Goal: Task Accomplishment & Management: Manage account settings

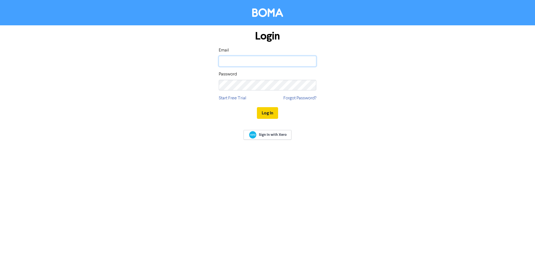
type input "sarah@janicehughes.co.nz"
click at [263, 111] on button "Log In" at bounding box center [267, 113] width 21 height 12
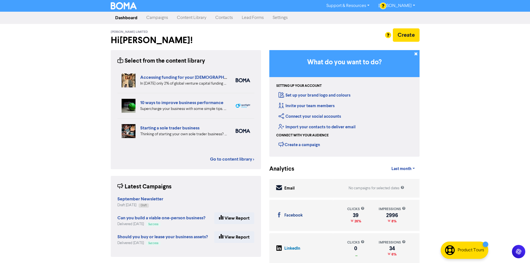
click at [226, 18] on link "Contacts" at bounding box center [224, 17] width 26 height 11
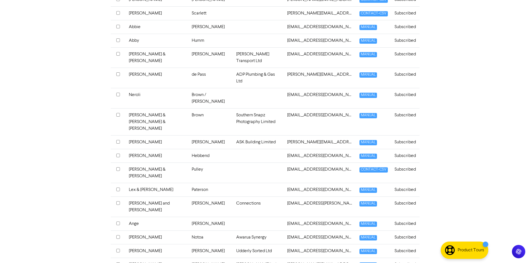
scroll to position [207, 0]
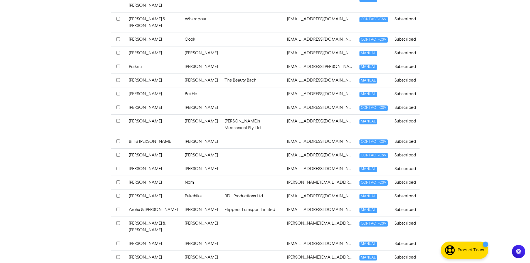
scroll to position [187, 0]
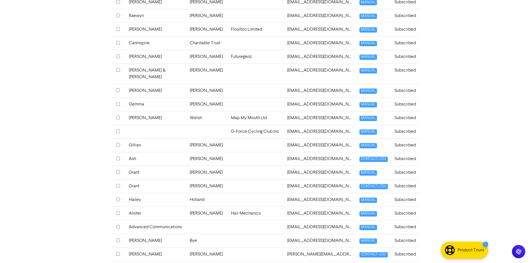
scroll to position [1325, 0]
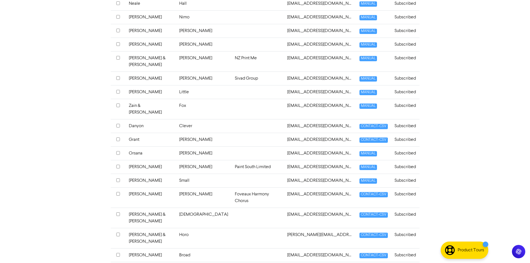
scroll to position [1299, 0]
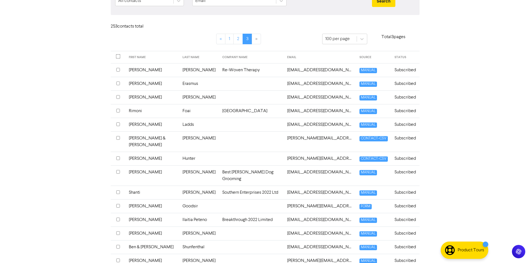
scroll to position [0, 0]
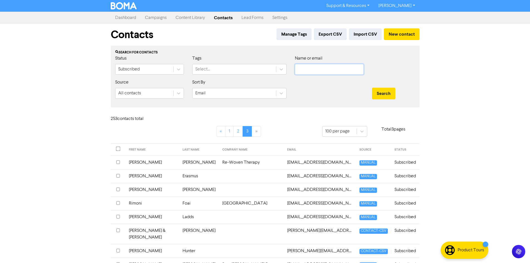
click at [320, 72] on input "text" at bounding box center [329, 69] width 69 height 11
type input "h"
click at [372, 88] on button "Search" at bounding box center [383, 94] width 23 height 12
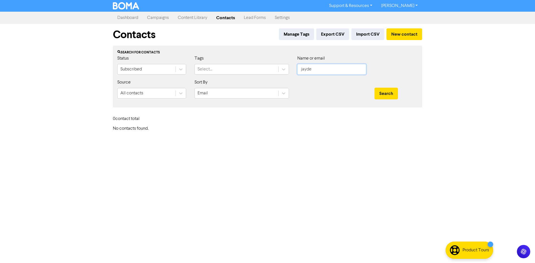
type input "jayde"
click at [374, 88] on button "Search" at bounding box center [385, 94] width 23 height 12
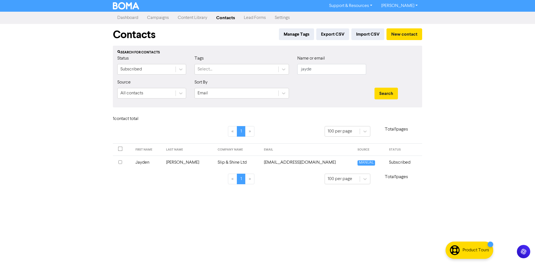
click at [145, 163] on td "Jayden" at bounding box center [147, 163] width 31 height 14
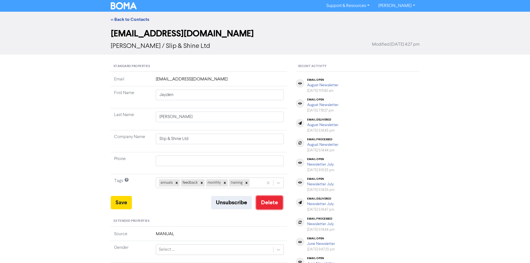
click at [264, 207] on button "Delete" at bounding box center [269, 202] width 26 height 13
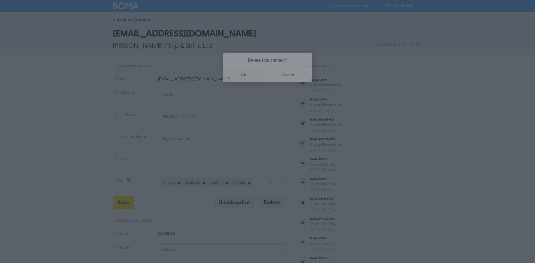
click at [246, 75] on button "ok" at bounding box center [243, 75] width 41 height 14
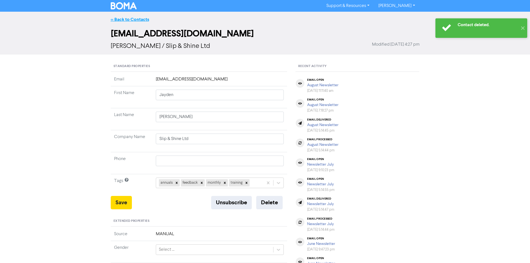
click at [127, 20] on link "<< Back to Contacts" at bounding box center [130, 20] width 38 height 6
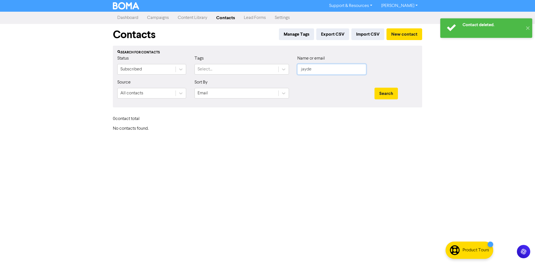
click at [313, 69] on input "jayde" at bounding box center [331, 69] width 69 height 11
type input "j"
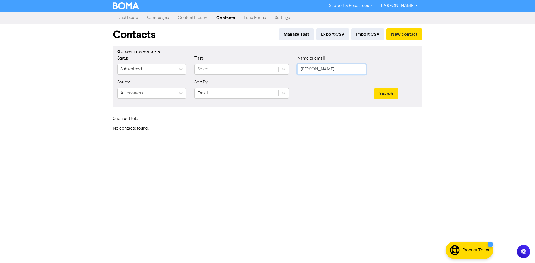
type input "andrew"
click at [374, 88] on button "Search" at bounding box center [385, 94] width 23 height 12
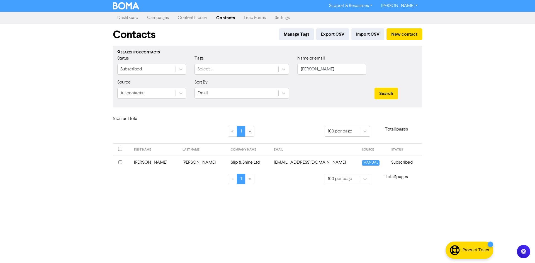
click at [148, 162] on td "Andrew" at bounding box center [155, 163] width 48 height 14
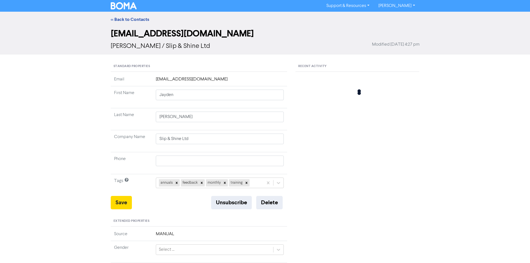
type input "Andrew"
type input "Darragh"
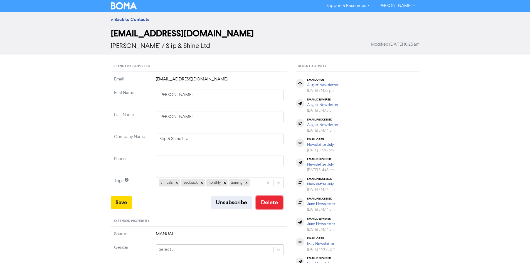
click at [269, 203] on button "Delete" at bounding box center [269, 202] width 26 height 13
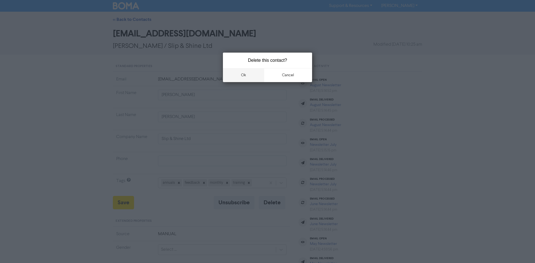
click at [240, 75] on button "ok" at bounding box center [243, 75] width 41 height 14
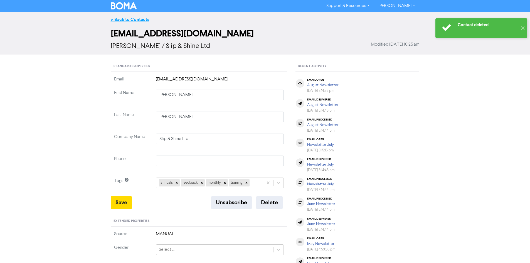
click at [126, 19] on link "<< Back to Contacts" at bounding box center [130, 20] width 38 height 6
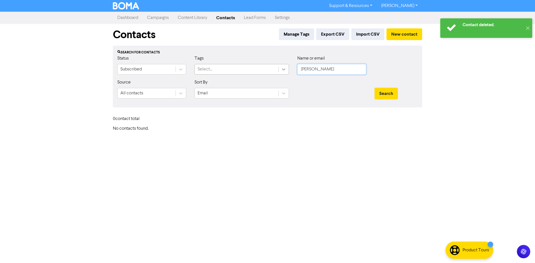
drag, startPoint x: 331, startPoint y: 67, endPoint x: 280, endPoint y: 69, distance: 51.3
click at [280, 69] on div "Status Subscribed Tags Select... Name or email andrew" at bounding box center [267, 67] width 308 height 24
type input "patri"
click at [374, 88] on button "Search" at bounding box center [385, 94] width 23 height 12
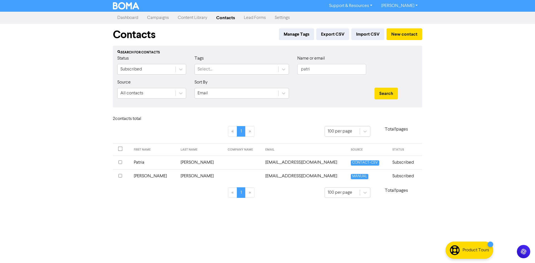
click at [179, 175] on td "Robinson" at bounding box center [200, 176] width 47 height 14
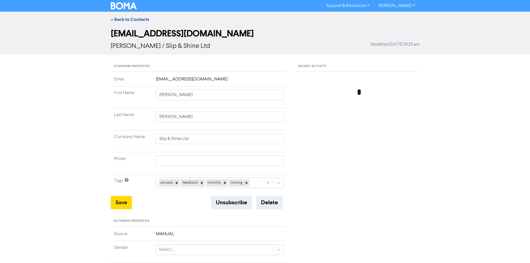
type input "Patrick"
type input "Robinson"
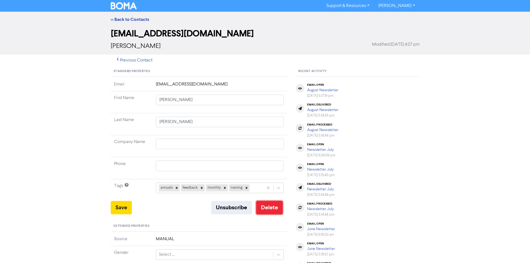
click at [270, 207] on button "Delete" at bounding box center [269, 207] width 26 height 13
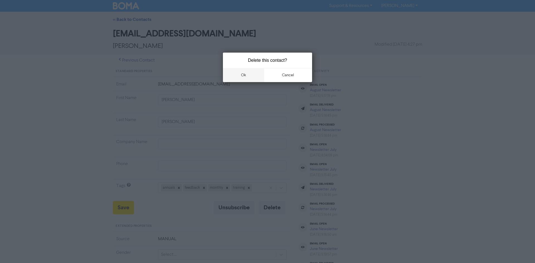
click at [248, 77] on button "ok" at bounding box center [243, 75] width 41 height 14
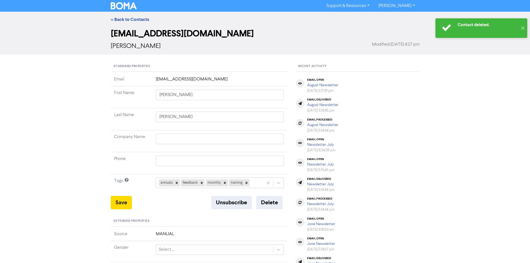
click at [135, 5] on img at bounding box center [124, 5] width 26 height 7
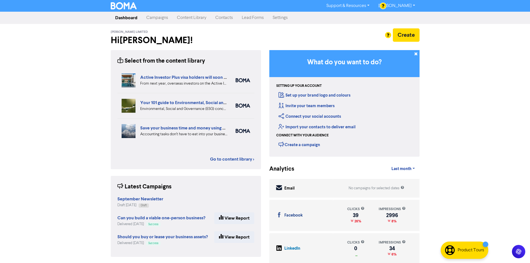
click at [220, 19] on link "Contacts" at bounding box center [224, 17] width 26 height 11
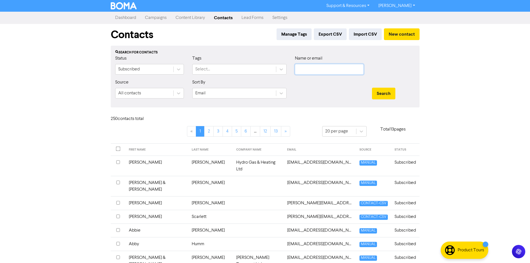
click at [320, 70] on input "text" at bounding box center [329, 69] width 69 height 11
type input "simran"
click at [372, 88] on button "Search" at bounding box center [383, 94] width 23 height 12
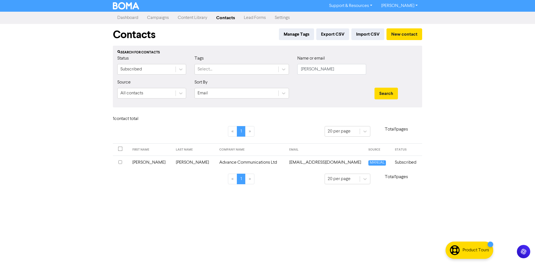
click at [176, 165] on td "Singh" at bounding box center [193, 163] width 43 height 14
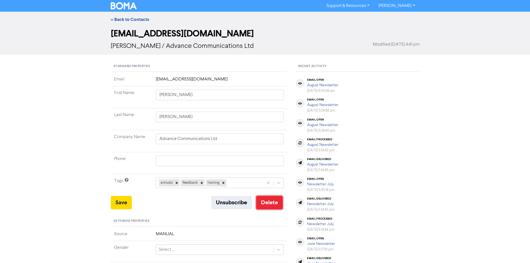
click at [265, 204] on button "Delete" at bounding box center [269, 202] width 26 height 13
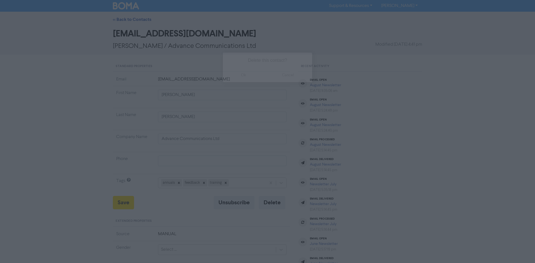
click at [241, 75] on button "ok" at bounding box center [243, 75] width 41 height 14
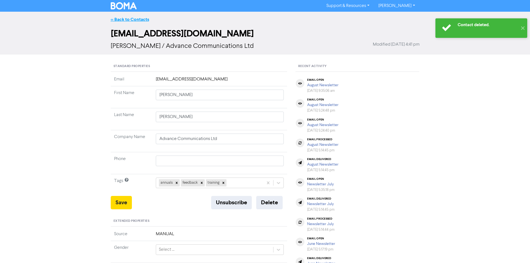
click at [137, 18] on link "<< Back to Contacts" at bounding box center [130, 20] width 38 height 6
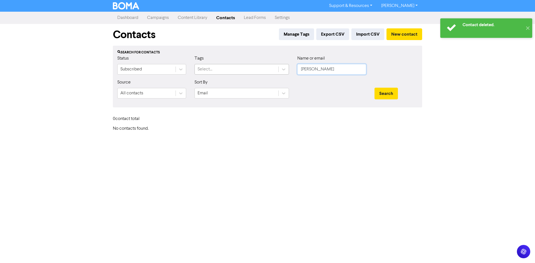
drag, startPoint x: 319, startPoint y: 72, endPoint x: 267, endPoint y: 67, distance: 52.1
click at [269, 68] on div "Status Subscribed Tags Select... Name or email simran" at bounding box center [267, 67] width 308 height 24
type input "harpre"
click at [374, 88] on button "Search" at bounding box center [385, 94] width 23 height 12
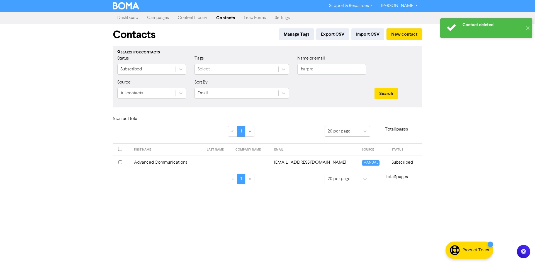
click at [155, 165] on td "Advanced Communications" at bounding box center [167, 163] width 72 height 14
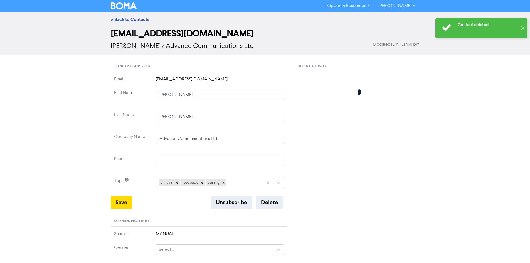
type input "Advanced Communications"
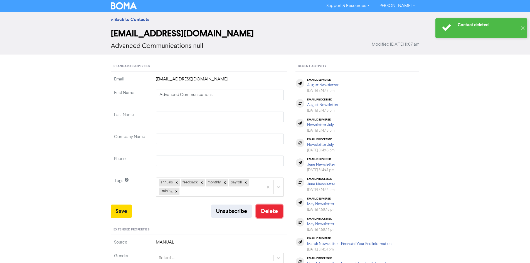
click at [261, 209] on button "Delete" at bounding box center [269, 211] width 26 height 13
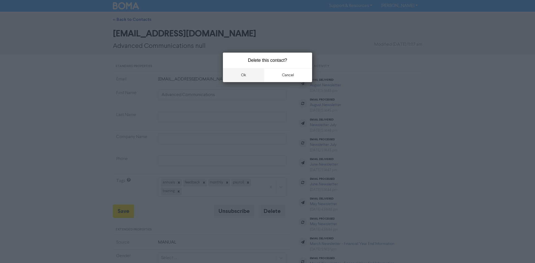
click at [243, 76] on button "ok" at bounding box center [243, 75] width 41 height 14
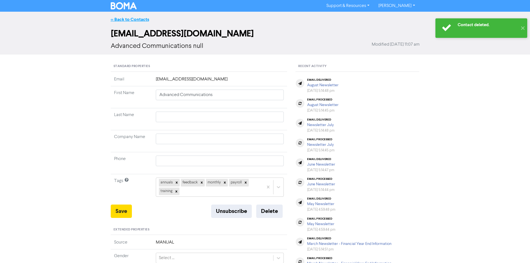
click at [132, 21] on link "<< Back to Contacts" at bounding box center [130, 20] width 38 height 6
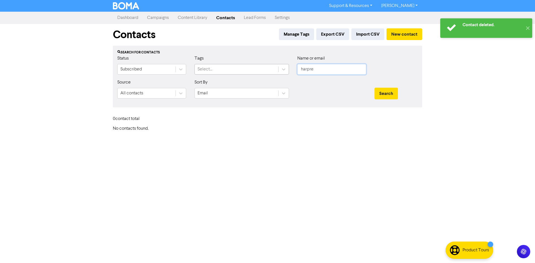
drag, startPoint x: 304, startPoint y: 70, endPoint x: 277, endPoint y: 67, distance: 26.7
click at [278, 67] on div "Status Subscribed Tags Select... Name or email harpre" at bounding box center [267, 67] width 308 height 24
type input "gary"
click at [374, 88] on button "Search" at bounding box center [385, 94] width 23 height 12
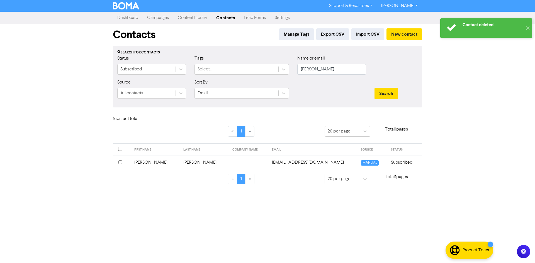
click at [308, 160] on td "garymc76@gmail.com" at bounding box center [312, 163] width 89 height 14
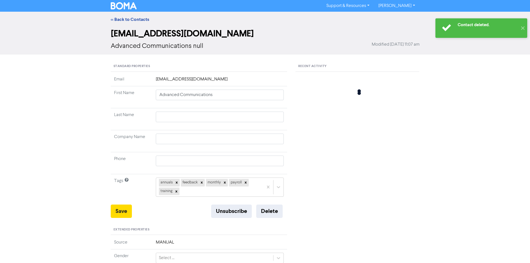
type input "Gary"
type input "McPherson"
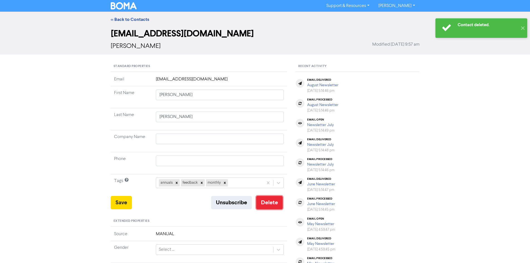
click at [270, 204] on button "Delete" at bounding box center [269, 202] width 26 height 13
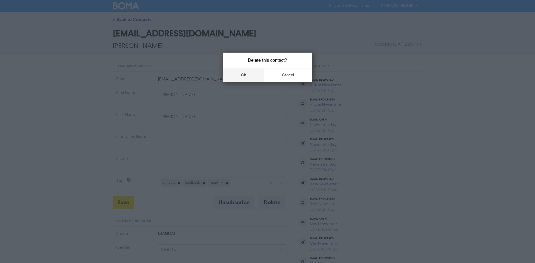
click at [240, 76] on button "ok" at bounding box center [243, 75] width 41 height 14
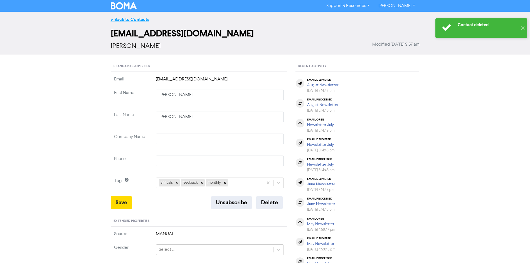
click at [140, 20] on link "<< Back to Contacts" at bounding box center [130, 20] width 38 height 6
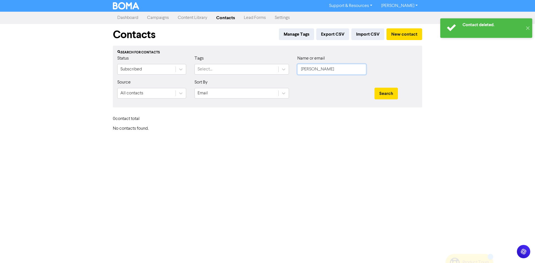
click at [268, 70] on div "Status Subscribed Tags Select... Name or email gary" at bounding box center [267, 67] width 308 height 24
type input "matt"
click at [374, 88] on button "Search" at bounding box center [385, 94] width 23 height 12
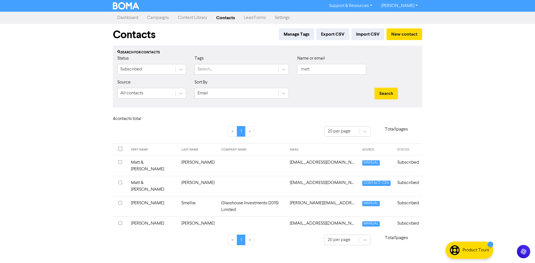
click at [158, 217] on td "Matt" at bounding box center [153, 224] width 50 height 14
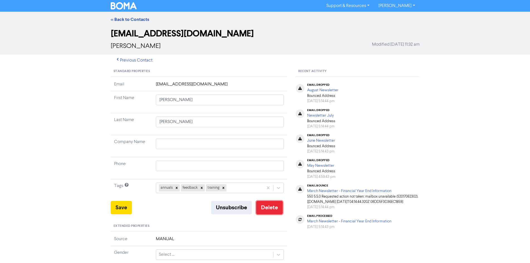
click at [274, 210] on button "Delete" at bounding box center [269, 207] width 26 height 13
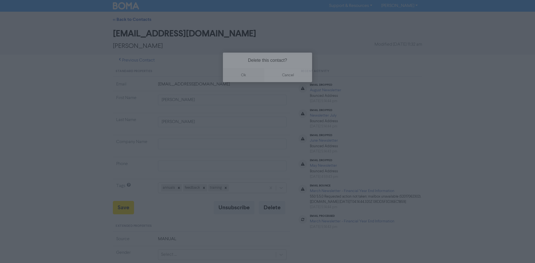
click at [238, 72] on button "ok" at bounding box center [243, 75] width 41 height 14
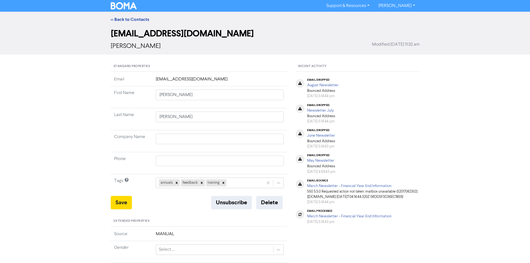
click at [133, 6] on img at bounding box center [124, 5] width 26 height 7
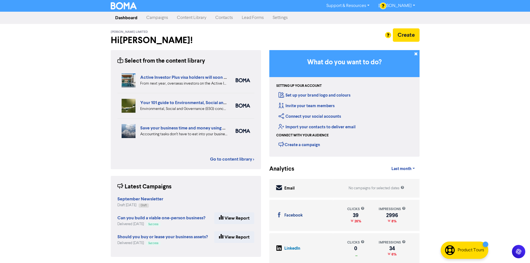
click at [157, 20] on link "Campaigns" at bounding box center [157, 17] width 31 height 11
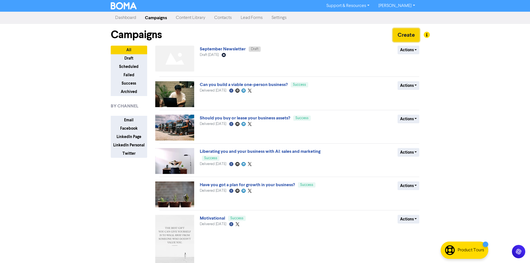
click at [398, 36] on button "Create" at bounding box center [406, 34] width 27 height 13
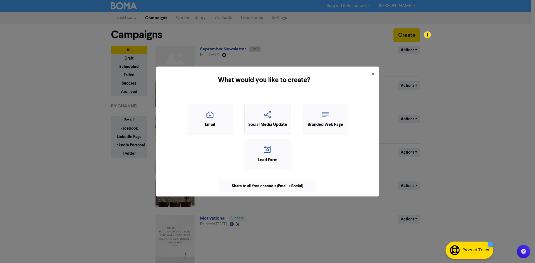
click at [273, 125] on div "Social Media Update" at bounding box center [267, 125] width 40 height 6
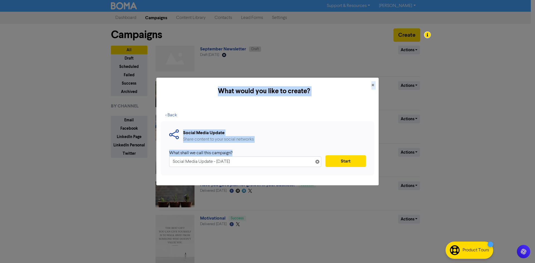
drag, startPoint x: 194, startPoint y: 163, endPoint x: 140, endPoint y: 157, distance: 54.4
click at [140, 157] on div "What would you like to create? × < Back Social Media Update Share content to yo…" at bounding box center [267, 131] width 535 height 263
click at [262, 161] on input "Social Media Update - [DATE]" at bounding box center [245, 161] width 152 height 11
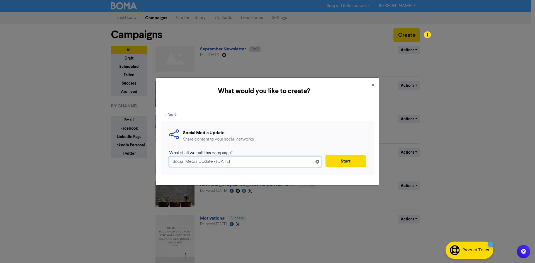
drag, startPoint x: 200, startPoint y: 160, endPoint x: 152, endPoint y: 156, distance: 47.7
click at [153, 156] on div "What would you like to create? × < Back Social Media Update Share content to yo…" at bounding box center [267, 131] width 535 height 263
type input "[DATE] Funny"
click at [339, 161] on button "Start" at bounding box center [345, 161] width 40 height 12
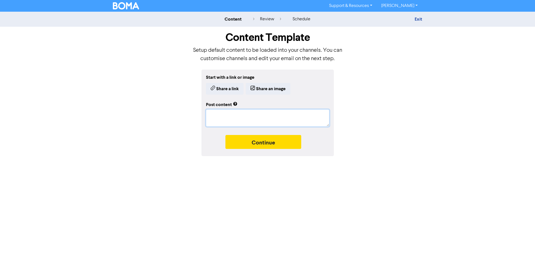
click at [262, 114] on textarea at bounding box center [267, 117] width 123 height 17
type textarea "x"
type textarea "F"
type textarea "x"
type textarea "Fr"
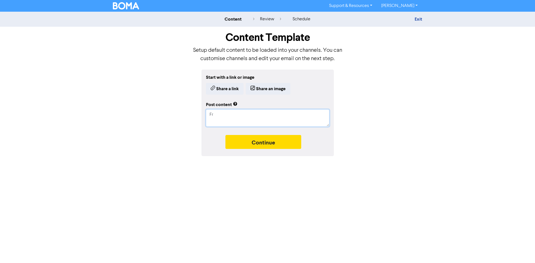
type textarea "x"
type textarea "Fri"
type textarea "x"
type textarea "Frid"
type textarea "x"
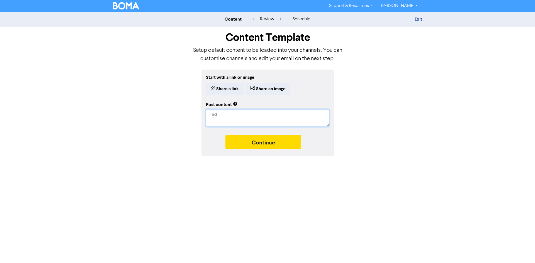
type textarea "[PERSON_NAME]"
type textarea "x"
type textarea "[DATE]"
type textarea "x"
type textarea "[DATE]"
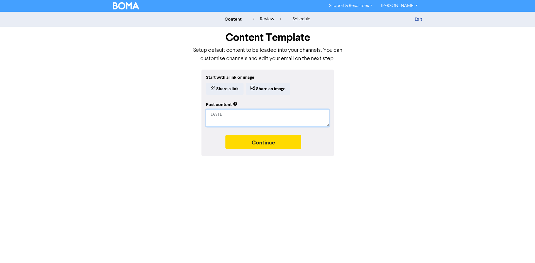
type textarea "x"
type textarea "[DATE] F"
type textarea "x"
type textarea "[DATE] Fu"
type textarea "x"
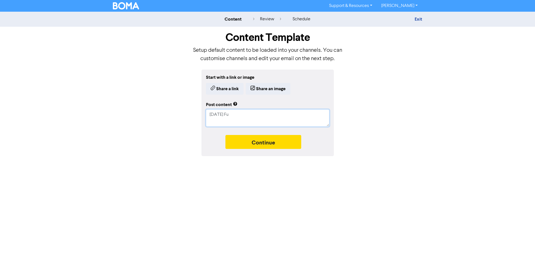
type textarea "[DATE] Fun"
type textarea "x"
type textarea "Friday Funnt"
type textarea "x"
type textarea "Friday Funnty"
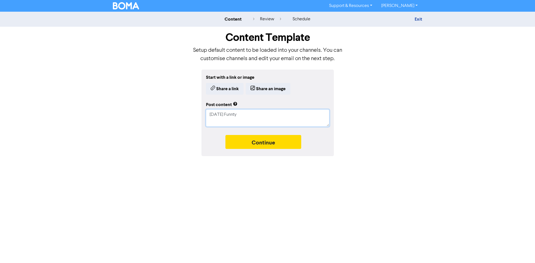
type textarea "x"
type textarea "Friday Funnt"
type textarea "x"
type textarea "[DATE] Funn"
type textarea "x"
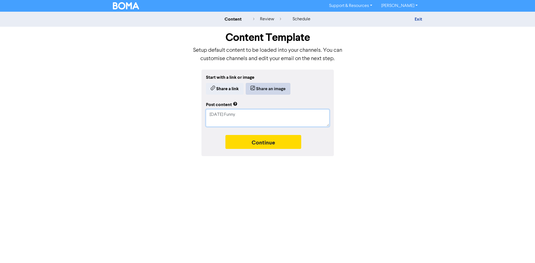
type textarea "[DATE] Funny"
click at [270, 89] on button "Share an image" at bounding box center [268, 89] width 45 height 12
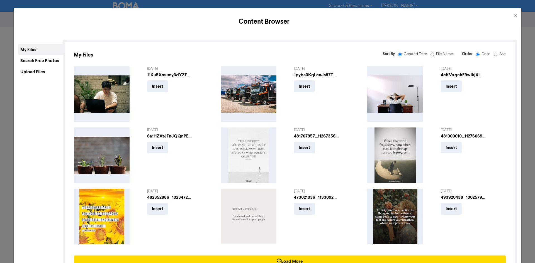
click at [47, 71] on div "Upload Files" at bounding box center [40, 71] width 45 height 11
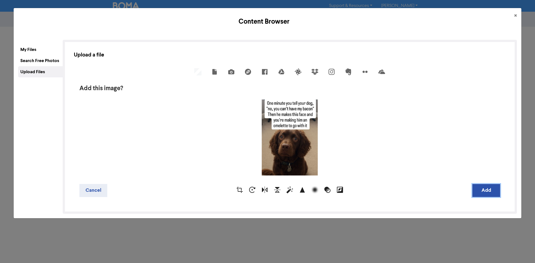
click at [481, 193] on button "Add" at bounding box center [486, 190] width 28 height 13
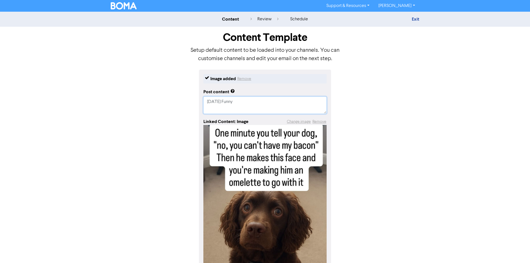
click at [268, 111] on textarea "[DATE] Funny" at bounding box center [265, 105] width 123 height 17
type textarea "x"
type textarea "[DATE] Funny"
type textarea "x"
type textarea "[DATE] Funny"
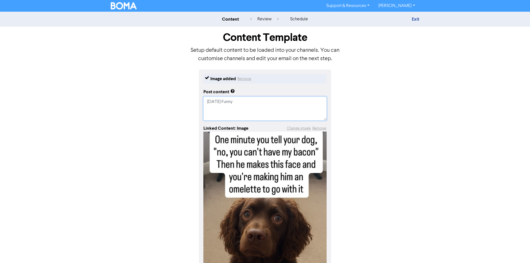
type textarea "x"
type textarea "Friday Funny #"
type textarea "x"
type textarea "Friday Funny #I"
type textarea "x"
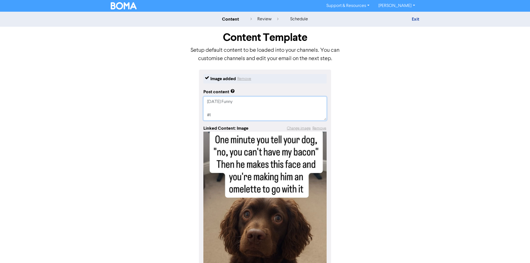
type textarea "Friday Funny #In"
type textarea "x"
type textarea "Friday Funny #Inv"
type textarea "x"
type textarea "Friday Funny #Inve"
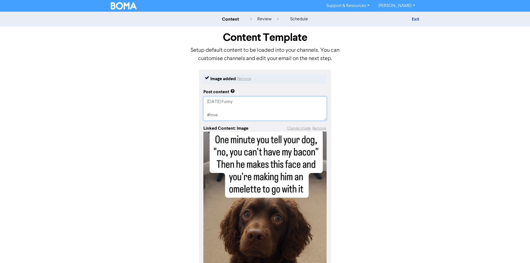
type textarea "x"
type textarea "Friday Funny #Inver"
type textarea "x"
type textarea "Friday Funny #Inverc"
type textarea "x"
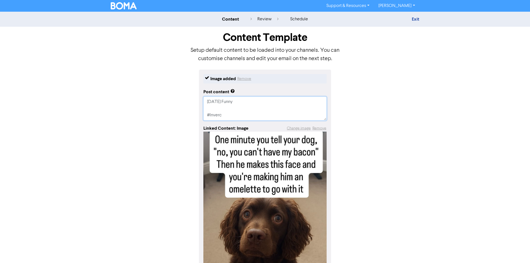
type textarea "Friday Funny #Inverca"
type textarea "x"
type textarea "Friday Funny #Invercar"
type textarea "x"
type textarea "Friday Funny #Invercarg"
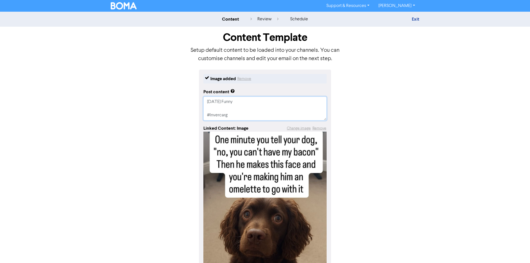
type textarea "x"
type textarea "Friday Funny #Invercargi"
type textarea "x"
type textarea "Friday Funny #Invercargil"
type textarea "x"
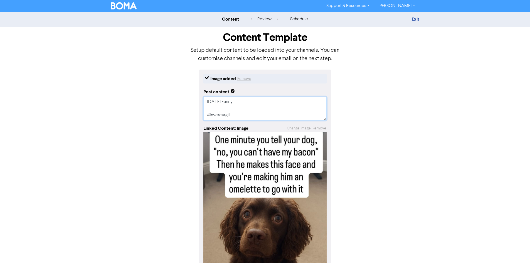
type textarea "Friday Funny #Invercargill"
type textarea "x"
type textarea "Friday Funny #InvercargillB"
type textarea "x"
type textarea "Friday Funny #InvercargillBo"
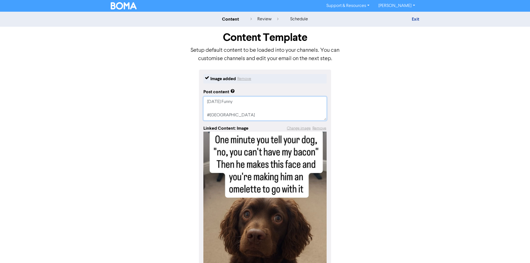
type textarea "x"
type textarea "Friday Funny #InvercargillBoo"
type textarea "x"
type textarea "Friday Funny #InvercargillBook"
type textarea "x"
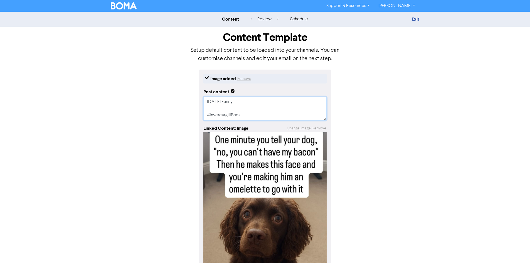
type textarea "Friday Funny #InvercargillBookk"
type textarea "x"
type textarea "Friday Funny #InvercargillBookke"
type textarea "x"
type textarea "Friday Funny #InvercargillBookkee"
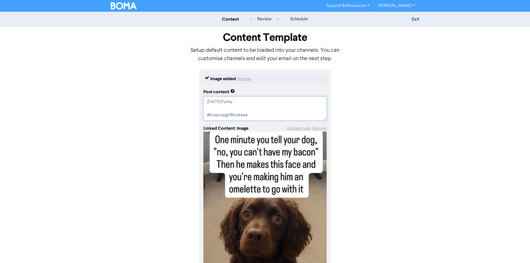
type textarea "x"
type textarea "Friday Funny #InvercargillBookkeep"
type textarea "x"
type textarea "Friday Funny #InvercargillBookkeepe"
type textarea "x"
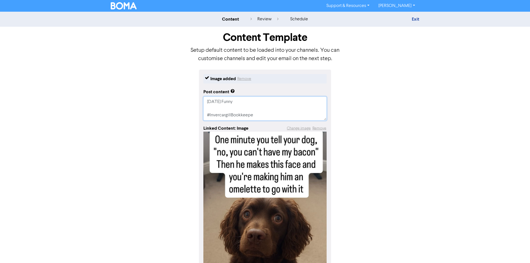
type textarea "Friday Funny #InvercargillBookkeeper"
type textarea "x"
type textarea "Friday Funny #InvercargillBookkeeper"
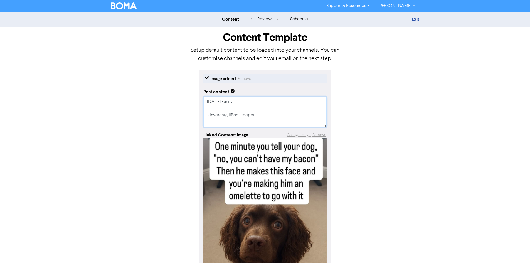
type textarea "x"
type textarea "Friday Funny #InvercargillBookkeeper #"
type textarea "x"
type textarea "Friday Funny #InvercargillBookkeeper #I"
type textarea "x"
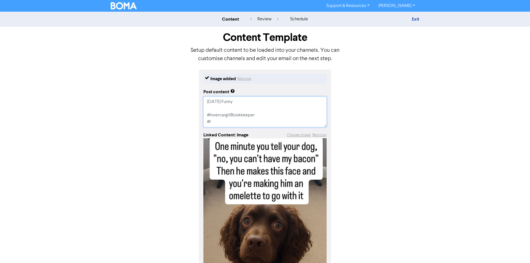
type textarea "Friday Funny #InvercargillBookkeeper #In"
type textarea "x"
type textarea "Friday Funny #InvercargillBookkeeper #Inv"
type textarea "x"
type textarea "Friday Funny #InvercargillBookkeeper #Inve"
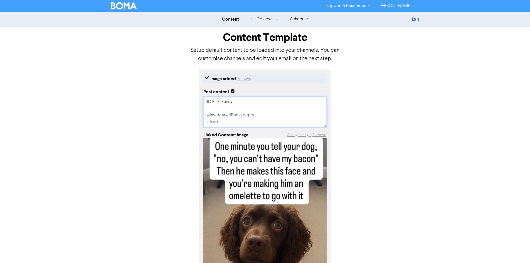
type textarea "x"
type textarea "Friday Funny #InvercargillBookkeeper #Inver"
type textarea "x"
type textarea "Friday Funny #InvercargillBookkeeper #Inverc"
type textarea "x"
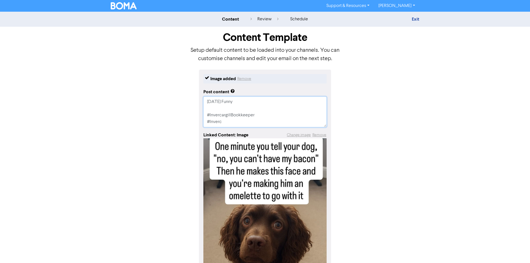
type textarea "Friday Funny #InvercargillBookkeeper #Inverca"
type textarea "x"
type textarea "Friday Funny #InvercargillBookkeeper #Invercar"
type textarea "x"
type textarea "Friday Funny #InvercargillBookkeeper #Invercarg"
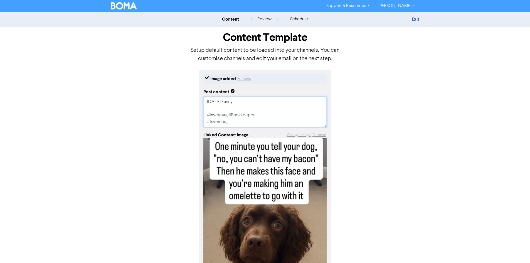
type textarea "x"
type textarea "Friday Funny #InvercargillBookkeeper #Invercargi"
type textarea "x"
type textarea "Friday Funny #InvercargillBookkeeper #Invercargil"
type textarea "x"
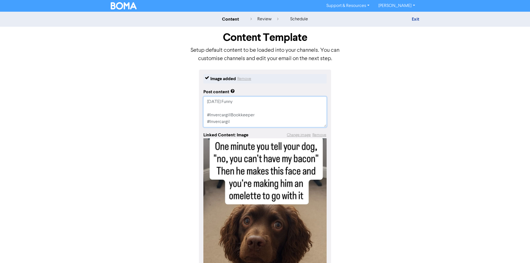
type textarea "Friday Funny #InvercargillBookkeeper #Invercargill"
type textarea "x"
type textarea "Friday Funny #InvercargillBookkeeper #InvercargillB"
type textarea "x"
type textarea "Friday Funny #InvercargillBookkeeper #InvercargillBo"
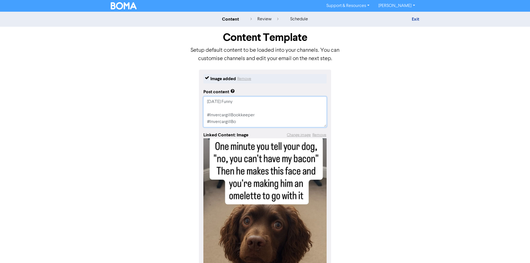
type textarea "x"
type textarea "Friday Funny #InvercargillBookkeeper #InvercargillBoo"
type textarea "x"
type textarea "Friday Funny #InvercargillBookkeeper #InvercargillBook"
type textarea "x"
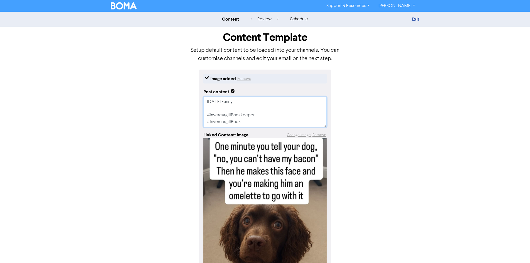
type textarea "Friday Funny #InvercargillBookkeeper #InvercargillBookk"
type textarea "x"
type textarea "Friday Funny #InvercargillBookkeeper #InvercargillBookke"
type textarea "x"
type textarea "Friday Funny #InvercargillBookkeeper #InvercargillBookkee"
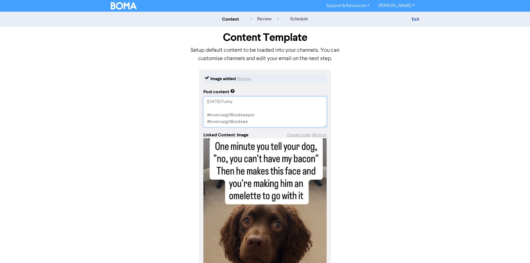
type textarea "x"
type textarea "Friday Funny #InvercargillBookkeeper #InvercargillBookkeep"
type textarea "x"
type textarea "Friday Funny #InvercargillBookkeeper #InvercargillBookkeepi"
type textarea "x"
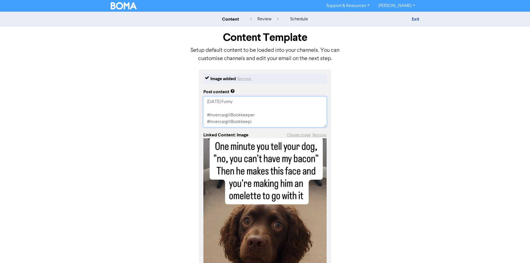
type textarea "Friday Funny #InvercargillBookkeeper #InvercargillBookkeepin"
type textarea "x"
type textarea "Friday Funny #InvercargillBookkeeper #InvercargillBookkeeping"
type textarea "x"
type textarea "Friday Funny #InvercargillBookkeeper #InvercargillBookkeeping"
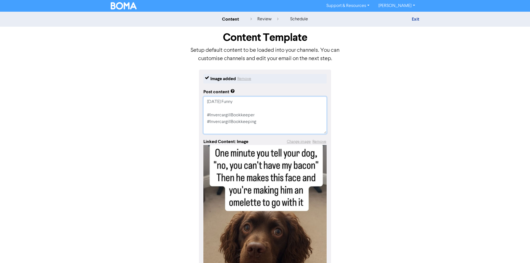
type textarea "x"
type textarea "Friday Funny #InvercargillBookkeeper #InvercargillBookkeeping #"
type textarea "x"
type textarea "Friday Funny #InvercargillBookkeeper #InvercargillBookkeeping #B"
type textarea "x"
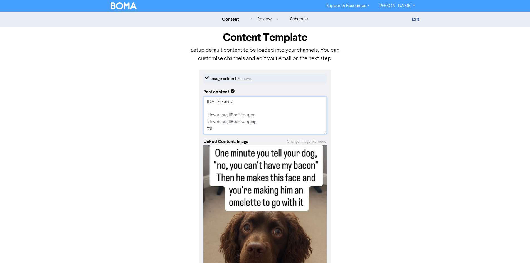
type textarea "Friday Funny #InvercargillBookkeeper #InvercargillBookkeeping #Bu"
type textarea "x"
type textarea "Friday Funny #InvercargillBookkeeper #InvercargillBookkeeping #Bus"
type textarea "x"
type textarea "Friday Funny #InvercargillBookkeeper #InvercargillBookkeeping #Busi"
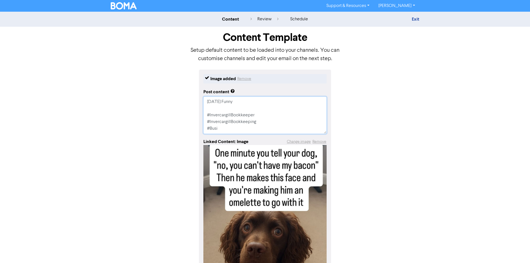
type textarea "x"
type textarea "Friday Funny #InvercargillBookkeeper #InvercargillBookkeeping #Busin"
type textarea "x"
type textarea "Friday Funny #InvercargillBookkeeper #InvercargillBookkeeping #Busine"
type textarea "x"
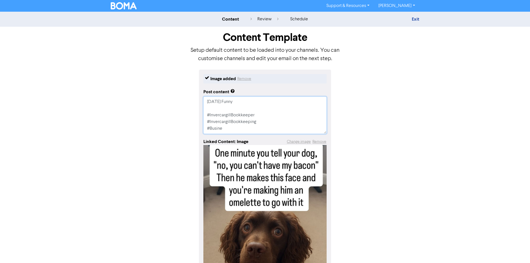
type textarea "Friday Funny #InvercargillBookkeeper #InvercargillBookkeeping #Busines"
type textarea "x"
type textarea "Friday Funny #InvercargillBookkeeper #InvercargillBookkeeping #Business"
type textarea "x"
type textarea "Friday Funny #InvercargillBookkeeper #InvercargillBookkeeping #BusinessS"
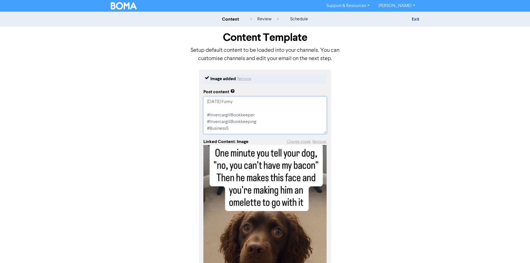
type textarea "x"
type textarea "Friday Funny #InvercargillBookkeeper #InvercargillBookkeeping #BusinessSu"
type textarea "x"
type textarea "Friday Funny #InvercargillBookkeeper #InvercargillBookkeeping #BusinessSup"
type textarea "x"
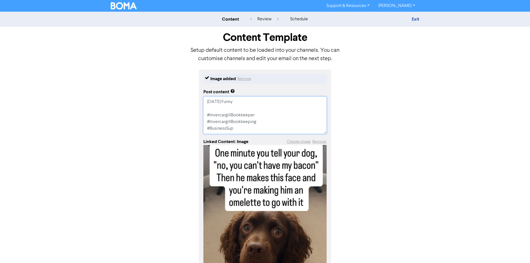
type textarea "Friday Funny #InvercargillBookkeeper #InvercargillBookkeeping #BusinessSupp"
type textarea "x"
type textarea "Friday Funny #InvercargillBookkeeper #InvercargillBookkeeping #BusinessSuppor"
type textarea "x"
drag, startPoint x: 246, startPoint y: 133, endPoint x: 204, endPoint y: 104, distance: 50.5
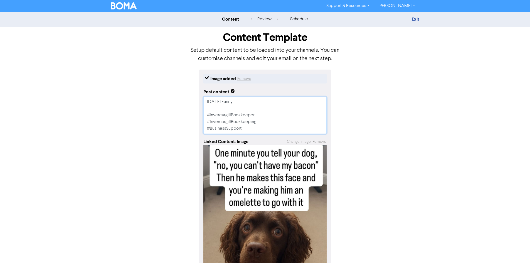
click at [204, 104] on textarea "Friday Funny #InvercargillBookkeeper #InvercargillBookkeeping #BusinessSupport" at bounding box center [265, 115] width 123 height 37
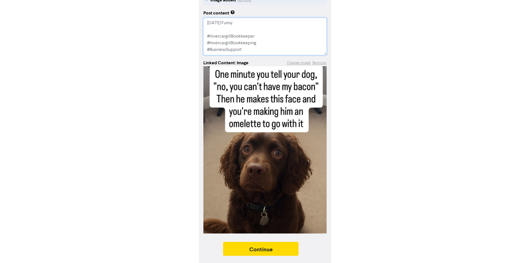
scroll to position [79, 0]
type textarea "Friday Funny #InvercargillBookkeeper #InvercargillBookkeeping #BusinessSupport"
click at [276, 250] on button "Continue" at bounding box center [261, 249] width 76 height 14
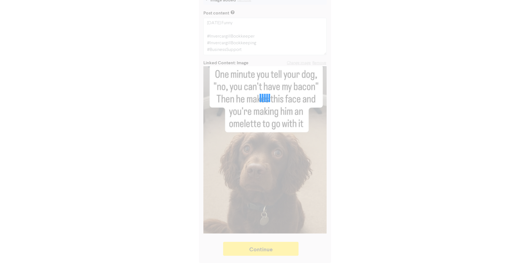
type textarea "x"
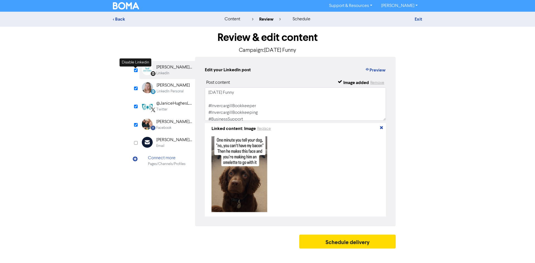
click at [136, 70] on input "checkbox" at bounding box center [136, 70] width 4 height 4
checkbox input "false"
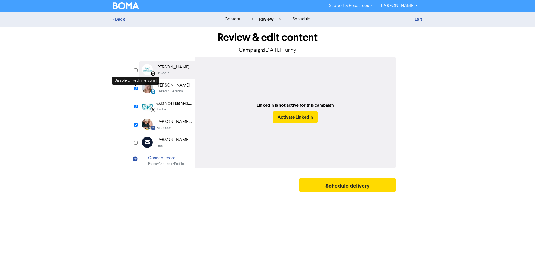
click at [136, 87] on input "checkbox" at bounding box center [136, 89] width 4 height 4
checkbox input "false"
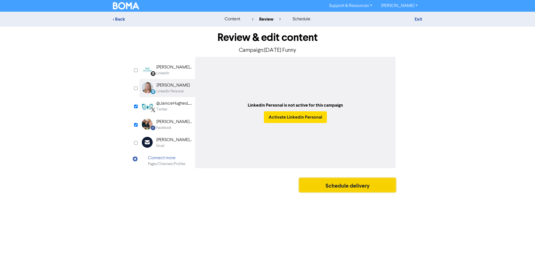
click at [336, 187] on button "Schedule delivery" at bounding box center [347, 185] width 96 height 14
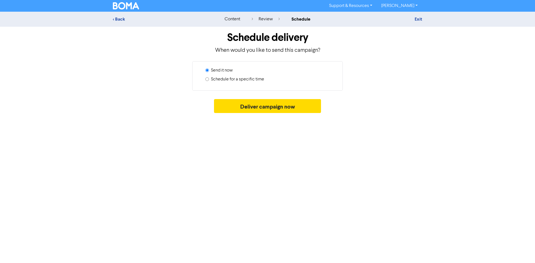
click at [232, 83] on div "Schedule for a specific time" at bounding box center [269, 80] width 129 height 9
click at [244, 82] on label "Schedule for a specific time" at bounding box center [237, 79] width 53 height 7
click at [209, 81] on input "Schedule for a specific time" at bounding box center [207, 79] width 4 height 4
radio input "true"
radio input "false"
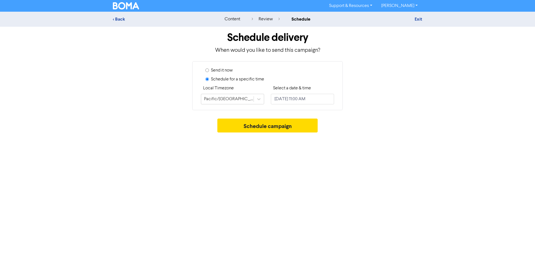
drag, startPoint x: 300, startPoint y: 90, endPoint x: 307, endPoint y: 97, distance: 9.8
click at [302, 92] on div "Select a date & time October 15, 2025 11:00 AM" at bounding box center [302, 94] width 63 height 19
select select "9"
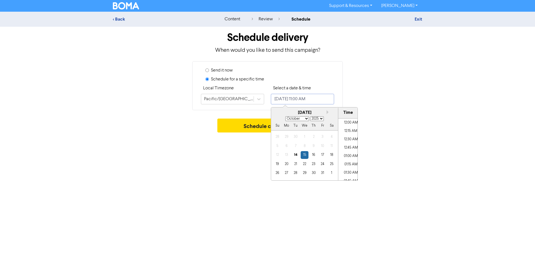
click at [307, 97] on input "October 15, 2025 11:00 AM" at bounding box center [302, 99] width 63 height 11
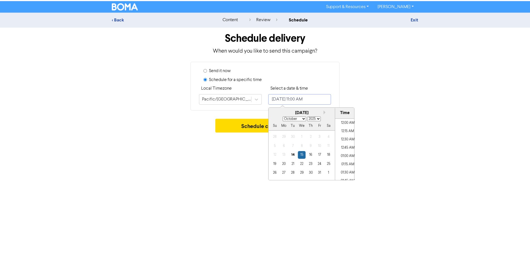
scroll to position [341, 0]
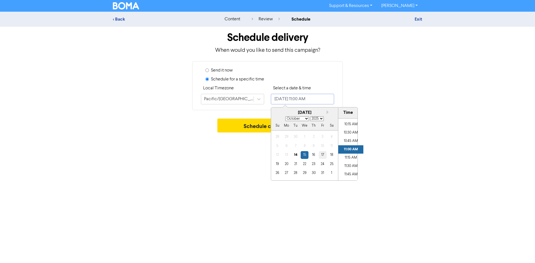
click at [320, 157] on div "17" at bounding box center [323, 155] width 8 height 8
type input "October 17, 2025 11:00 AM"
click at [258, 126] on button "Schedule campaign" at bounding box center [267, 126] width 101 height 14
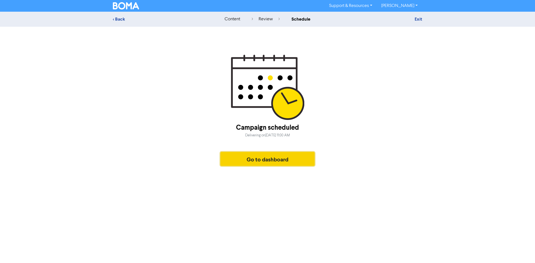
click at [243, 159] on button "Go to dashboard" at bounding box center [267, 159] width 94 height 14
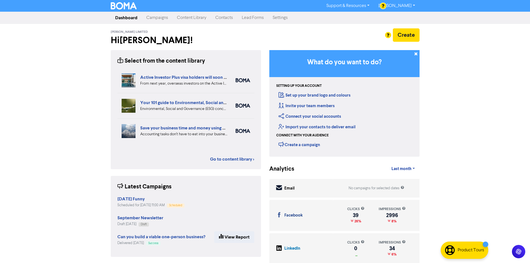
click at [413, 33] on div at bounding box center [265, 131] width 530 height 263
click at [409, 37] on button "Create" at bounding box center [406, 34] width 27 height 13
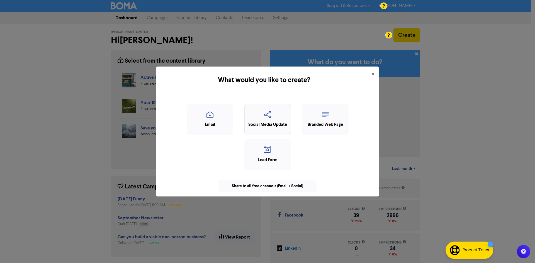
click at [259, 123] on div "Social Media Update" at bounding box center [267, 125] width 40 height 6
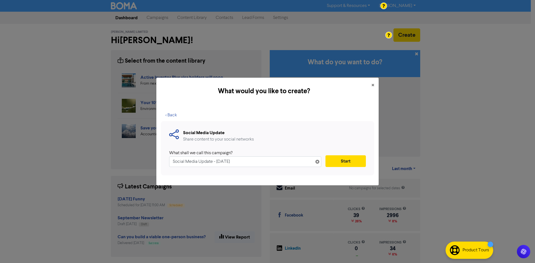
drag, startPoint x: 203, startPoint y: 163, endPoint x: 146, endPoint y: 163, distance: 57.1
click at [149, 164] on div "What would you like to create? × < Back Social Media Update Share content to yo…" at bounding box center [267, 131] width 535 height 263
type input "Friday Funny"
click at [331, 161] on button "Start" at bounding box center [345, 161] width 40 height 12
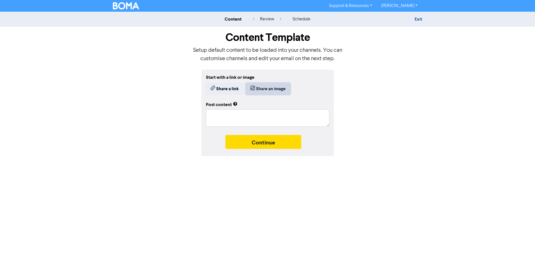
click at [259, 88] on button "Share an image" at bounding box center [268, 89] width 45 height 12
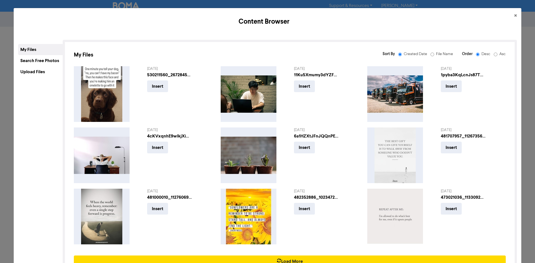
click at [27, 73] on div "Upload Files" at bounding box center [40, 71] width 45 height 11
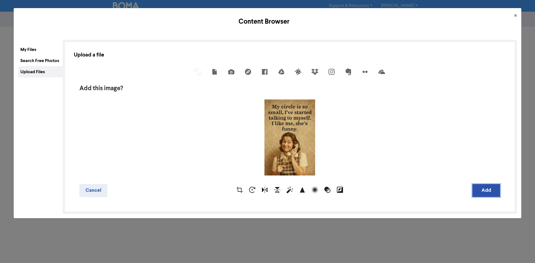
click at [486, 191] on button "Add" at bounding box center [486, 190] width 28 height 13
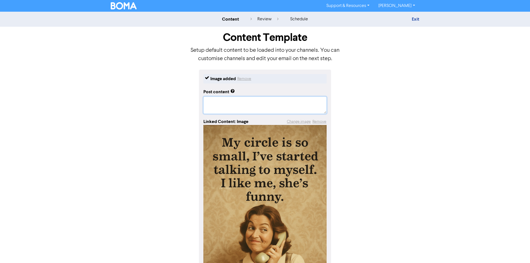
click at [300, 107] on textarea at bounding box center [265, 105] width 123 height 17
paste textarea "Friday Funny #InvercargillBookkeeper #InvercargillBookkeeping #BusinessSupport"
type textarea "x"
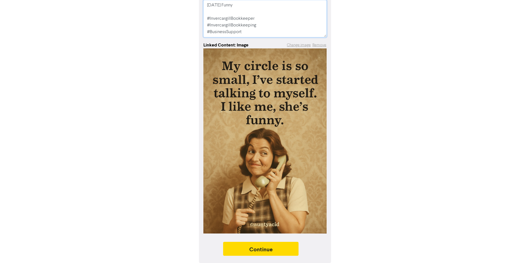
scroll to position [97, 0]
type textarea "Friday Funny #InvercargillBookkeeper #InvercargillBookkeeping #BusinessSupport"
click at [284, 248] on button "Continue" at bounding box center [261, 249] width 76 height 14
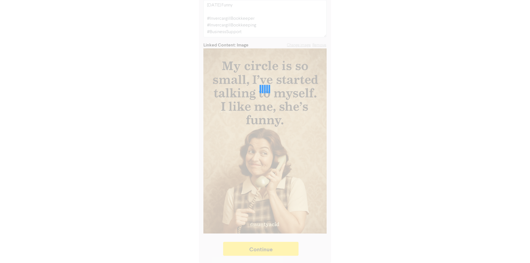
type textarea "x"
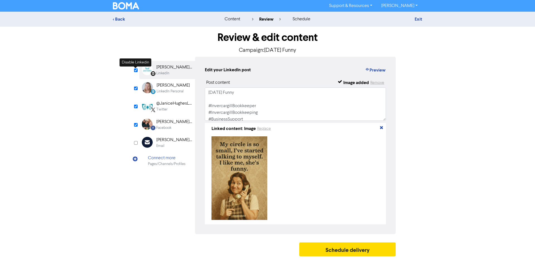
click at [136, 70] on input "checkbox" at bounding box center [136, 70] width 4 height 4
checkbox input "false"
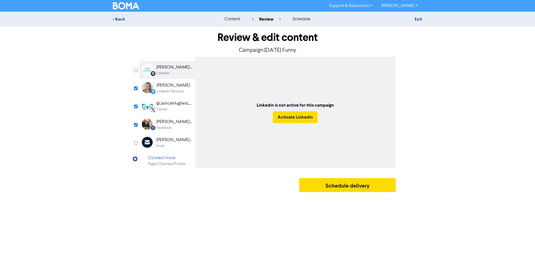
click at [138, 84] on div "Review & edit content Campaign: Friday Funny LinkedIn Page Created with Sketch.…" at bounding box center [267, 111] width 264 height 168
click at [137, 89] on input "checkbox" at bounding box center [136, 89] width 4 height 4
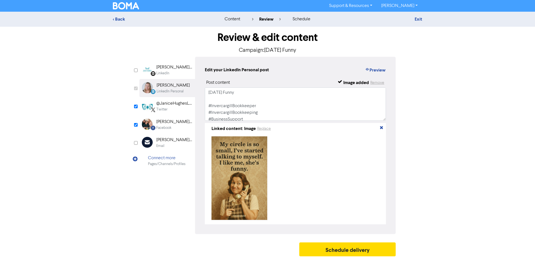
checkbox input "false"
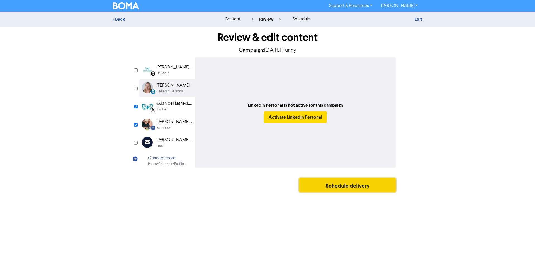
click at [350, 185] on button "Schedule delivery" at bounding box center [347, 185] width 96 height 14
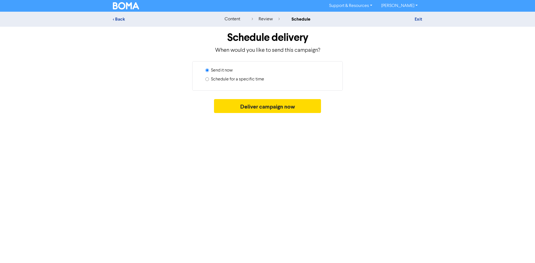
click at [227, 80] on label "Schedule for a specific time" at bounding box center [237, 79] width 53 height 7
click at [209, 80] on input "Schedule for a specific time" at bounding box center [207, 79] width 4 height 4
radio input "true"
radio input "false"
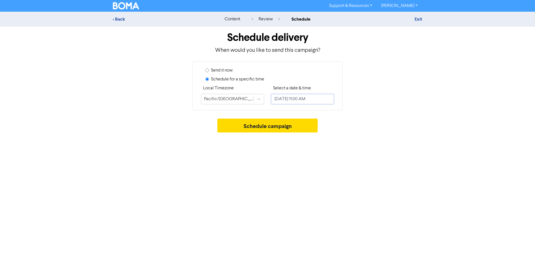
select select "9"
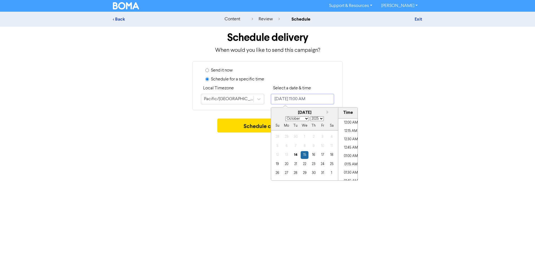
click at [320, 98] on input "October 15, 2025 11:00 AM" at bounding box center [302, 99] width 63 height 11
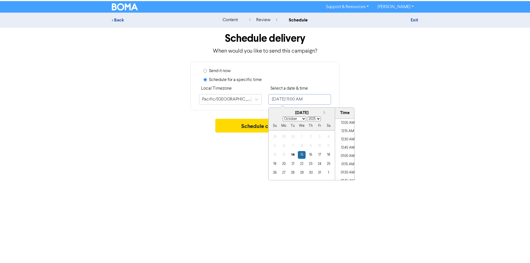
scroll to position [341, 0]
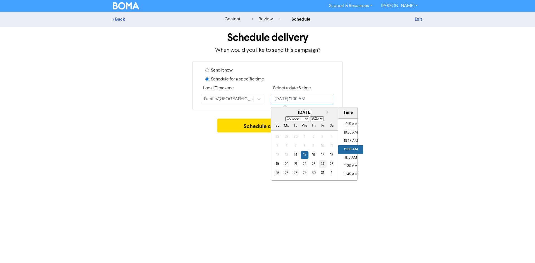
click at [323, 166] on div "24" at bounding box center [323, 164] width 8 height 8
click at [347, 168] on li "11:30 AM" at bounding box center [350, 166] width 25 height 8
type input "October 24, 2025 11:30 AM"
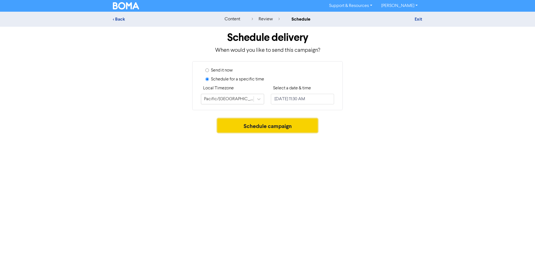
click at [255, 127] on button "Schedule campaign" at bounding box center [267, 126] width 101 height 14
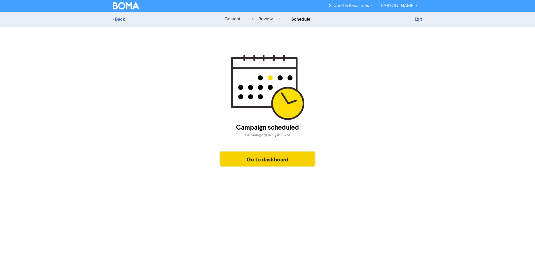
click at [304, 163] on button "Go to dashboard" at bounding box center [267, 159] width 94 height 14
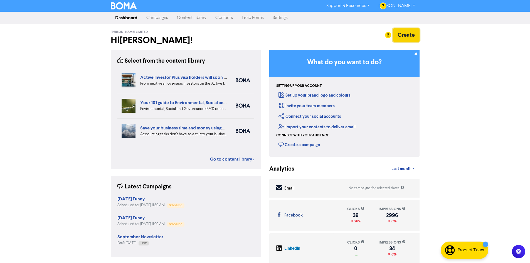
click at [412, 35] on button "Create" at bounding box center [406, 34] width 27 height 13
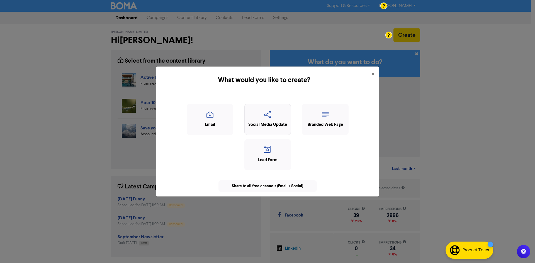
click at [268, 117] on icon "button" at bounding box center [267, 116] width 40 height 11
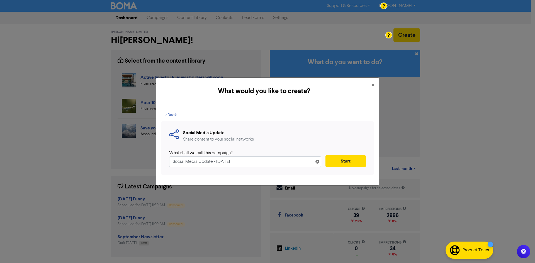
drag, startPoint x: 245, startPoint y: 163, endPoint x: 164, endPoint y: 163, distance: 80.7
click at [164, 163] on div "Social Media Update Share content to your social networks What shall we call th…" at bounding box center [267, 148] width 213 height 54
type input "PAYE Reminder"
click at [339, 163] on button "Start" at bounding box center [345, 161] width 40 height 12
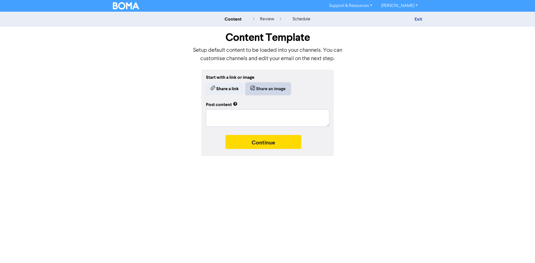
click at [261, 86] on button "Share an image" at bounding box center [268, 89] width 45 height 12
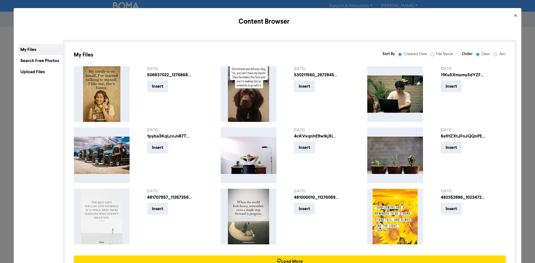
click at [36, 69] on div "Upload Files" at bounding box center [40, 71] width 45 height 11
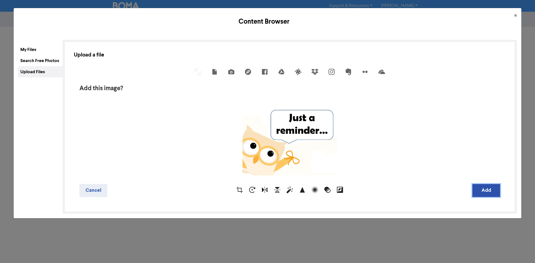
click at [474, 192] on button "Add" at bounding box center [486, 190] width 28 height 13
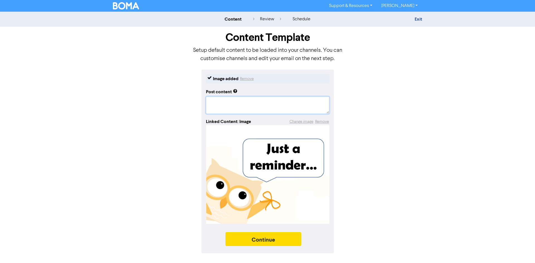
click at [265, 106] on textarea at bounding box center [267, 105] width 123 height 17
type textarea "x"
type textarea "A"
type textarea "x"
type textarea "A"
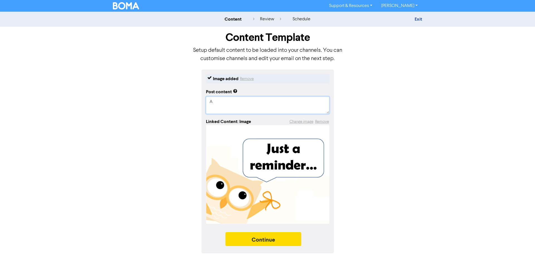
type textarea "x"
type textarea "A r"
type textarea "x"
type textarea "A re"
type textarea "x"
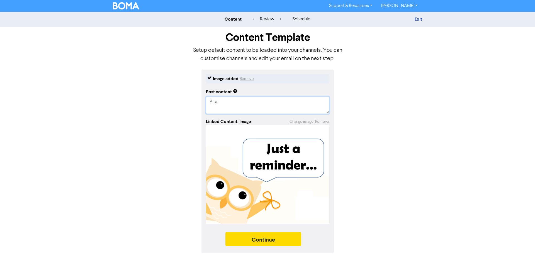
type textarea "A rem"
type textarea "x"
type textarea "A remi"
type textarea "x"
type textarea "A remin"
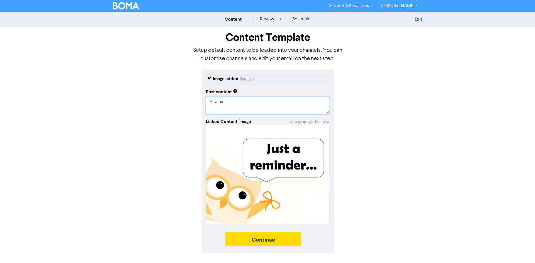
type textarea "x"
type textarea "A remind"
type textarea "x"
type textarea "A reminde"
type textarea "x"
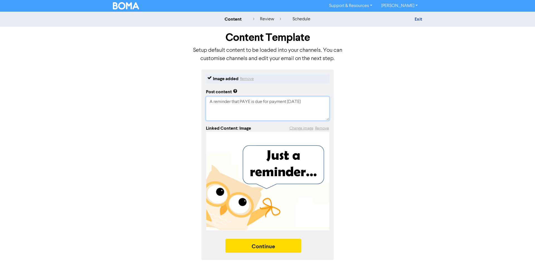
paste textarea "Friday Funny #InvercargillBookkeeper #InvercargillBookkeeping #BusinessSupport"
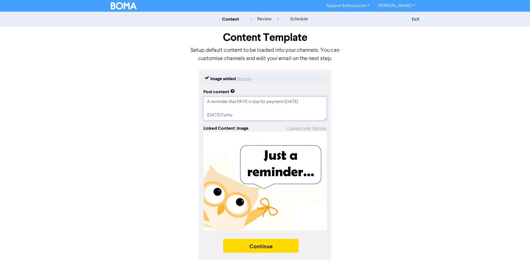
scroll to position [5, 0]
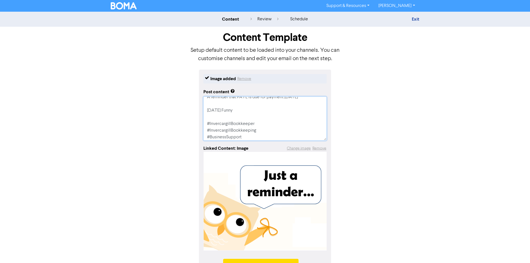
drag, startPoint x: 236, startPoint y: 113, endPoint x: 199, endPoint y: 107, distance: 37.3
click at [199, 107] on div "Image added Remove Post content A reminder that PAYE is due for payment today F…" at bounding box center [265, 175] width 132 height 210
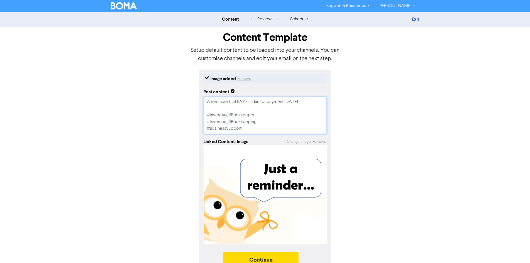
drag, startPoint x: 245, startPoint y: 132, endPoint x: 177, endPoint y: 91, distance: 79.2
click at [177, 93] on div "Image added Remove Post content A reminder that PAYE is due for payment today #…" at bounding box center [265, 172] width 317 height 204
click at [263, 126] on textarea "A reminder that PAYE is due for payment today #InvercargillBookkeeper #Invercar…" at bounding box center [265, 115] width 123 height 37
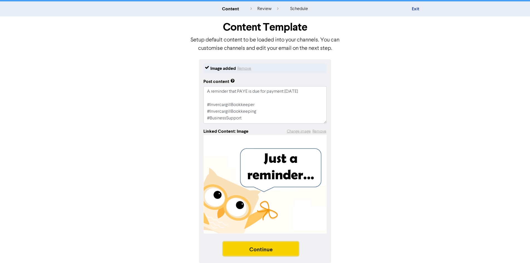
click at [277, 248] on button "Continue" at bounding box center [261, 249] width 76 height 14
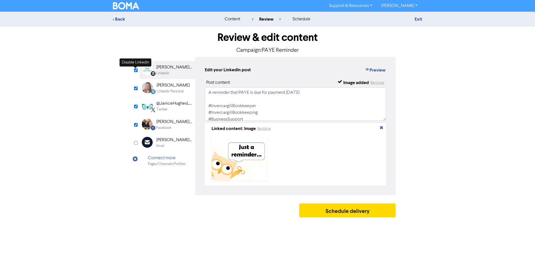
click at [134, 70] on div "Review & edit content Campaign: PAYE Reminder LinkedIn Page Created with Sketch…" at bounding box center [267, 124] width 317 height 194
drag, startPoint x: 134, startPoint y: 89, endPoint x: 134, endPoint y: 84, distance: 4.5
click at [134, 89] on input "checkbox" at bounding box center [136, 89] width 4 height 4
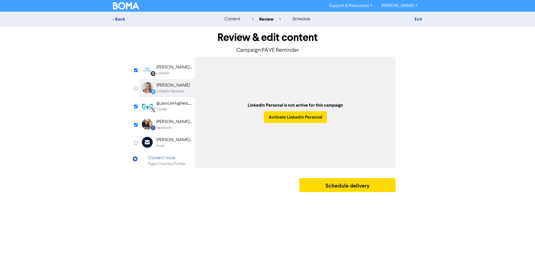
click at [135, 70] on input "checkbox" at bounding box center [136, 70] width 4 height 4
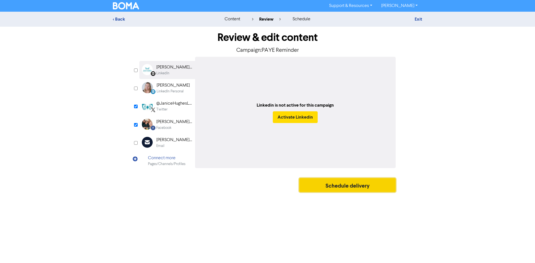
click at [335, 187] on button "Schedule delivery" at bounding box center [347, 185] width 96 height 14
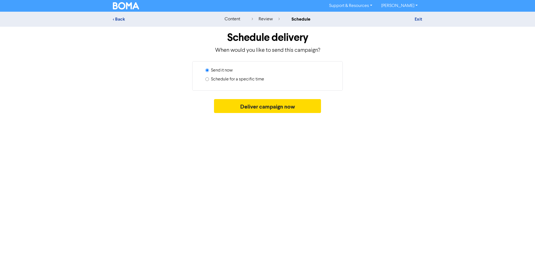
click at [248, 79] on label "Schedule for a specific time" at bounding box center [237, 79] width 53 height 7
click at [209, 79] on input "Schedule for a specific time" at bounding box center [207, 79] width 4 height 4
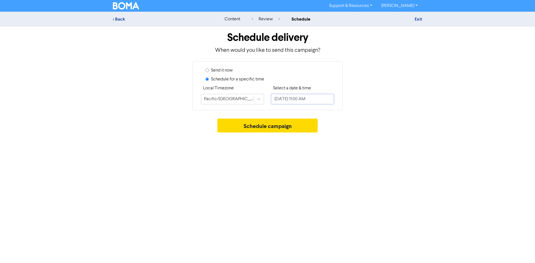
click at [298, 97] on input "October 15, 2025 11:00 AM" at bounding box center [302, 99] width 63 height 11
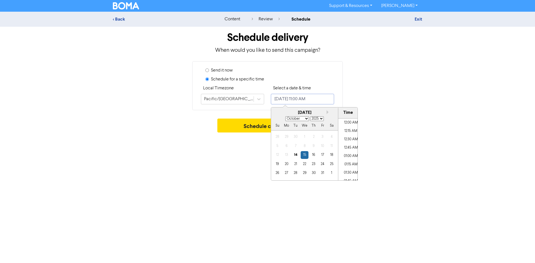
scroll to position [341, 0]
click at [289, 165] on div "20" at bounding box center [287, 164] width 8 height 8
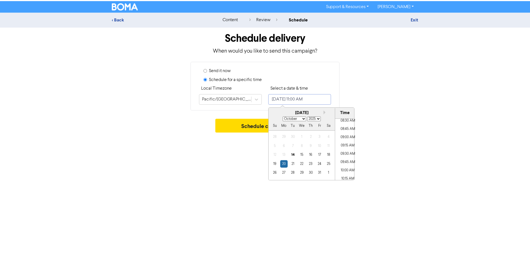
scroll to position [285, 0]
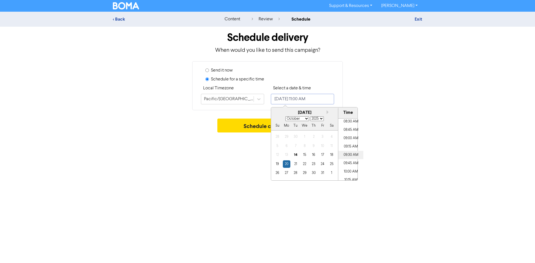
click at [351, 152] on li "09:30 AM" at bounding box center [350, 155] width 25 height 8
click at [262, 126] on button "Schedule campaign" at bounding box center [267, 126] width 101 height 14
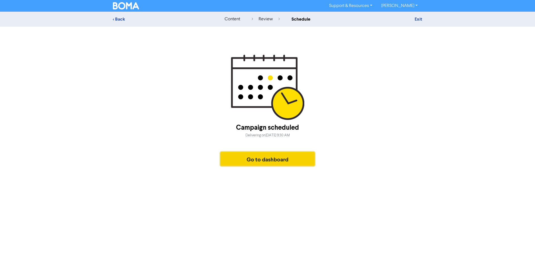
click at [276, 163] on button "Go to dashboard" at bounding box center [267, 159] width 94 height 14
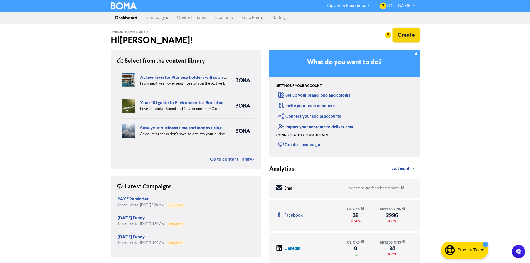
click at [415, 33] on button "Create" at bounding box center [406, 34] width 27 height 13
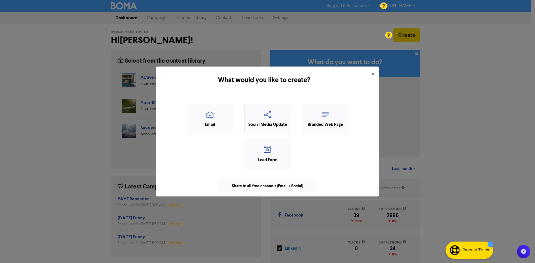
click at [265, 122] on div "Social Media Update" at bounding box center [267, 125] width 40 height 6
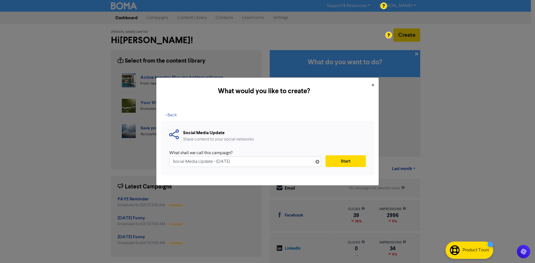
drag, startPoint x: 252, startPoint y: 160, endPoint x: 158, endPoint y: 164, distance: 93.9
click at [158, 165] on div "< Back Social Media Update Share content to your social networks What shall we …" at bounding box center [267, 145] width 222 height 80
click at [346, 163] on button "Start" at bounding box center [345, 161] width 40 height 12
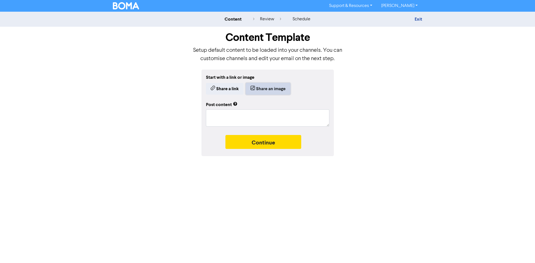
click at [260, 86] on button "Share an image" at bounding box center [268, 89] width 45 height 12
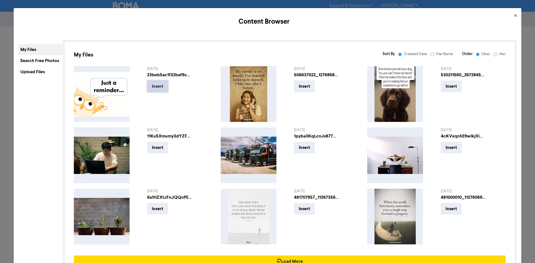
click at [159, 87] on button "Insert" at bounding box center [157, 86] width 21 height 12
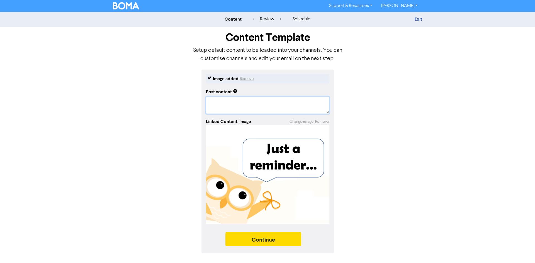
click at [250, 107] on textarea at bounding box center [267, 105] width 123 height 17
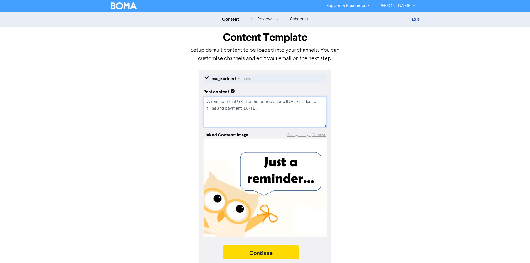
paste textarea "Friday Funny #InvercargillBookkeeper #InvercargillBookkeeping #BusinessSupport"
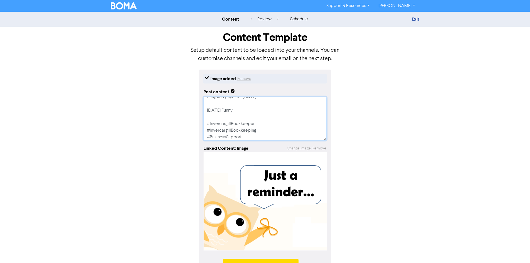
drag, startPoint x: 236, startPoint y: 120, endPoint x: 196, endPoint y: 108, distance: 41.5
click at [196, 108] on div "Image added Remove Post content A reminder that GST for the period ended 30.09.…" at bounding box center [265, 175] width 317 height 210
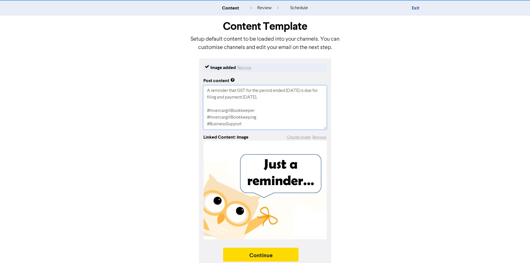
scroll to position [17, 0]
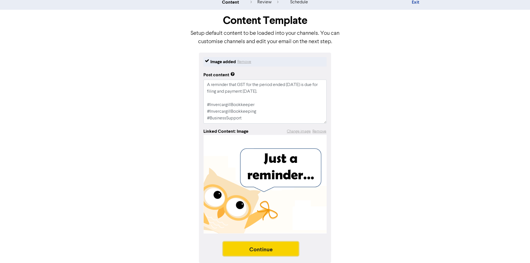
click at [286, 248] on button "Continue" at bounding box center [261, 249] width 76 height 14
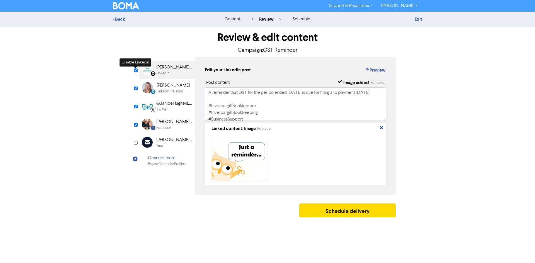
click at [135, 70] on input "checkbox" at bounding box center [136, 70] width 4 height 4
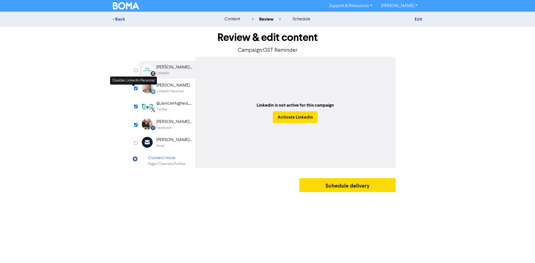
click at [135, 88] on input "checkbox" at bounding box center [136, 89] width 4 height 4
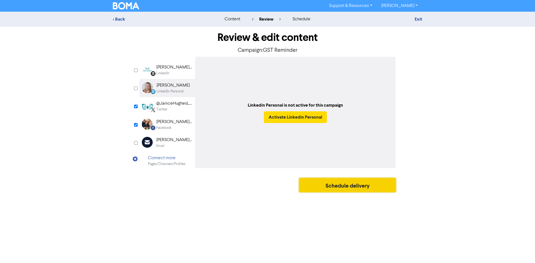
click at [327, 184] on button "Schedule delivery" at bounding box center [347, 185] width 96 height 14
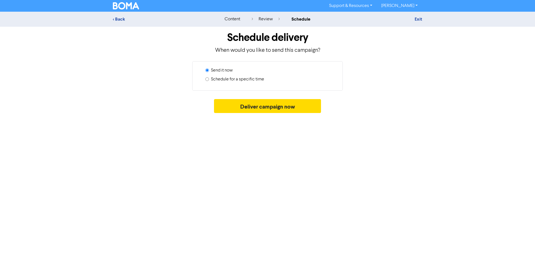
click at [258, 80] on label "Schedule for a specific time" at bounding box center [237, 79] width 53 height 7
click at [209, 80] on input "Schedule for a specific time" at bounding box center [207, 79] width 4 height 4
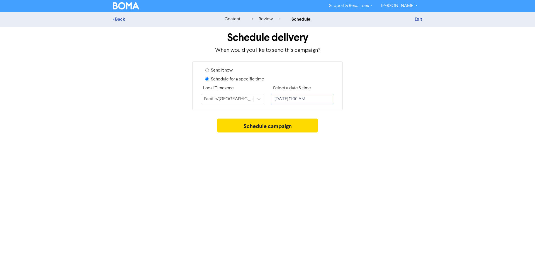
click at [297, 100] on input "October 15, 2025 11:00 AM" at bounding box center [302, 99] width 63 height 11
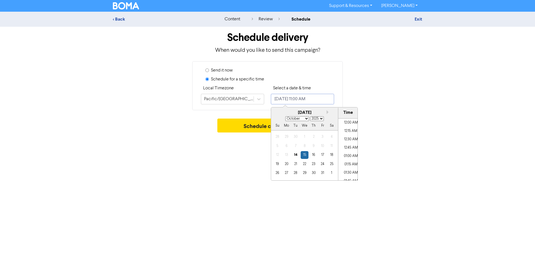
scroll to position [341, 0]
click at [297, 173] on div "28" at bounding box center [296, 173] width 8 height 8
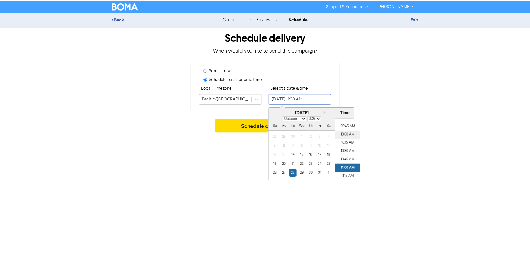
scroll to position [313, 0]
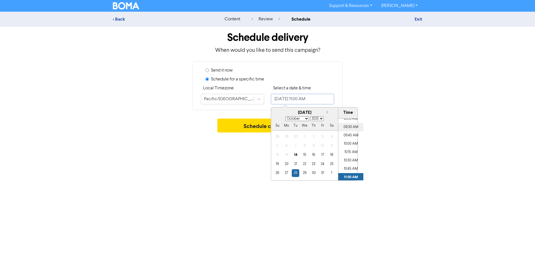
click at [347, 129] on li "09:30 AM" at bounding box center [350, 127] width 25 height 8
click at [257, 123] on button "Schedule campaign" at bounding box center [267, 126] width 101 height 14
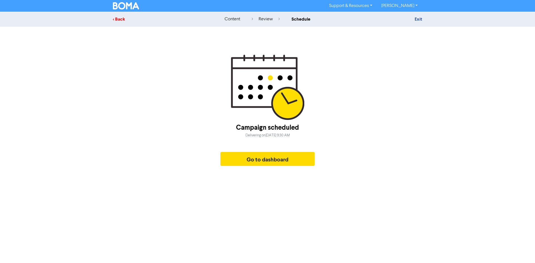
click at [117, 20] on div "< Back" at bounding box center [161, 19] width 97 height 7
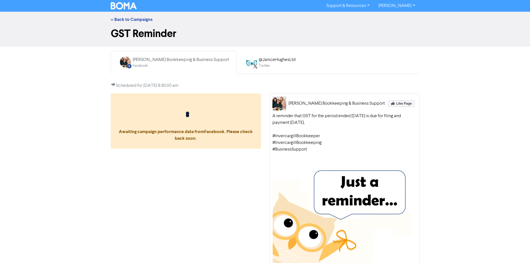
click at [126, 7] on img at bounding box center [124, 5] width 26 height 7
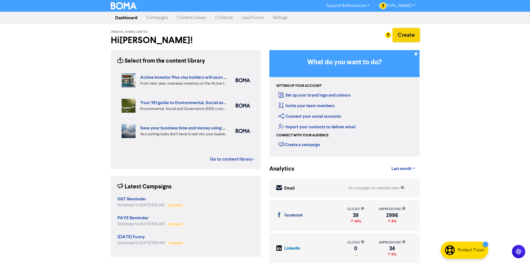
click at [410, 37] on button "Create" at bounding box center [406, 34] width 27 height 13
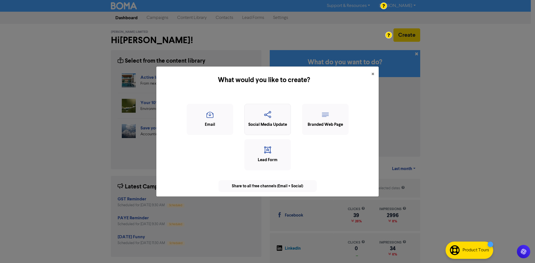
click at [252, 122] on div "Social Media Update" at bounding box center [267, 125] width 40 height 6
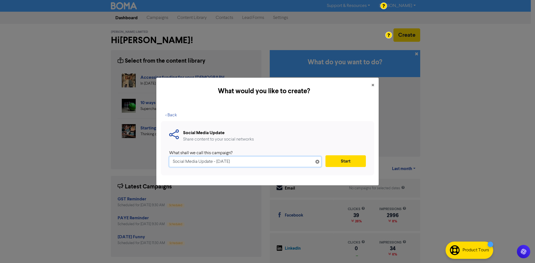
drag, startPoint x: 288, startPoint y: 165, endPoint x: 169, endPoint y: 155, distance: 119.5
click at [167, 159] on div "Social Media Update Share content to your social networks What shall we call th…" at bounding box center [267, 148] width 213 height 54
type input "[DATE] Funny"
click at [344, 158] on button "Start" at bounding box center [345, 161] width 40 height 12
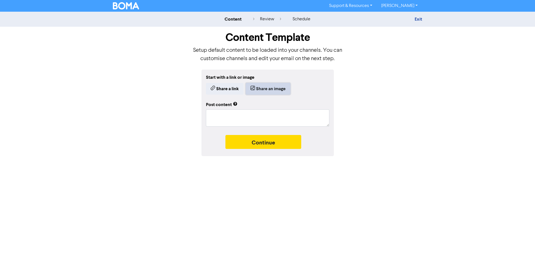
click at [275, 90] on button "Share an image" at bounding box center [268, 89] width 45 height 12
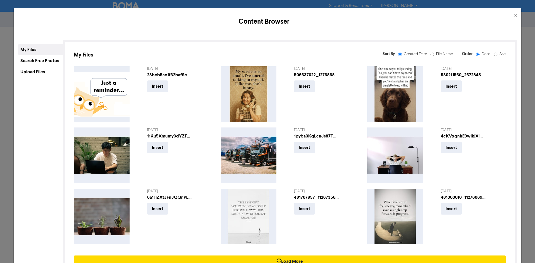
click at [38, 73] on div "Upload Files" at bounding box center [40, 71] width 45 height 11
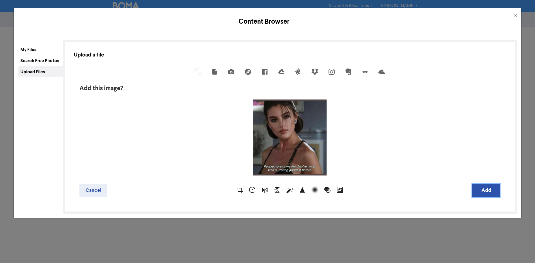
click at [491, 190] on button "Add" at bounding box center [486, 190] width 28 height 13
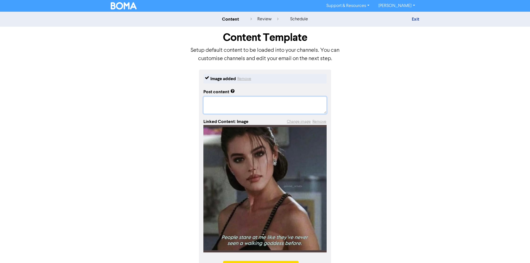
click at [299, 106] on textarea at bounding box center [265, 105] width 123 height 17
paste textarea "[DATE] Funny #InvercargillBookkeeper #InvercargillBookkeeping #BusinessSupport"
type textarea "x"
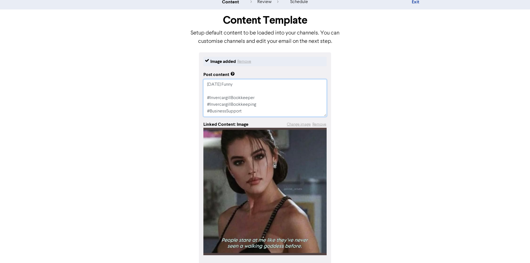
scroll to position [40, 0]
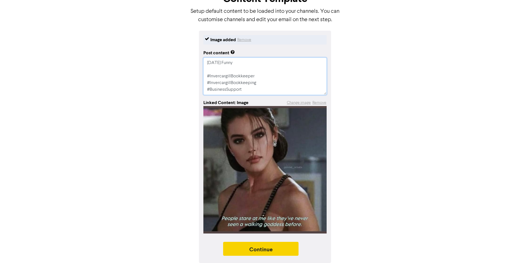
type textarea "[DATE] Funny #InvercargillBookkeeper #InvercargillBookkeeping #BusinessSupport"
click at [282, 250] on button "Continue" at bounding box center [261, 249] width 76 height 14
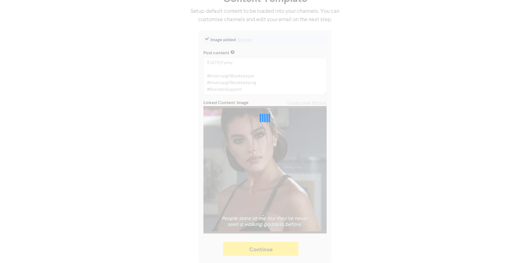
type textarea "x"
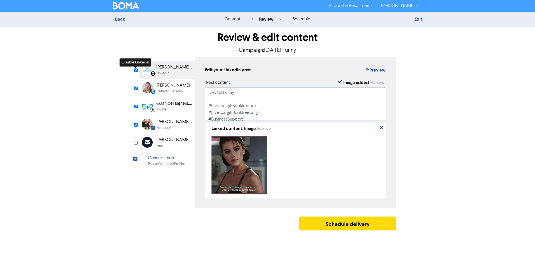
click at [134, 70] on input "checkbox" at bounding box center [136, 70] width 4 height 4
checkbox input "false"
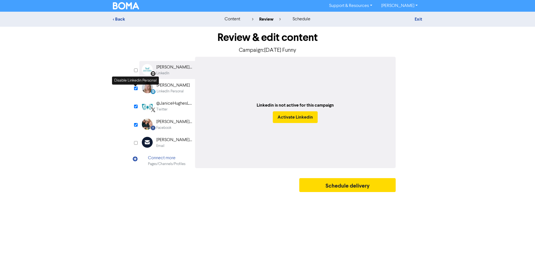
click at [134, 89] on input "checkbox" at bounding box center [136, 89] width 4 height 4
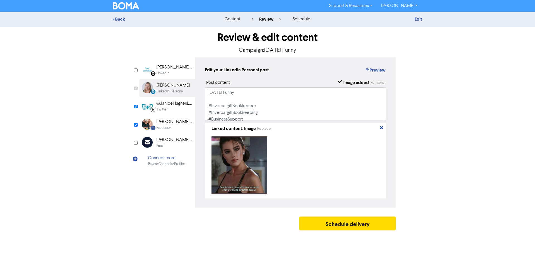
checkbox input "false"
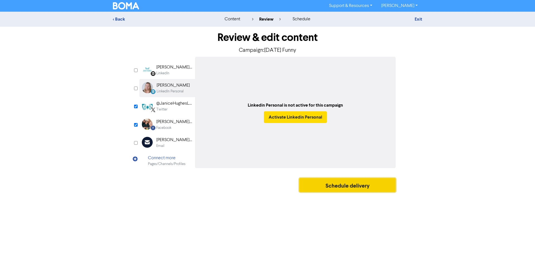
click at [330, 184] on button "Schedule delivery" at bounding box center [347, 185] width 96 height 14
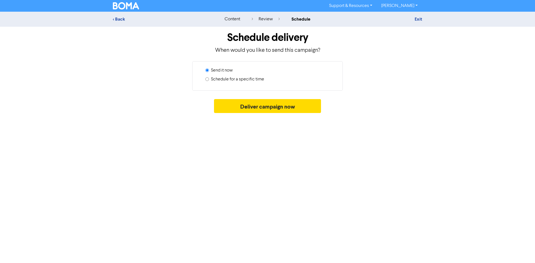
click at [238, 81] on label "Schedule for a specific time" at bounding box center [237, 79] width 53 height 7
click at [209, 81] on input "Schedule for a specific time" at bounding box center [207, 79] width 4 height 4
radio input "true"
radio input "false"
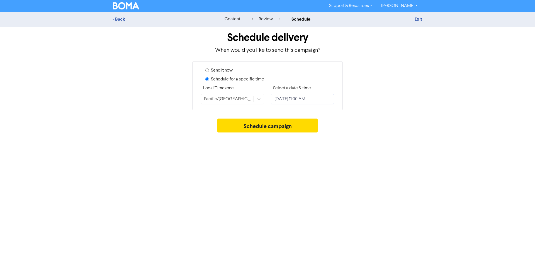
click at [296, 99] on input "[DATE] 11:00 AM" at bounding box center [302, 99] width 63 height 11
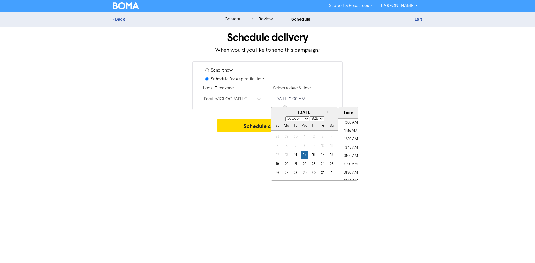
scroll to position [341, 0]
click at [324, 113] on div "[DATE]" at bounding box center [304, 113] width 67 height 6
click at [325, 112] on div "[DATE]" at bounding box center [304, 113] width 67 height 6
click at [328, 113] on button "Next month" at bounding box center [328, 112] width 4 height 4
select select "10"
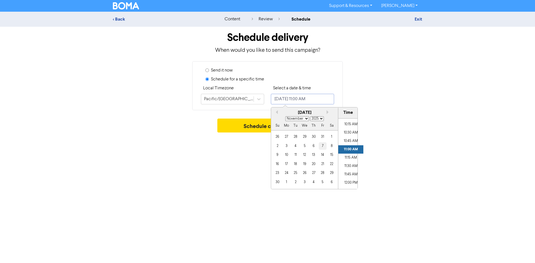
click at [322, 146] on div "7" at bounding box center [323, 146] width 8 height 8
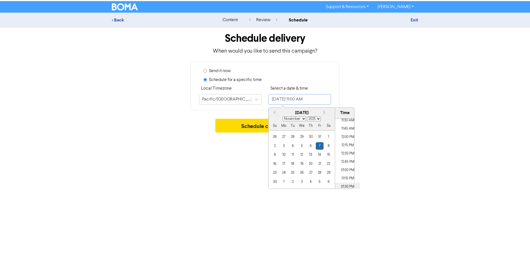
scroll to position [396, 0]
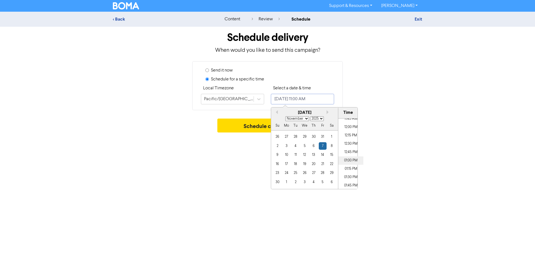
click at [348, 160] on li "01:00 PM" at bounding box center [350, 160] width 25 height 8
type input "November 7, 2025 1:00 PM"
click at [251, 126] on button "Schedule campaign" at bounding box center [267, 126] width 101 height 14
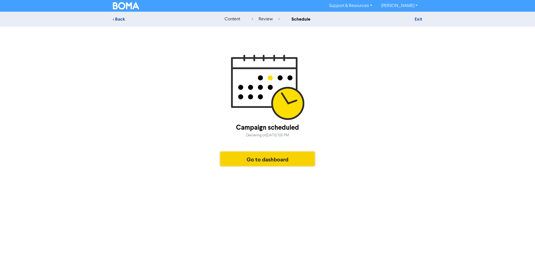
click at [254, 161] on button "Go to dashboard" at bounding box center [267, 159] width 94 height 14
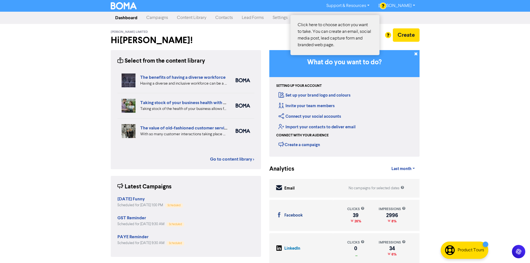
click at [411, 37] on div at bounding box center [265, 131] width 530 height 263
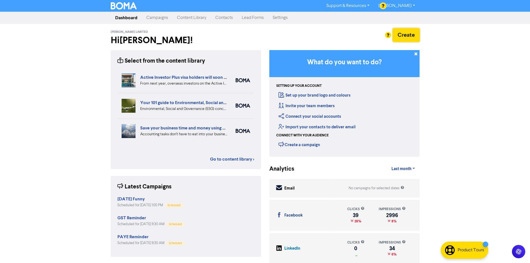
click at [411, 37] on button "Create" at bounding box center [406, 34] width 27 height 13
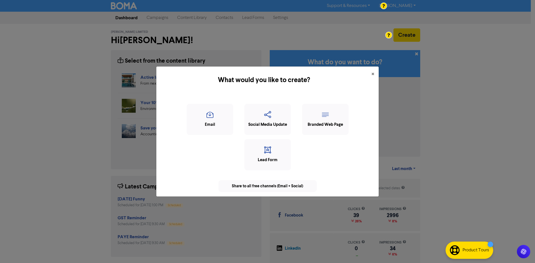
click at [271, 109] on div "Social Media Update" at bounding box center [267, 119] width 46 height 31
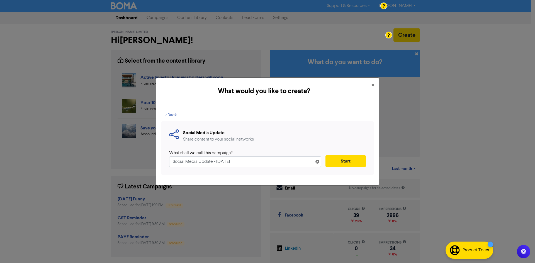
drag, startPoint x: 244, startPoint y: 163, endPoint x: 161, endPoint y: 160, distance: 83.1
click at [161, 160] on div "Social Media Update Share content to your social networks What shall we call th…" at bounding box center [267, 148] width 213 height 54
type input "Funny"
click at [353, 159] on button "Start" at bounding box center [345, 161] width 40 height 12
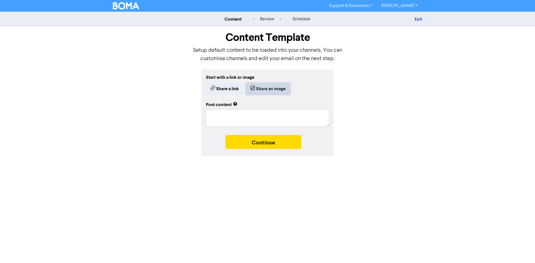
click at [265, 88] on button "Share an image" at bounding box center [268, 89] width 45 height 12
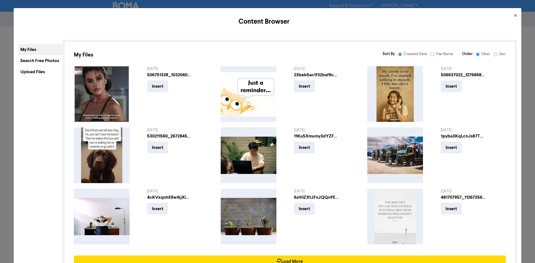
click at [35, 72] on div "Upload Files" at bounding box center [40, 71] width 45 height 11
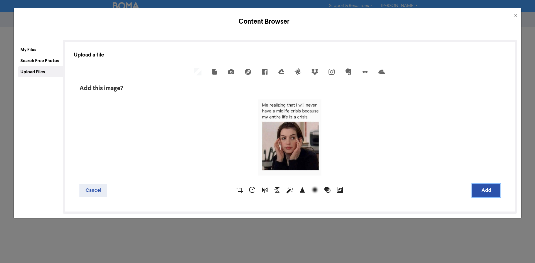
click at [485, 188] on button "Add" at bounding box center [486, 190] width 28 height 13
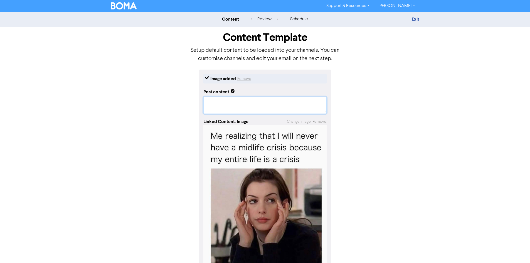
click at [268, 108] on textarea at bounding box center [265, 105] width 123 height 17
type textarea "x"
type textarea "I"
type textarea "x"
type textarea "It"
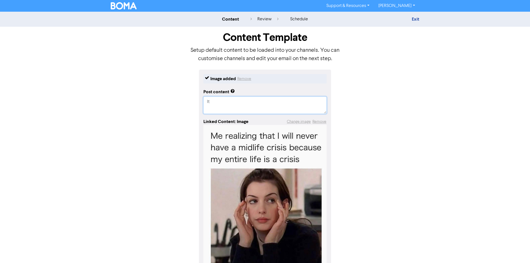
type textarea "x"
type textarea "It's"
type textarea "x"
type textarea "It's"
type textarea "x"
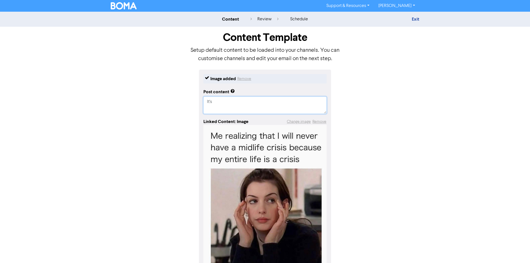
type textarea "It's a"
type textarea "x"
type textarea "It's al"
type textarea "x"
type textarea "It's all"
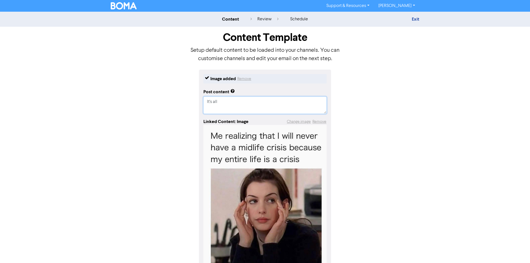
type textarea "x"
type textarea "It's all"
type textarea "x"
type textarea "It's all f"
type textarea "x"
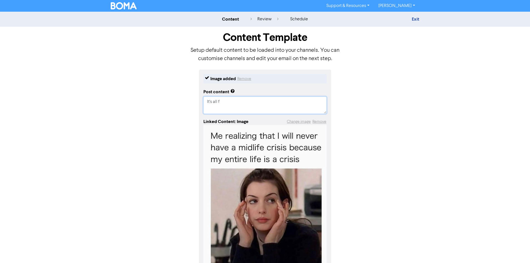
type textarea "It's all fi"
type textarea "x"
type textarea "It's all fin"
type textarea "x"
type textarea "It's all fine"
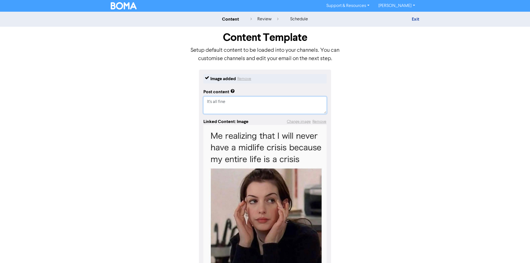
type textarea "x"
type textarea "It's all fine,"
type textarea "x"
type textarea "It's all fine,"
type textarea "x"
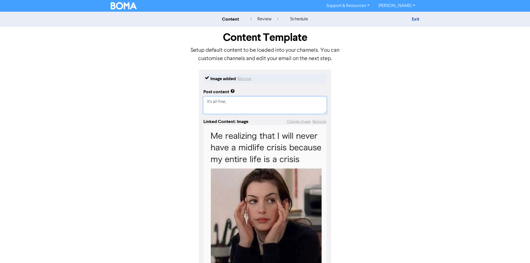
type textarea "It's all fine, e"
type textarea "x"
type textarea "It's all fine, ev"
type textarea "x"
type textarea "It's all fine, eve"
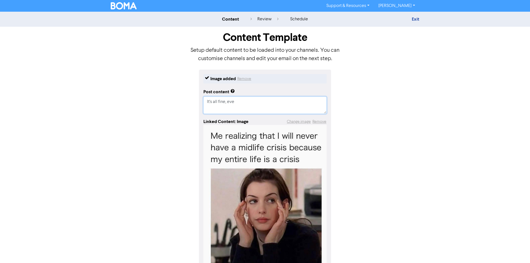
type textarea "x"
type textarea "It's all fine, everu"
type textarea "x"
type textarea "It's all fine, everuy"
type textarea "x"
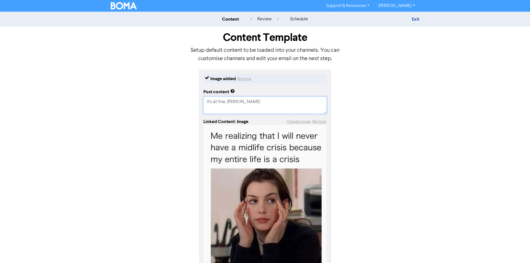
type textarea "It's all fine, everu"
type textarea "x"
type textarea "It's all fine, everu"
type textarea "x"
type textarea "It's all fine, everuy"
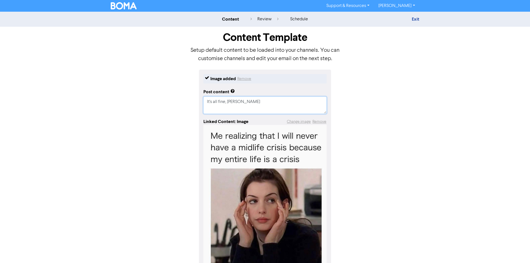
type textarea "x"
type textarea "It's all fine, everuyt"
type textarea "x"
type textarea "It's all fine, everuy"
type textarea "x"
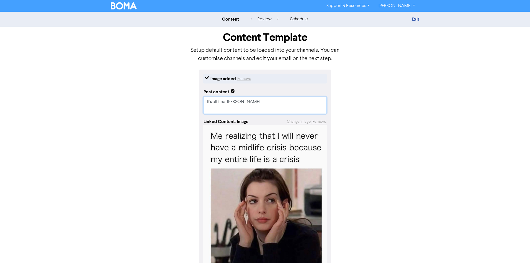
type textarea "It's all fine, everu"
type textarea "x"
type textarea "It's all fine, ever"
type textarea "x"
type textarea "It's all fine, every"
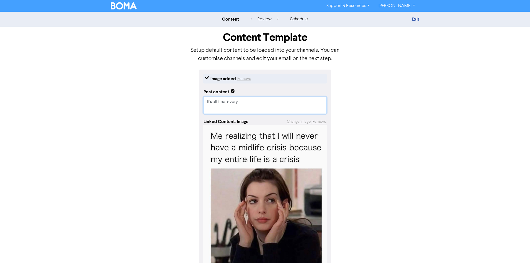
type textarea "x"
type textarea "It's all fine, everyt"
type textarea "x"
type textarea "It's all fine, everyth"
type textarea "x"
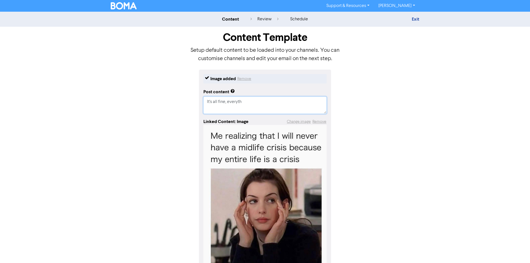
type textarea "It's all fine, everythi"
type textarea "x"
type textarea "It's all fine, everything"
type textarea "x"
type textarea "It's all fine, everythings"
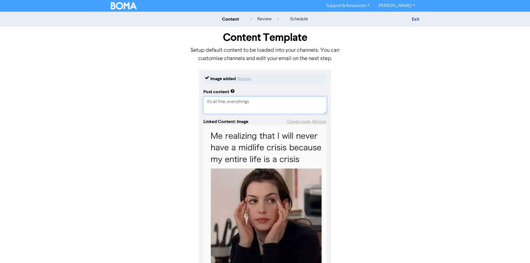
type textarea "x"
type textarea "It's all fine, everythings"
type textarea "x"
type textarea "It's all fine, everythings F"
type textarea "x"
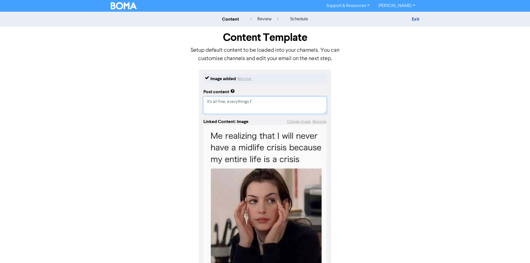
type textarea "It's all fine, everythings Fi"
type textarea "x"
type textarea "It's all fine, everythings Fin"
type textarea "x"
type textarea "It's all fine, everythings Fi"
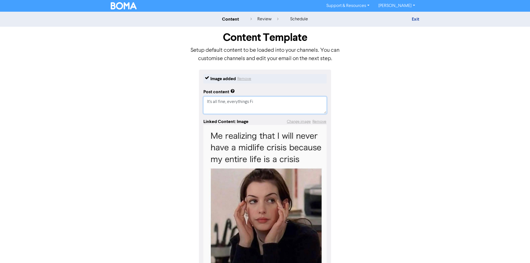
type textarea "x"
type textarea "It's all fine, everythings F"
type textarea "x"
type textarea "It's all fine, everythings f"
type textarea "x"
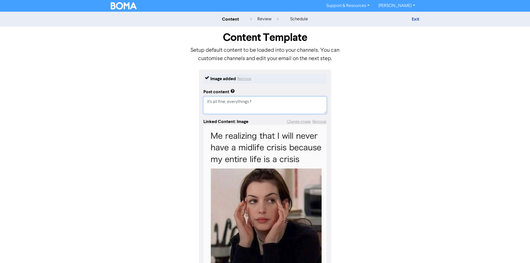
type textarea "It's all fine, everythings fi"
type textarea "x"
type textarea "It's all fine, everythings fin"
type textarea "x"
type textarea "It's all fine, everythings fine"
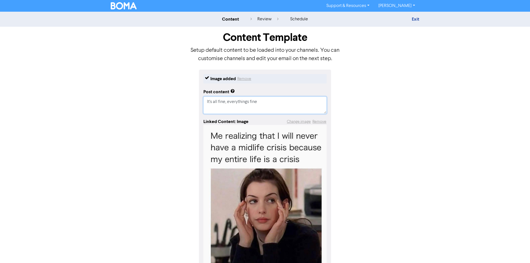
type textarea "x"
type textarea "It's all fine, everythings fine!"
type textarea "x"
type textarea "It's all fine, everythings fine!"
type textarea "x"
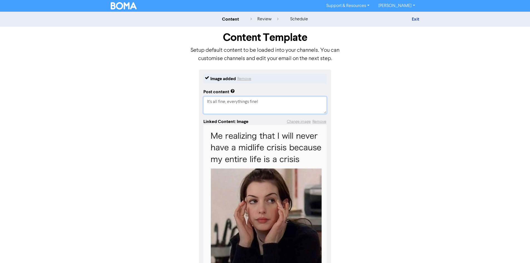
type textarea "It's all fine, everythings fine!"
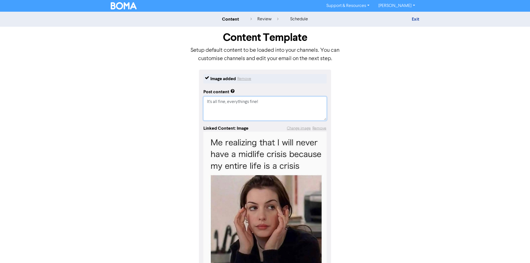
paste textarea "Friday Funny #InvercargillBookkeeper #InvercargillBookkeeping #BusinessSupport"
type textarea "x"
type textarea "It's all fine, everythings fine! Friday Funny #InvercargillBookkeeper #Invercar…"
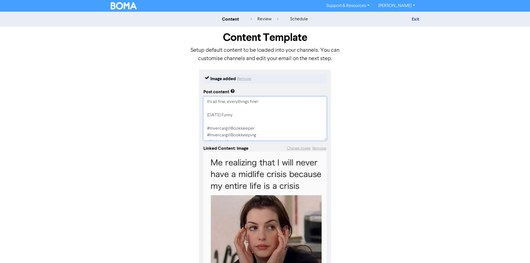
scroll to position [5, 0]
drag, startPoint x: 240, startPoint y: 116, endPoint x: 204, endPoint y: 108, distance: 36.8
click at [204, 108] on textarea "It's all fine, everythings fine! Friday Funny #InvercargillBookkeeper #Invercar…" at bounding box center [265, 119] width 123 height 44
type textarea "x"
type textarea "It's all fine, everythings fine! #InvercargillBookkeeper #InvercargillBookkeepi…"
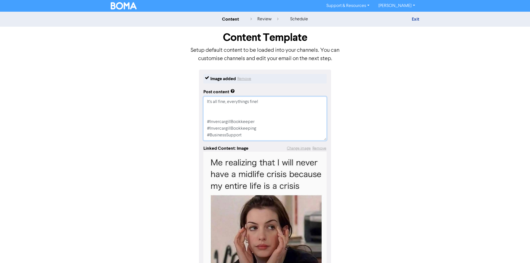
scroll to position [0, 0]
type textarea "x"
type textarea "It's all fine, everythings fine! #InvercargillBookkeeper #InvercargillBookkeepi…"
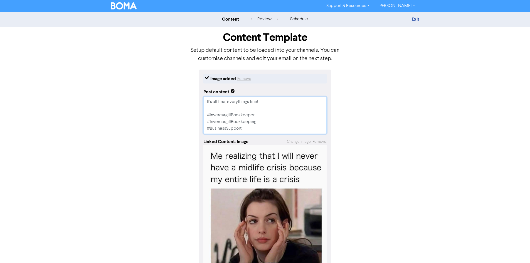
drag, startPoint x: 245, startPoint y: 129, endPoint x: 192, endPoint y: 113, distance: 55.6
click at [192, 113] on div "Image added Remove Post content It's all fine, everythings fine! #InvercargillB…" at bounding box center [265, 197] width 317 height 254
click at [247, 102] on textarea "It's all fine, everythings fine! #InvercargillBookkeeper #InvercargillBookkeepi…" at bounding box center [265, 115] width 123 height 37
type textarea "x"
type textarea "It's all fine, everything''s fine! #InvercargillBookkeeper #InvercargillBookkee…"
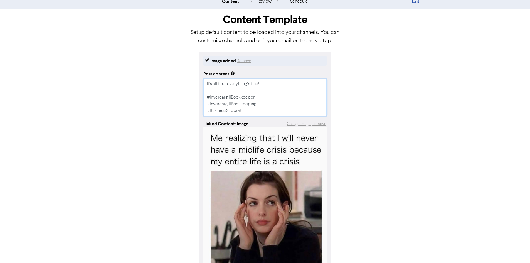
scroll to position [28, 0]
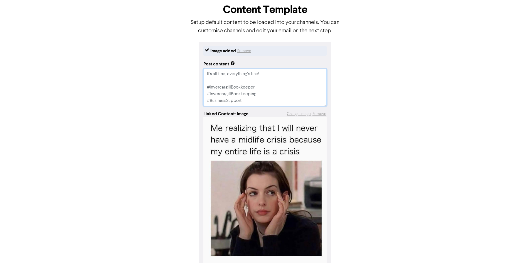
type textarea "x"
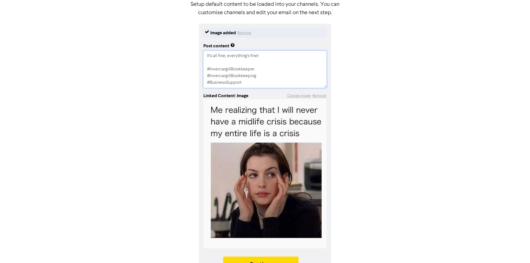
scroll to position [61, 0]
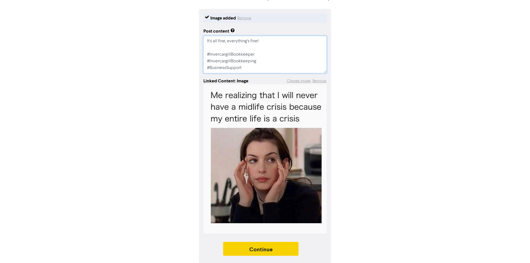
type textarea "It's all fine, everything's fine! #InvercargillBookkeeper #InvercargillBookkeep…"
click at [277, 254] on button "Continue" at bounding box center [261, 249] width 76 height 14
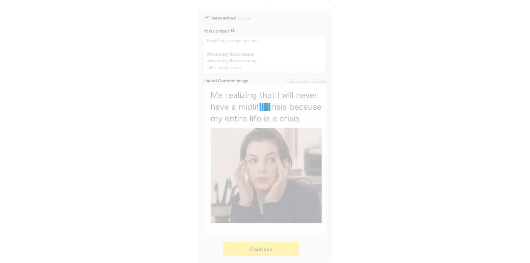
type textarea "x"
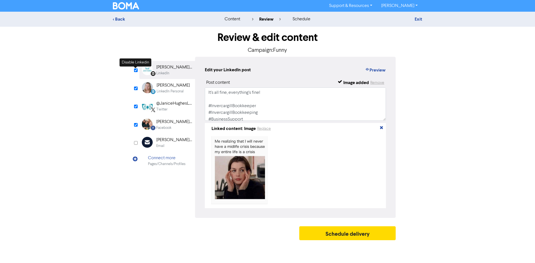
click at [135, 70] on input "checkbox" at bounding box center [136, 70] width 4 height 4
checkbox input "false"
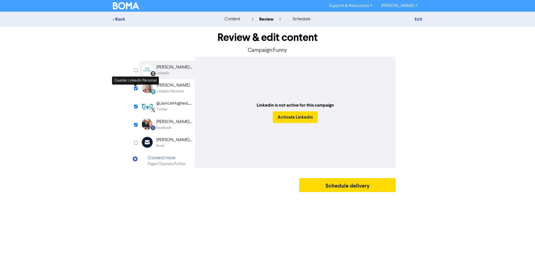
click at [134, 88] on input "checkbox" at bounding box center [136, 89] width 4 height 4
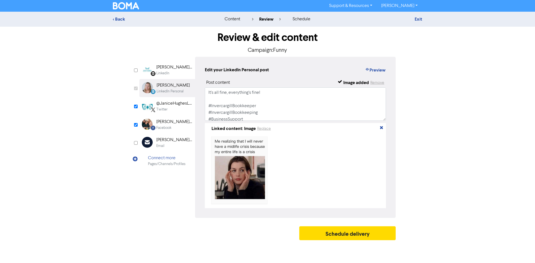
checkbox input "false"
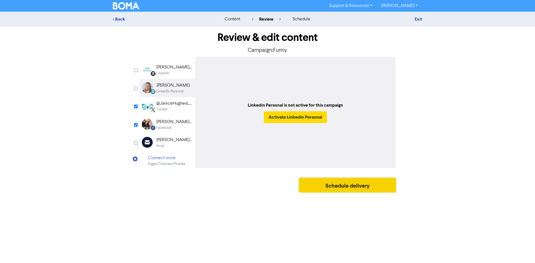
click at [344, 189] on button "Schedule delivery" at bounding box center [347, 185] width 96 height 14
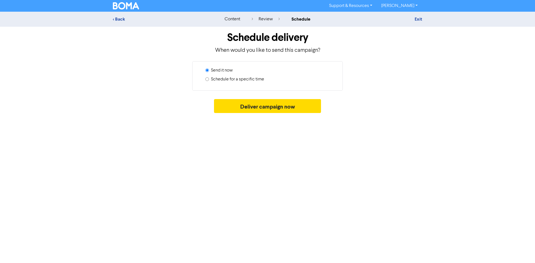
click at [249, 80] on label "Schedule for a specific time" at bounding box center [237, 79] width 53 height 7
click at [247, 78] on label "Schedule for a specific time" at bounding box center [237, 79] width 53 height 7
click at [209, 78] on input "Schedule for a specific time" at bounding box center [207, 79] width 4 height 4
radio input "true"
radio input "false"
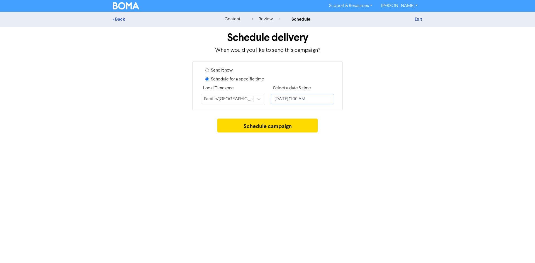
select select "9"
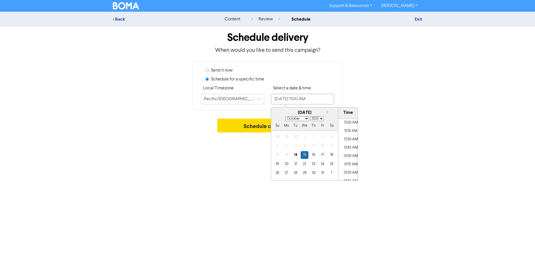
click at [305, 98] on input "October 15, 2025 11:00 AM" at bounding box center [302, 99] width 63 height 11
click at [306, 156] on div "15" at bounding box center [304, 155] width 8 height 8
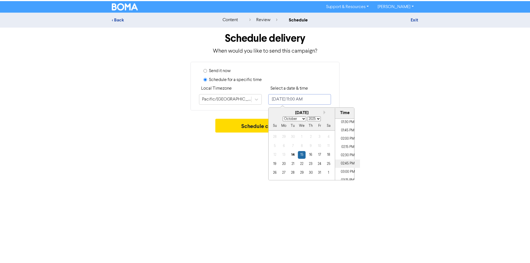
scroll to position [452, 0]
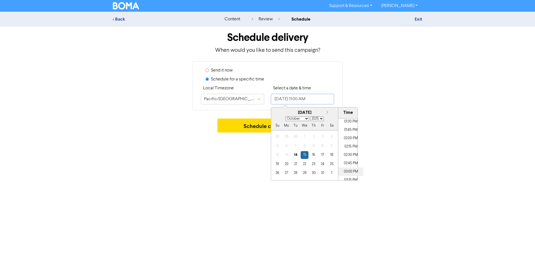
click at [349, 172] on li "03:00 PM" at bounding box center [350, 172] width 25 height 8
type input "October 15, 2025 3:00 PM"
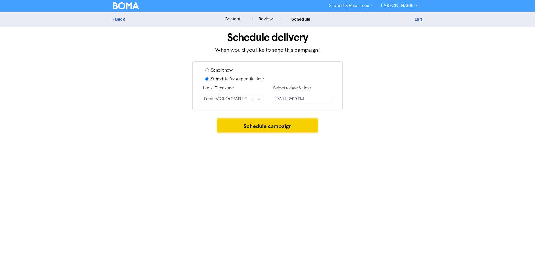
click at [246, 123] on button "Schedule campaign" at bounding box center [267, 126] width 101 height 14
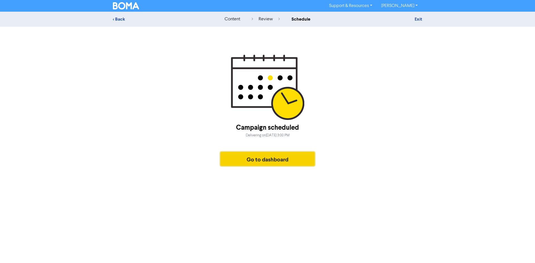
click at [254, 156] on button "Go to dashboard" at bounding box center [267, 159] width 94 height 14
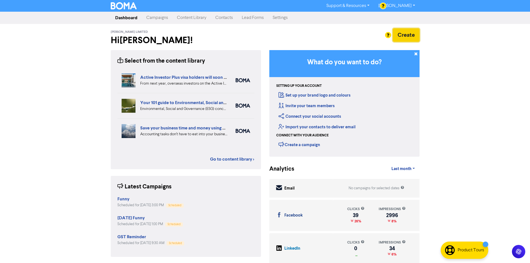
click at [411, 36] on button "Create" at bounding box center [406, 34] width 27 height 13
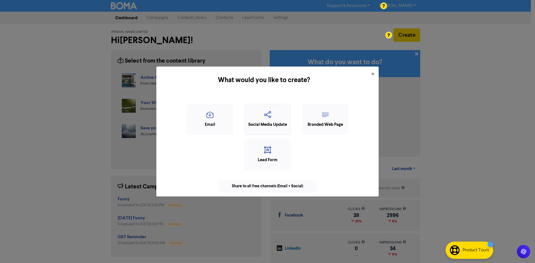
click at [259, 114] on icon "button" at bounding box center [267, 116] width 40 height 11
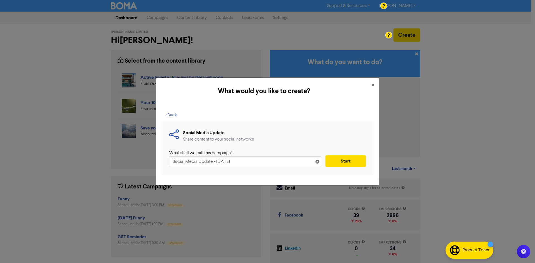
drag, startPoint x: 150, startPoint y: 169, endPoint x: 127, endPoint y: 161, distance: 24.0
click at [134, 169] on div "What would you like to create? × < Back Social Media Update Share content to yo…" at bounding box center [267, 131] width 535 height 263
type input "Funny"
click at [350, 163] on button "Start" at bounding box center [345, 161] width 40 height 12
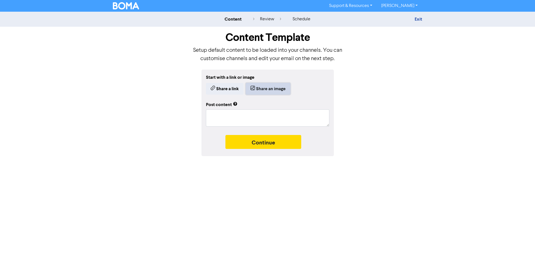
click at [267, 90] on button "Share an image" at bounding box center [268, 89] width 45 height 12
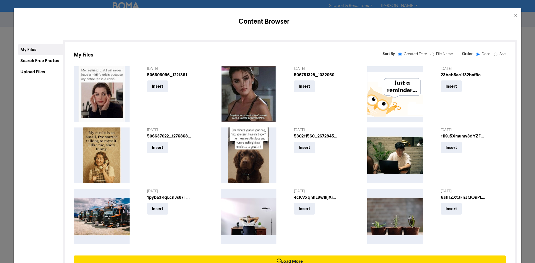
click at [39, 71] on div "Upload Files" at bounding box center [40, 71] width 45 height 11
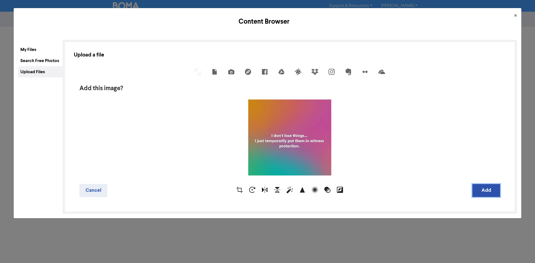
click at [479, 190] on button "Add" at bounding box center [486, 190] width 28 height 13
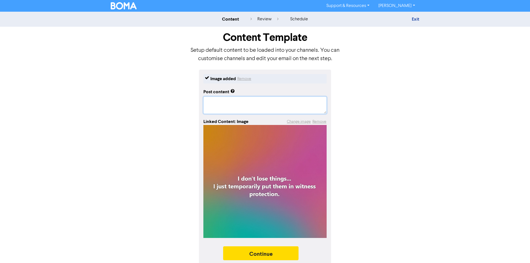
click at [277, 106] on textarea at bounding box center [265, 105] width 123 height 17
paste textarea "#InvercargillBookkeeper #InvercargillBookkeeping #BusinessSupport"
type textarea "x"
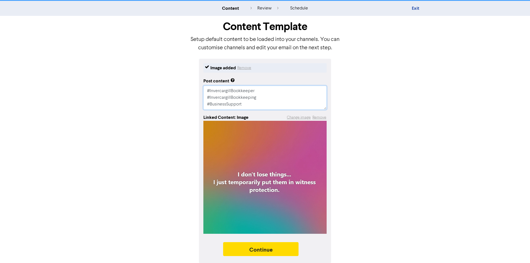
scroll to position [11, 0]
type textarea "#InvercargillBookkeeper #InvercargillBookkeeping #BusinessSupport"
click at [260, 251] on button "Continue" at bounding box center [261, 249] width 76 height 14
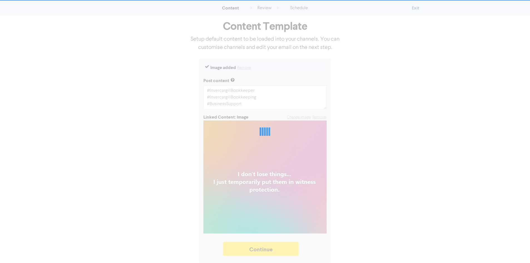
type textarea "x"
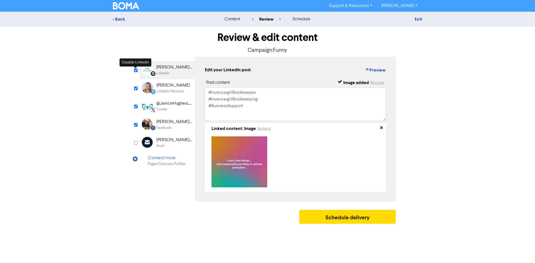
click at [136, 71] on input "checkbox" at bounding box center [136, 70] width 4 height 4
checkbox input "false"
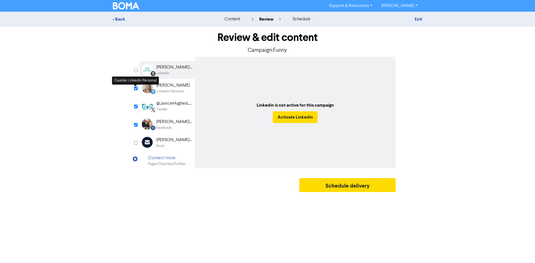
click at [135, 88] on input "checkbox" at bounding box center [136, 89] width 4 height 4
checkbox input "false"
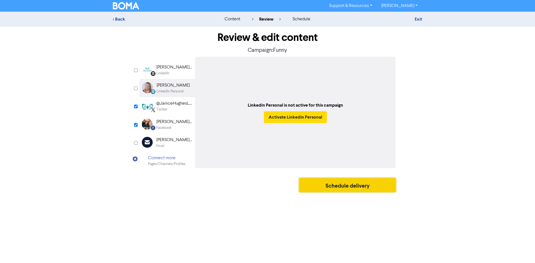
click at [341, 191] on button "Schedule delivery" at bounding box center [347, 185] width 96 height 14
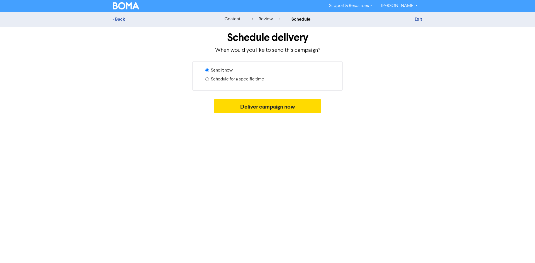
click at [213, 80] on label "Schedule for a specific time" at bounding box center [237, 79] width 53 height 7
click at [209, 80] on input "Schedule for a specific time" at bounding box center [207, 79] width 4 height 4
radio input "true"
radio input "false"
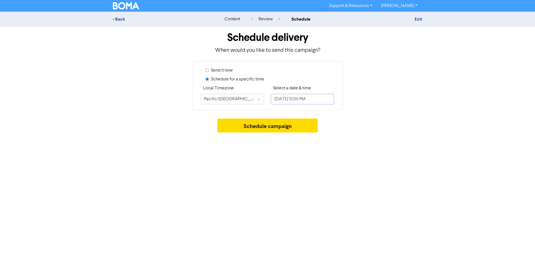
select select "9"
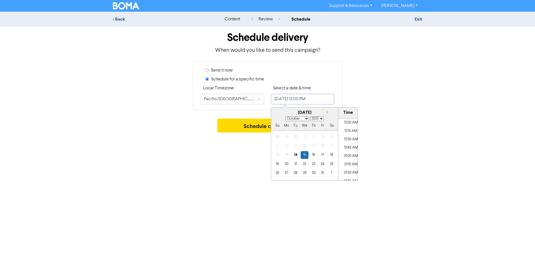
click at [299, 96] on input "October 15, 2025 12:00 PM" at bounding box center [302, 99] width 63 height 11
click at [294, 165] on div "21" at bounding box center [296, 164] width 8 height 8
type input "October 21, 2025 12:00 PM"
click at [248, 125] on button "Schedule campaign" at bounding box center [267, 126] width 101 height 14
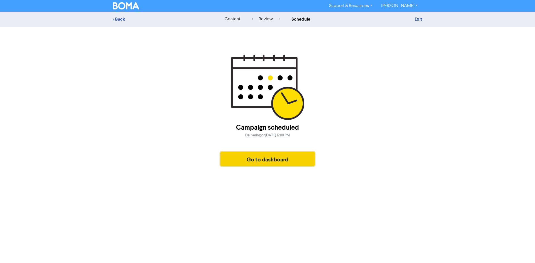
click at [250, 163] on button "Go to dashboard" at bounding box center [267, 159] width 94 height 14
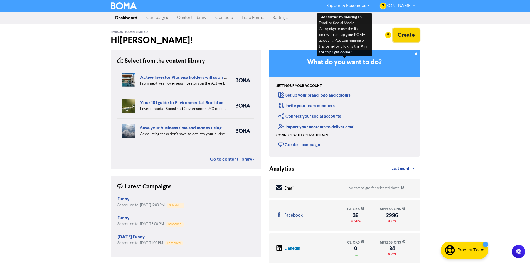
click at [402, 37] on button "Create" at bounding box center [406, 34] width 27 height 13
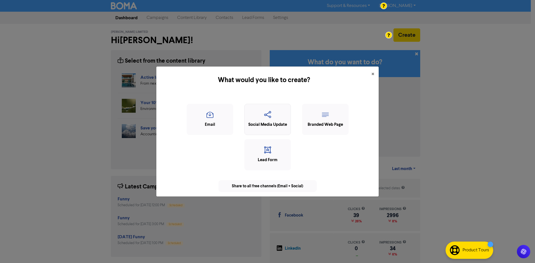
click at [276, 121] on icon "button" at bounding box center [267, 116] width 40 height 11
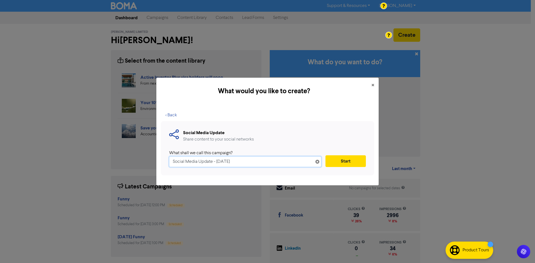
drag, startPoint x: 252, startPoint y: 163, endPoint x: 165, endPoint y: 166, distance: 87.7
click at [165, 168] on div "Social Media Update Share content to your social networks What shall we call th…" at bounding box center [267, 148] width 213 height 54
type input "Halloween"
click at [345, 164] on button "Start" at bounding box center [345, 161] width 40 height 12
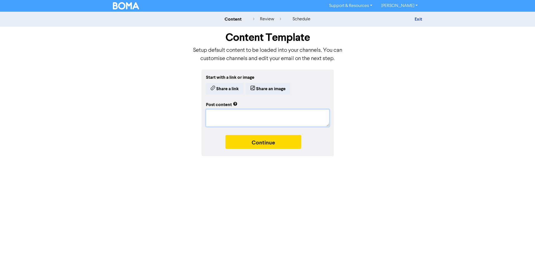
click at [263, 115] on textarea at bounding box center [267, 117] width 123 height 17
type textarea "x"
type textarea "H"
type textarea "x"
type textarea "Ha"
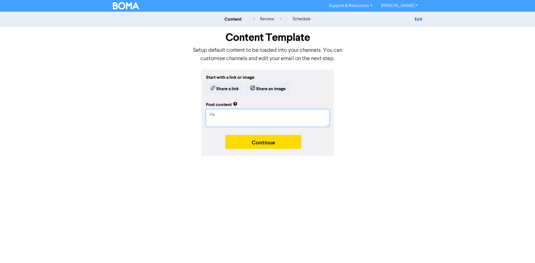
type textarea "x"
type textarea "Hap"
type textarea "x"
type textarea "Happ"
type textarea "x"
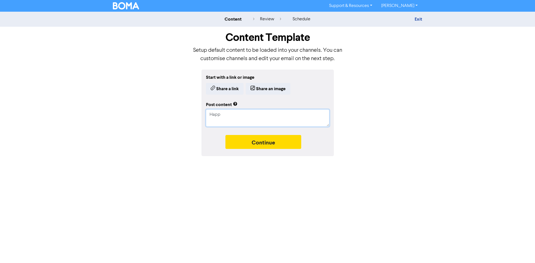
type textarea "Happy"
type textarea "x"
type textarea "Happy"
type textarea "x"
type textarea "Happy H"
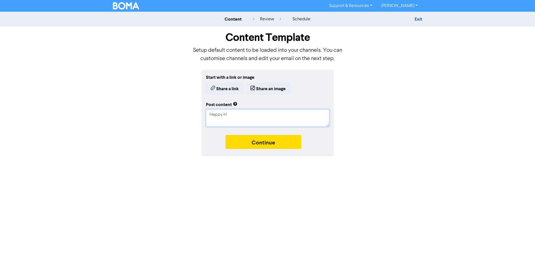
type textarea "x"
type textarea "Happy Ha"
type textarea "x"
type textarea "Happy Hal"
type textarea "x"
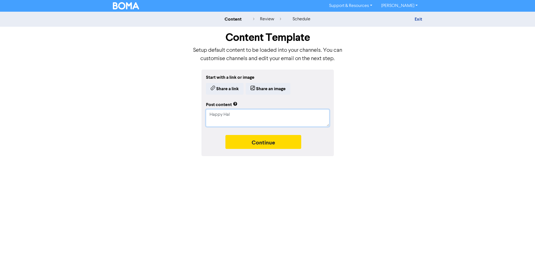
type textarea "Happy Hall"
type textarea "x"
type textarea "Happy Hallo"
type textarea "x"
type textarea "Happy Hallow"
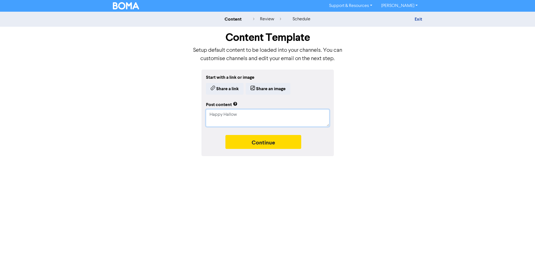
type textarea "x"
type textarea "Happy Hallown"
type textarea "x"
type textarea "Happy Hallow"
type textarea "x"
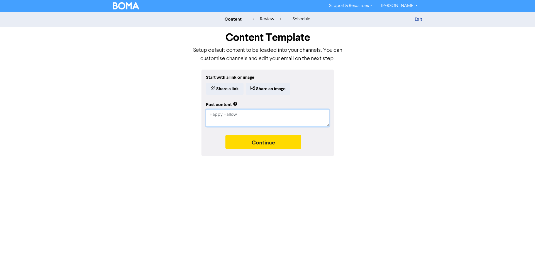
type textarea "Happy Hallowe"
type textarea "x"
type textarea "Happy Hallowee"
type textarea "x"
type textarea "Happy Halloween"
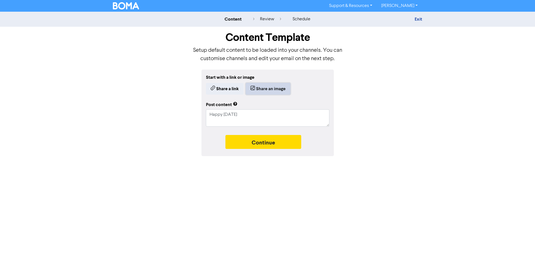
click at [266, 87] on button "Share an image" at bounding box center [268, 89] width 45 height 12
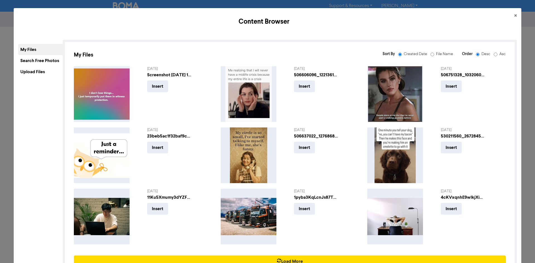
click at [51, 74] on div "Upload Files" at bounding box center [40, 71] width 45 height 11
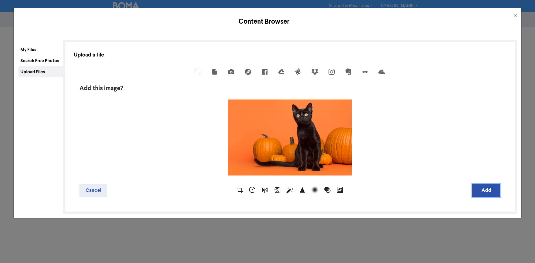
click at [485, 190] on button "Add" at bounding box center [486, 190] width 28 height 13
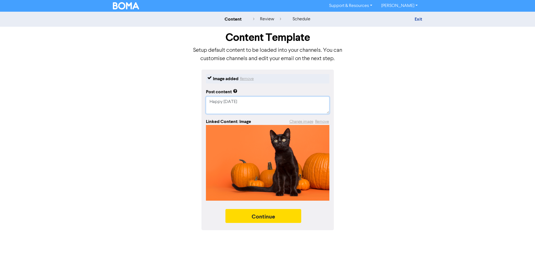
click at [273, 109] on textarea "Happy Halloween" at bounding box center [267, 105] width 123 height 17
type textarea "x"
type textarea "Happy Halloween"
type textarea "x"
type textarea "Happy Halloween"
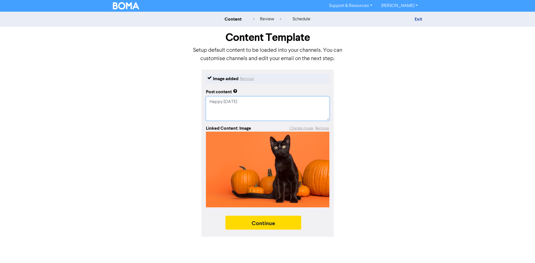
type textarea "x"
type textarea "Happy Halloween #"
type textarea "x"
type textarea "Happy Halloween #T"
type textarea "x"
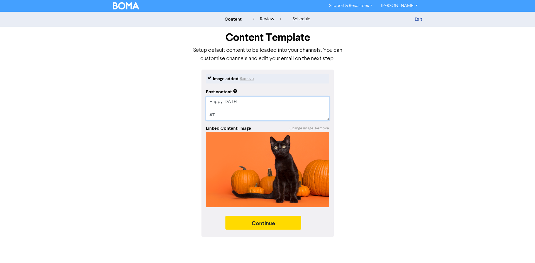
type textarea "Happy Halloween #Tr"
type textarea "x"
type textarea "Happy Halloween #Tri"
type textarea "x"
type textarea "Happy Halloween #Tric"
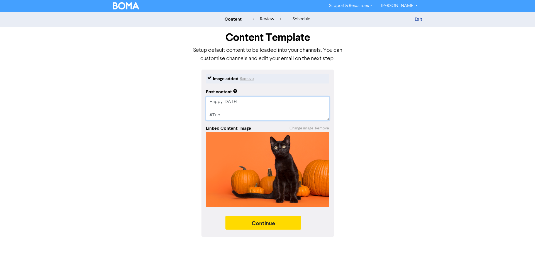
type textarea "x"
type textarea "Happy Halloween #Trick"
type textarea "x"
type textarea "Happy Halloween #Tricko"
type textarea "x"
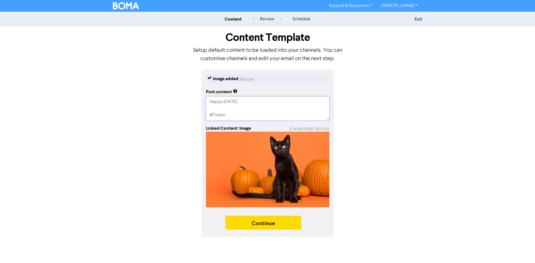
type textarea "Happy Halloween #Trickor"
type textarea "x"
type textarea "Happy Halloween #TrickorT"
type textarea "x"
type textarea "Happy Halloween #TrickorTr"
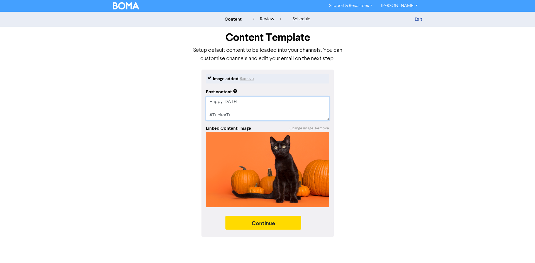
type textarea "x"
type textarea "Happy Halloween #TrickorTre"
type textarea "x"
type textarea "Happy Halloween #TrickorTrea"
type textarea "x"
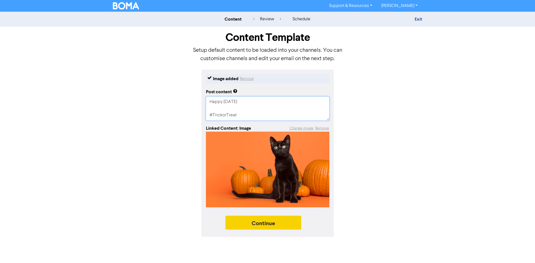
type textarea "Happy Halloween #TrickorTreat"
click at [278, 224] on button "Continue" at bounding box center [263, 223] width 76 height 14
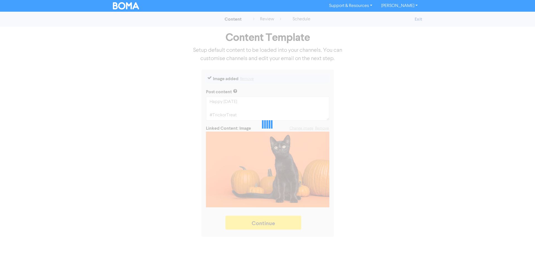
type textarea "x"
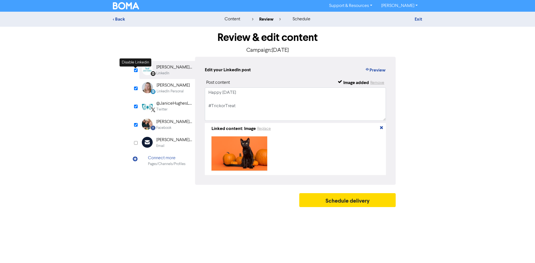
click at [136, 70] on input "checkbox" at bounding box center [136, 70] width 4 height 4
checkbox input "false"
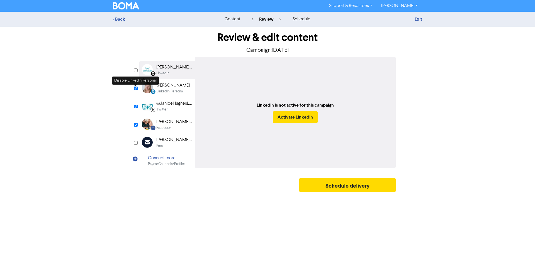
click at [135, 89] on input "checkbox" at bounding box center [136, 89] width 4 height 4
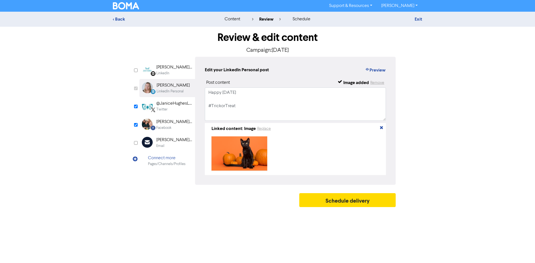
checkbox input "false"
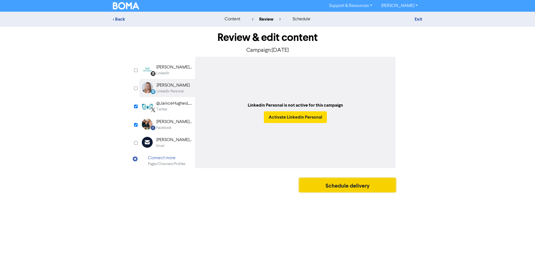
click at [324, 182] on button "Schedule delivery" at bounding box center [347, 185] width 96 height 14
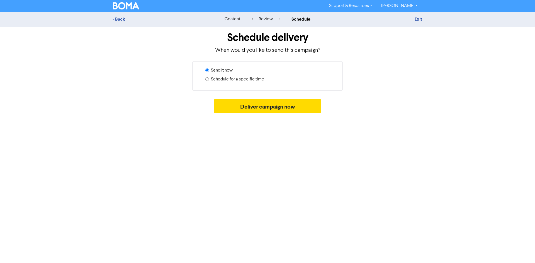
click at [233, 80] on label "Schedule for a specific time" at bounding box center [237, 79] width 53 height 7
click at [209, 80] on input "Schedule for a specific time" at bounding box center [207, 79] width 4 height 4
radio input "true"
radio input "false"
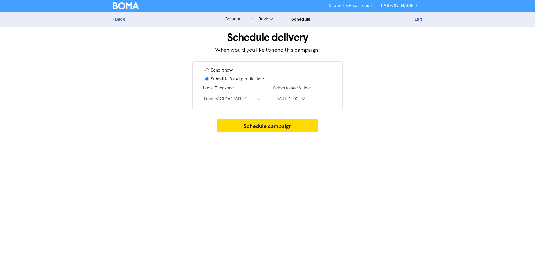
select select "9"
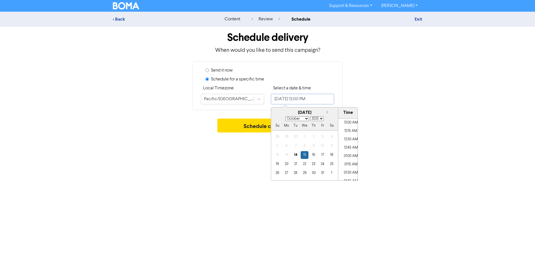
click at [298, 101] on input "October 15, 2025 12:00 PM" at bounding box center [302, 99] width 63 height 11
click at [324, 173] on div "31" at bounding box center [323, 173] width 8 height 8
type input "October 31, 2025 12:00 PM"
click at [244, 127] on button "Schedule campaign" at bounding box center [267, 126] width 101 height 14
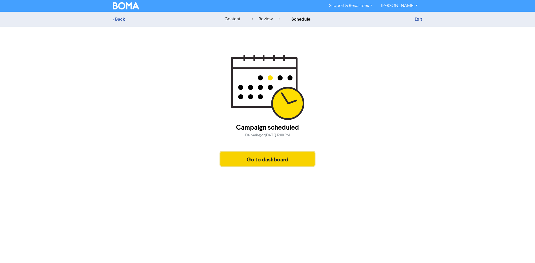
click at [237, 159] on button "Go to dashboard" at bounding box center [267, 159] width 94 height 14
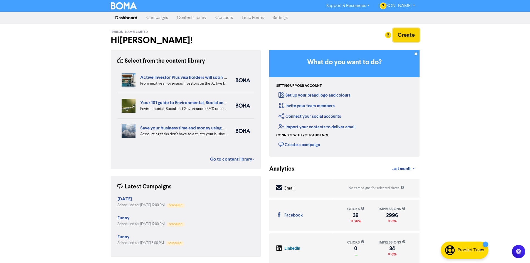
click at [409, 35] on button "Create" at bounding box center [406, 34] width 27 height 13
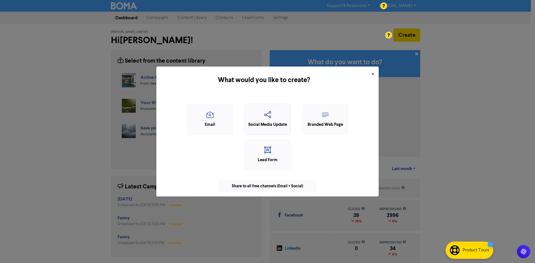
click at [270, 124] on div "Social Media Update" at bounding box center [267, 125] width 40 height 6
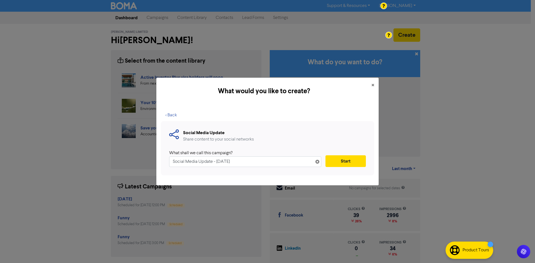
drag, startPoint x: 244, startPoint y: 162, endPoint x: 138, endPoint y: 154, distance: 106.1
click at [139, 155] on div "What would you like to create? × < Back Social Media Update Share content to yo…" at bounding box center [267, 131] width 535 height 263
click at [348, 161] on button "Start" at bounding box center [345, 161] width 40 height 12
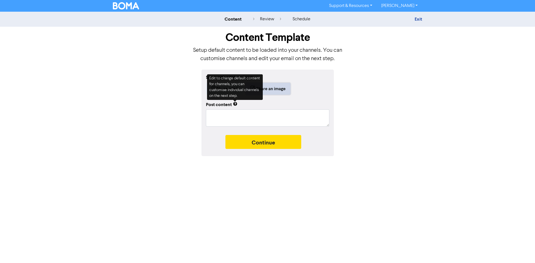
click at [271, 87] on button "Share an image" at bounding box center [268, 89] width 45 height 12
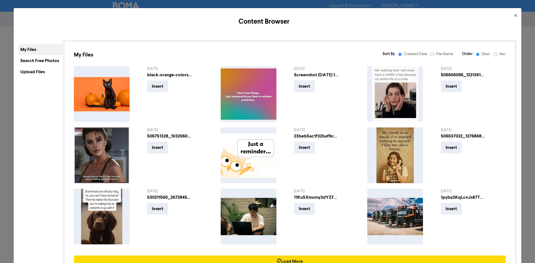
click at [42, 70] on div "Upload Files" at bounding box center [40, 71] width 45 height 11
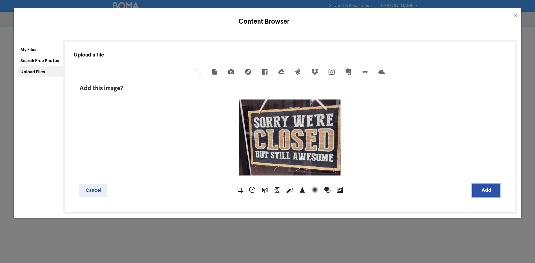
click at [484, 192] on button "Add" at bounding box center [486, 190] width 28 height 13
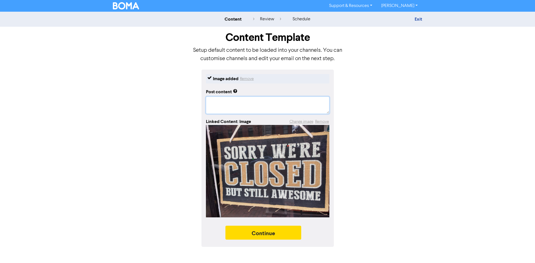
click at [265, 110] on textarea at bounding box center [267, 105] width 123 height 17
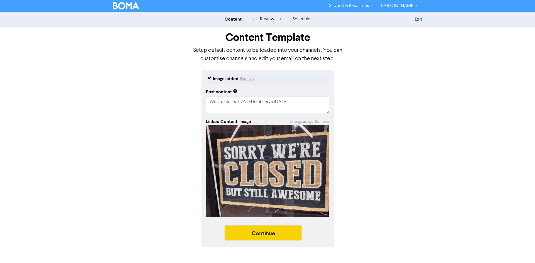
click at [263, 234] on button "Continue" at bounding box center [263, 233] width 76 height 14
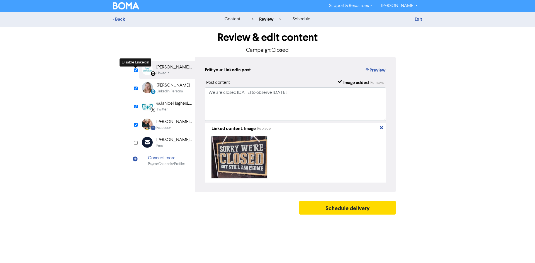
click at [134, 70] on input "checkbox" at bounding box center [136, 70] width 4 height 4
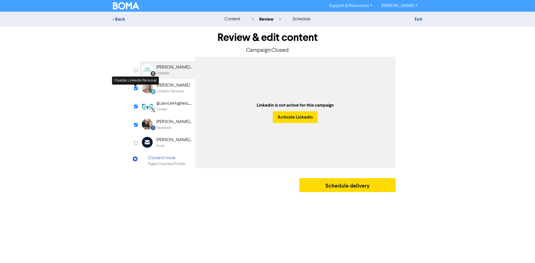
click at [134, 87] on input "checkbox" at bounding box center [136, 89] width 4 height 4
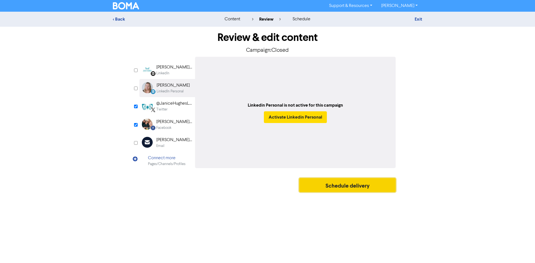
click at [357, 182] on button "Schedule delivery" at bounding box center [347, 185] width 96 height 14
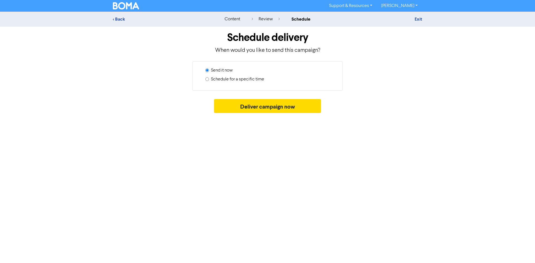
click at [258, 80] on label "Schedule for a specific time" at bounding box center [237, 79] width 53 height 7
click at [209, 80] on input "Schedule for a specific time" at bounding box center [207, 79] width 4 height 4
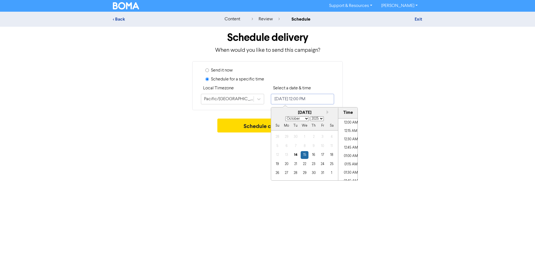
click at [315, 94] on input "October 15, 2025 12:00 PM" at bounding box center [302, 99] width 63 height 11
click at [287, 171] on div "27" at bounding box center [287, 173] width 8 height 8
click at [349, 133] on li "09:00 AM" at bounding box center [350, 133] width 25 height 8
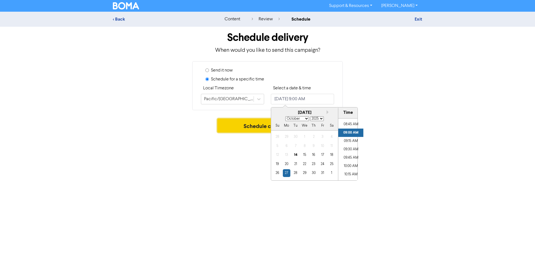
click at [244, 124] on button "Schedule campaign" at bounding box center [267, 126] width 101 height 14
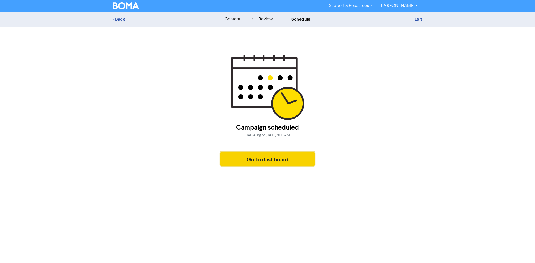
click at [288, 158] on button "Go to dashboard" at bounding box center [267, 159] width 94 height 14
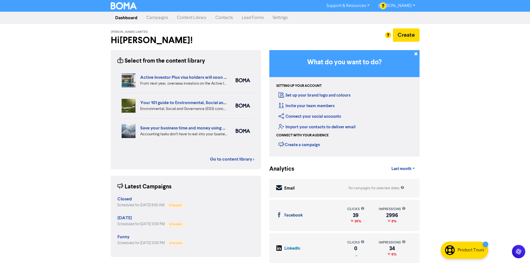
click at [415, 32] on div at bounding box center [265, 131] width 530 height 263
click at [401, 37] on button "Create" at bounding box center [406, 34] width 27 height 13
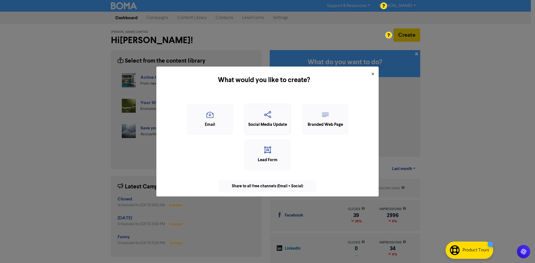
click at [258, 117] on icon "button" at bounding box center [267, 116] width 40 height 11
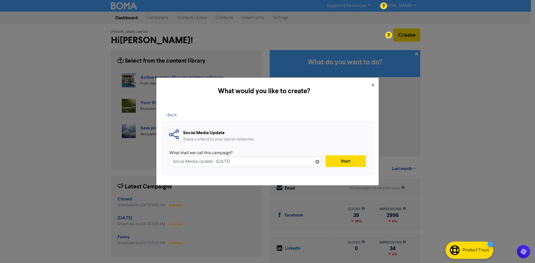
drag, startPoint x: 269, startPoint y: 165, endPoint x: 142, endPoint y: 150, distance: 127.3
click at [142, 150] on div "What would you like to create? × < Back Social Media Update Share content to yo…" at bounding box center [267, 131] width 535 height 263
click at [339, 163] on button "Start" at bounding box center [345, 161] width 40 height 12
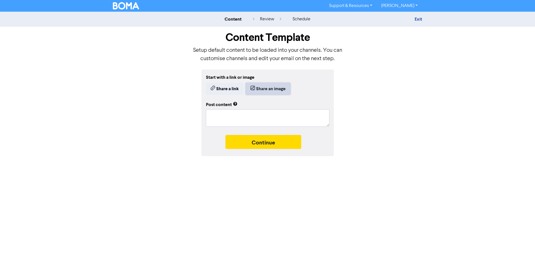
click at [266, 87] on button "Share an image" at bounding box center [268, 89] width 45 height 12
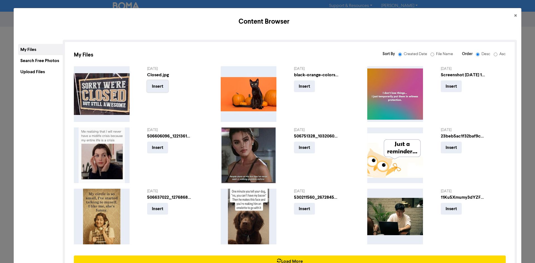
click at [156, 85] on button "Insert" at bounding box center [157, 86] width 21 height 12
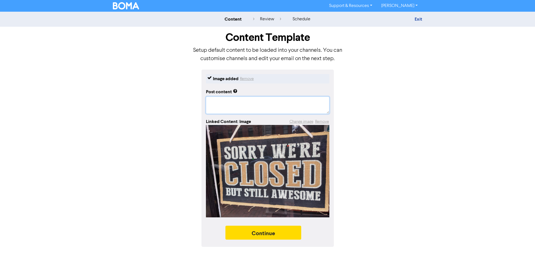
click at [232, 107] on textarea at bounding box center [267, 105] width 123 height 17
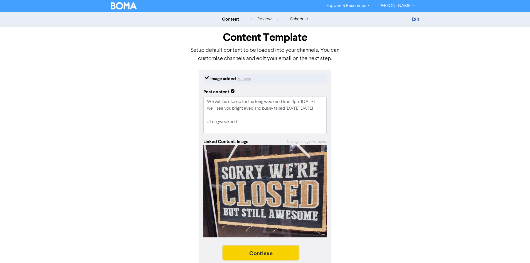
click at [278, 253] on button "Continue" at bounding box center [261, 253] width 76 height 14
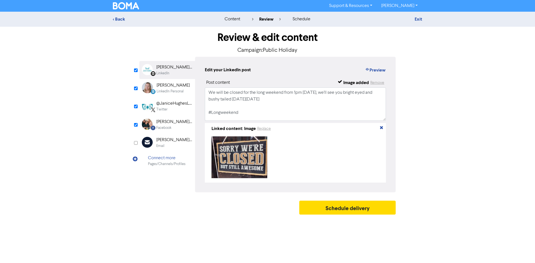
click at [137, 72] on div "Review & edit content Campaign: Public Holiday LinkedIn Page Created with Sketc…" at bounding box center [267, 122] width 264 height 191
click at [135, 71] on input "checkbox" at bounding box center [136, 70] width 4 height 4
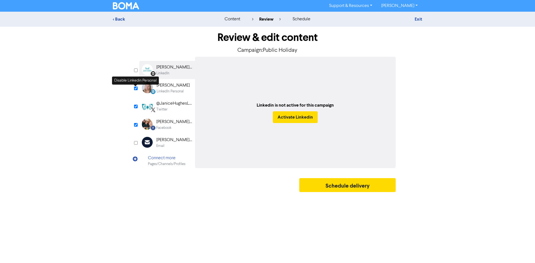
click at [134, 90] on input "checkbox" at bounding box center [136, 89] width 4 height 4
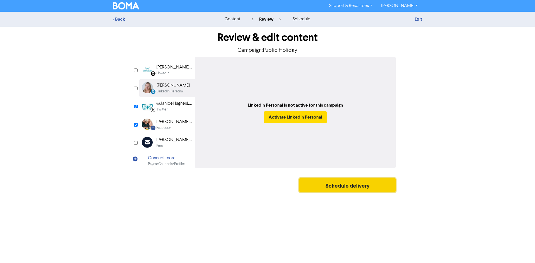
click at [347, 186] on button "Schedule delivery" at bounding box center [347, 185] width 96 height 14
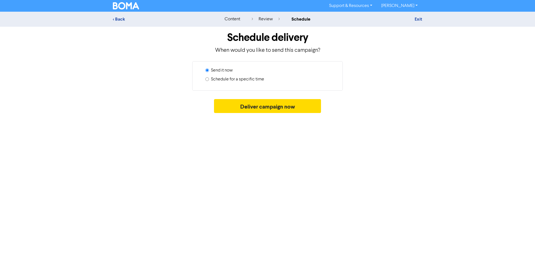
click at [249, 80] on label "Schedule for a specific time" at bounding box center [237, 79] width 53 height 7
click at [209, 80] on input "Schedule for a specific time" at bounding box center [207, 79] width 4 height 4
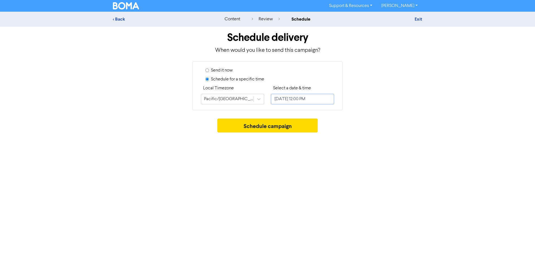
click at [321, 97] on input "October 15, 2025 12:00 PM" at bounding box center [302, 99] width 63 height 11
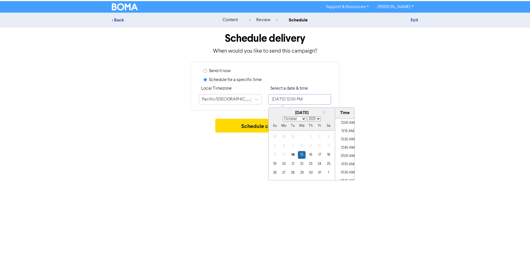
scroll to position [374, 0]
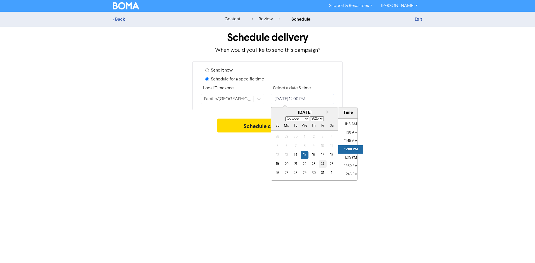
click at [324, 165] on div "24" at bounding box center [323, 164] width 8 height 8
click at [347, 140] on li "11:45 AM" at bounding box center [350, 141] width 25 height 8
click at [349, 157] on li "12:15 PM" at bounding box center [350, 158] width 25 height 8
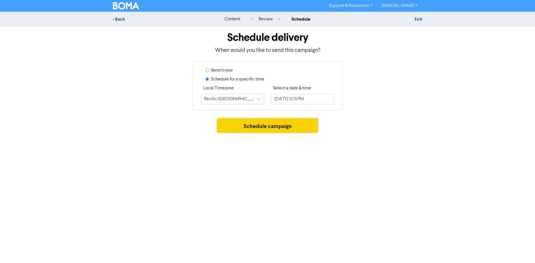
click at [230, 124] on button "Schedule campaign" at bounding box center [267, 126] width 101 height 14
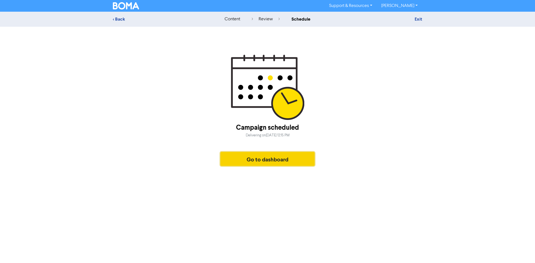
click at [258, 160] on button "Go to dashboard" at bounding box center [267, 159] width 94 height 14
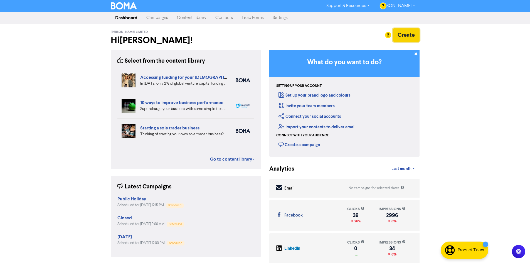
click at [407, 38] on button "Create" at bounding box center [406, 34] width 27 height 13
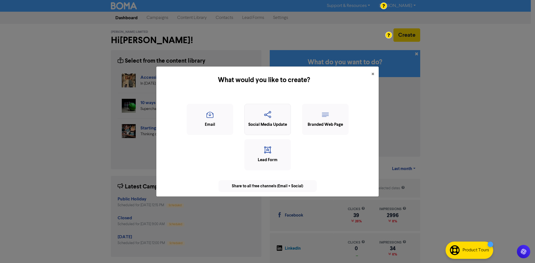
click at [262, 119] on icon "button" at bounding box center [267, 116] width 40 height 11
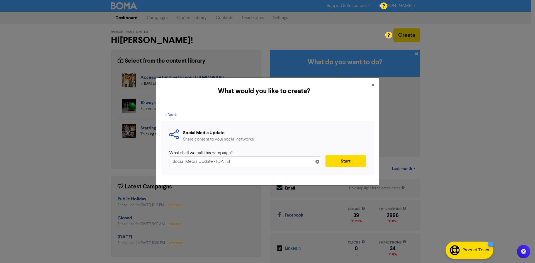
drag, startPoint x: 259, startPoint y: 163, endPoint x: 103, endPoint y: 155, distance: 155.6
click at [101, 155] on div "What would you like to create? × < Back Social Media Update Share content to yo…" at bounding box center [267, 131] width 535 height 263
click at [340, 163] on button "Start" at bounding box center [345, 161] width 40 height 12
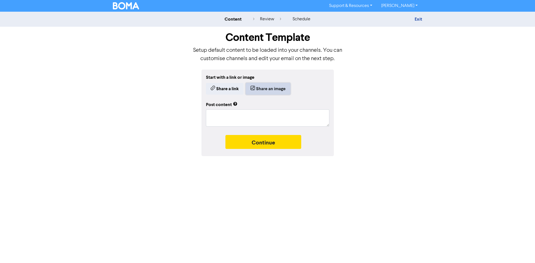
click at [266, 90] on button "Share an image" at bounding box center [268, 89] width 45 height 12
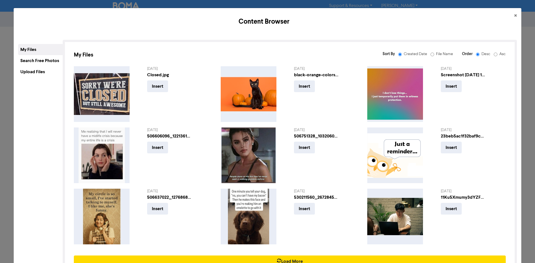
click at [48, 71] on div "Upload Files" at bounding box center [40, 71] width 45 height 11
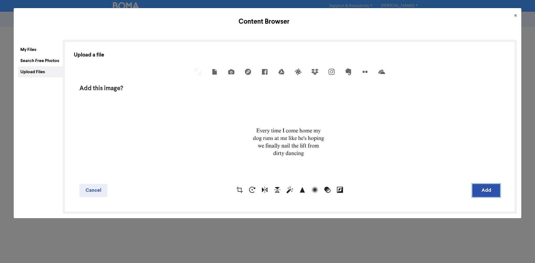
click at [477, 191] on button "Add" at bounding box center [486, 190] width 28 height 13
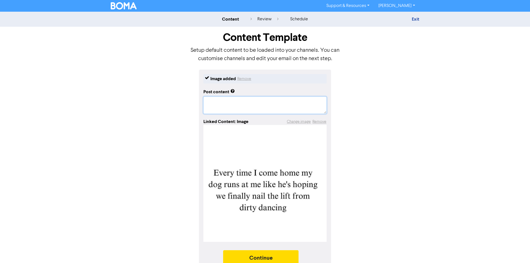
click at [269, 104] on textarea at bounding box center [265, 105] width 123 height 17
paste textarea "#InvercargillBookkeeper #InvercargillBookkeeping #BusinessSupport"
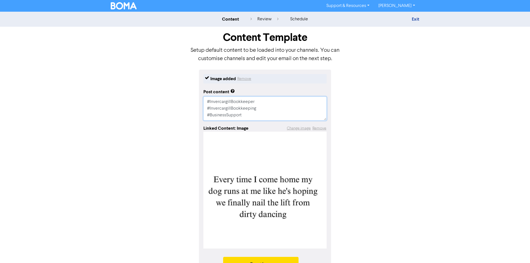
scroll to position [16, 0]
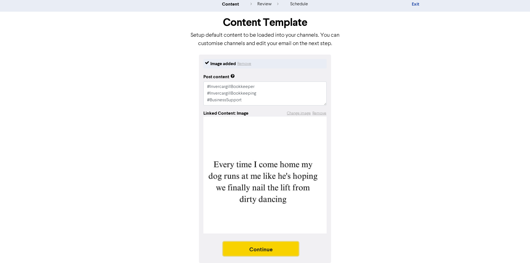
click at [264, 247] on button "Continue" at bounding box center [261, 249] width 76 height 14
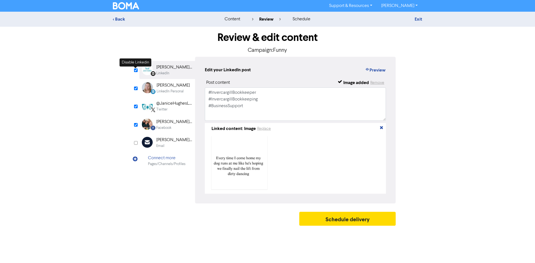
click at [136, 71] on input "checkbox" at bounding box center [136, 70] width 4 height 4
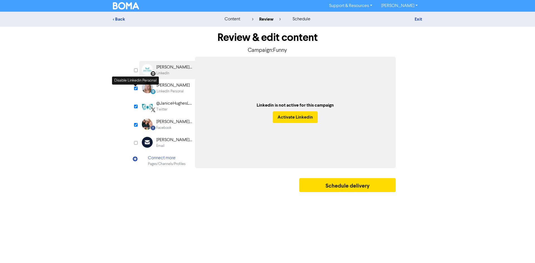
click at [136, 89] on input "checkbox" at bounding box center [136, 89] width 4 height 4
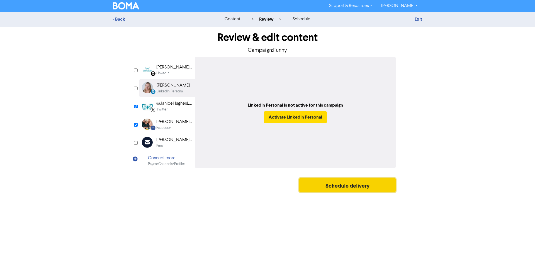
click at [325, 183] on button "Schedule delivery" at bounding box center [347, 185] width 96 height 14
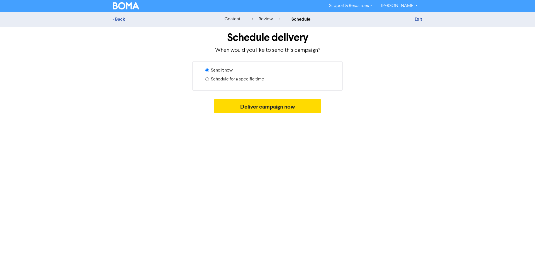
click at [233, 79] on label "Schedule for a specific time" at bounding box center [237, 79] width 53 height 7
click at [209, 79] on input "Schedule for a specific time" at bounding box center [207, 79] width 4 height 4
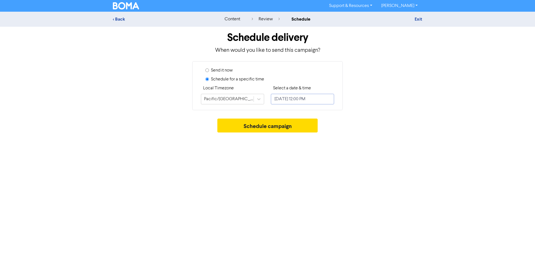
click at [312, 101] on input "October 15, 2025 12:00 PM" at bounding box center [302, 99] width 63 height 11
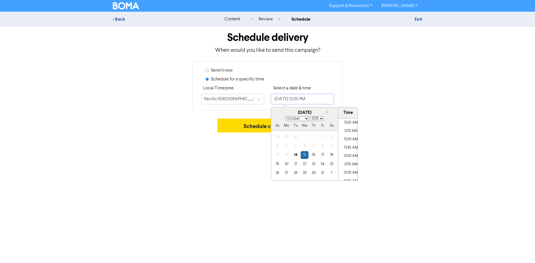
scroll to position [374, 0]
click at [313, 174] on div "30" at bounding box center [314, 173] width 8 height 8
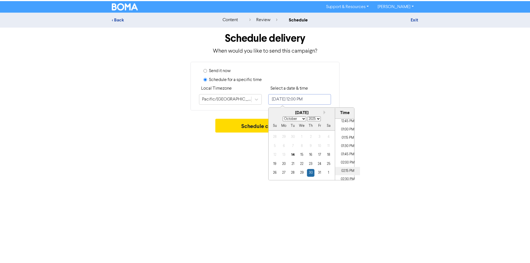
scroll to position [430, 0]
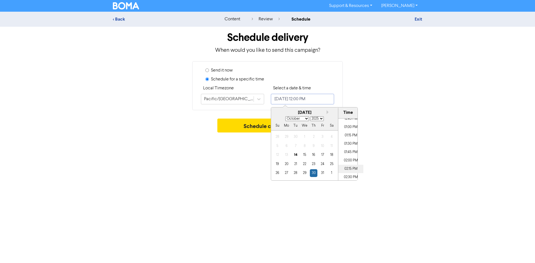
click at [351, 168] on li "02:15 PM" at bounding box center [350, 169] width 25 height 8
click at [253, 125] on button "Schedule campaign" at bounding box center [267, 126] width 101 height 14
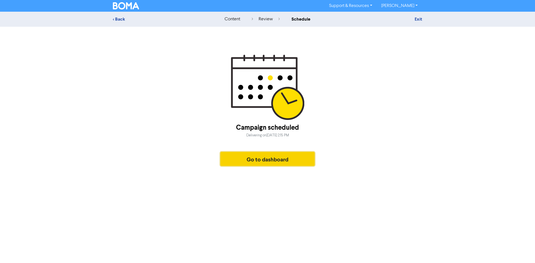
click at [260, 160] on button "Go to dashboard" at bounding box center [267, 159] width 94 height 14
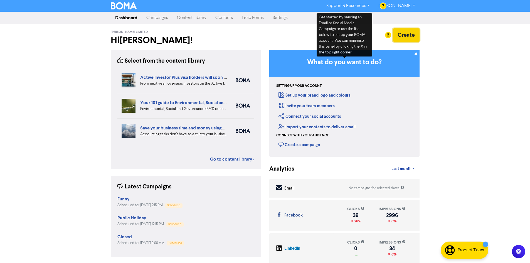
click at [406, 35] on button "Create" at bounding box center [406, 34] width 27 height 13
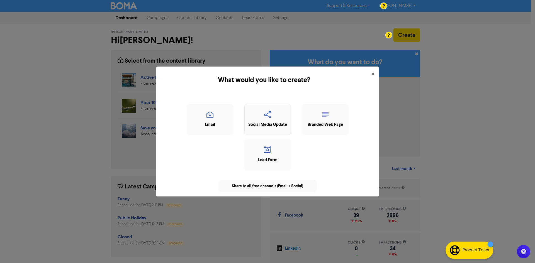
click at [273, 124] on div "Social Media Update" at bounding box center [267, 125] width 40 height 6
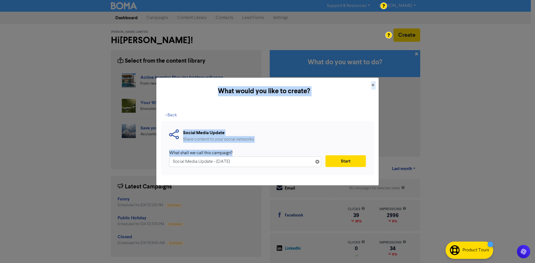
drag, startPoint x: 166, startPoint y: 155, endPoint x: 152, endPoint y: 153, distance: 14.3
click at [153, 154] on div "What would you like to create? × < Back Social Media Update Share content to yo…" at bounding box center [267, 131] width 535 height 263
click at [241, 155] on div "What shall we call this campaign?" at bounding box center [243, 153] width 148 height 7
click at [260, 165] on input "Social Media Update - 14th Oct. 2025" at bounding box center [245, 161] width 152 height 11
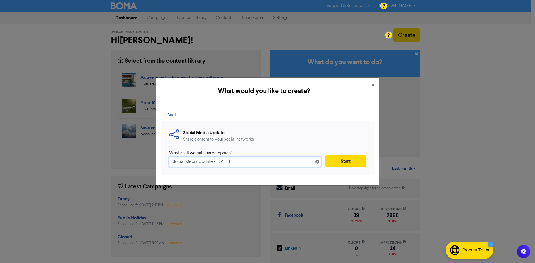
drag, startPoint x: 255, startPoint y: 165, endPoint x: 145, endPoint y: 159, distance: 110.1
click at [144, 159] on div "What would you like to create? × < Back Social Media Update Share content to yo…" at bounding box center [267, 131] width 535 height 263
click at [338, 158] on button "Start" at bounding box center [345, 161] width 40 height 12
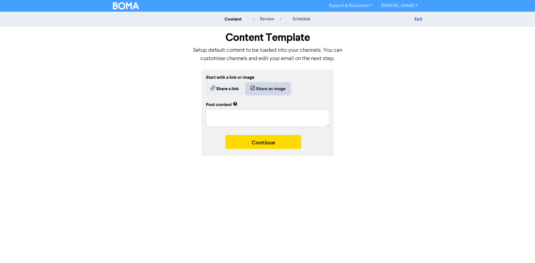
click at [262, 90] on button "Share an image" at bounding box center [268, 89] width 45 height 12
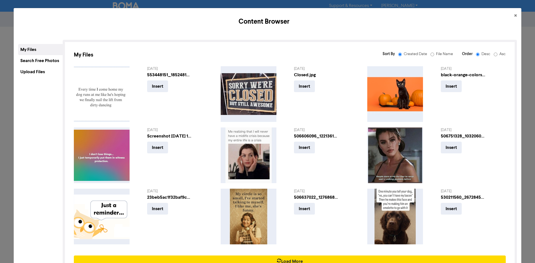
click at [40, 68] on div "Upload Files" at bounding box center [40, 71] width 45 height 11
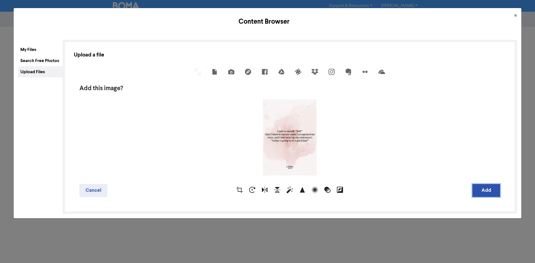
click at [482, 188] on button "Add" at bounding box center [486, 190] width 28 height 13
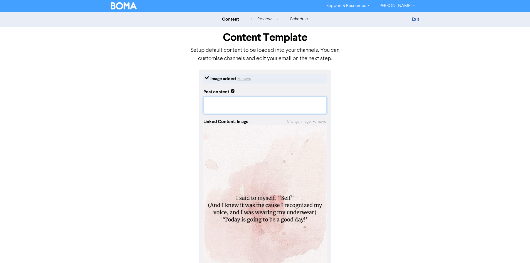
click at [249, 104] on textarea at bounding box center [265, 105] width 123 height 17
paste textarea "#InvercargillBookkeeper #InvercargillBookkeeping #BusinessSupport"
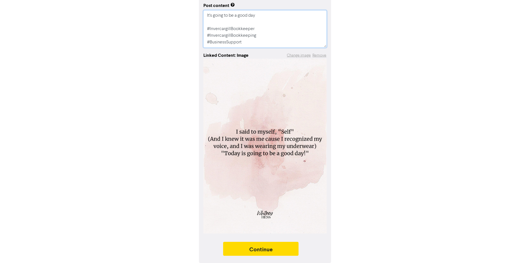
scroll to position [87, 0]
click at [272, 250] on button "Continue" at bounding box center [261, 249] width 76 height 14
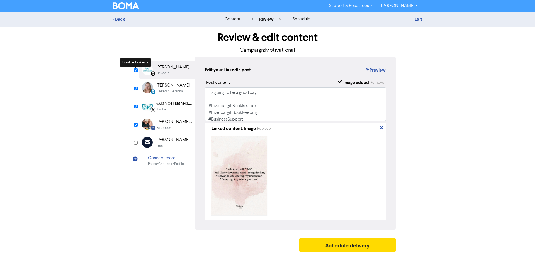
click at [134, 70] on div "Review & edit content Campaign: Motivational LinkedIn Page Created with Sketch.…" at bounding box center [267, 141] width 317 height 228
click at [136, 89] on input "checkbox" at bounding box center [136, 89] width 4 height 4
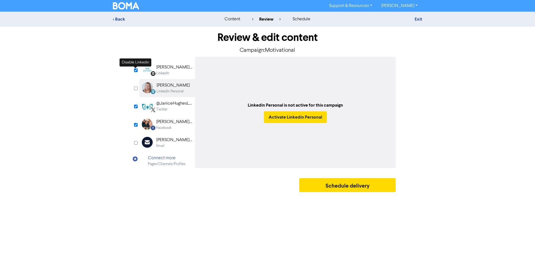
click at [135, 70] on input "checkbox" at bounding box center [136, 70] width 4 height 4
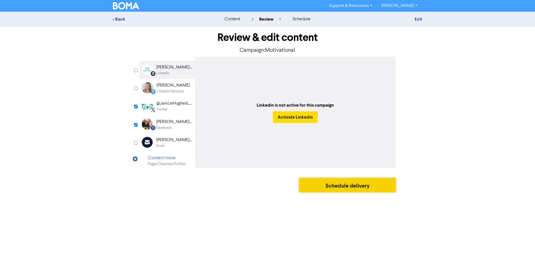
click at [332, 184] on button "Schedule delivery" at bounding box center [347, 185] width 96 height 14
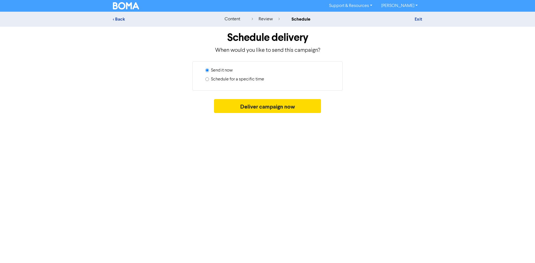
click at [254, 79] on label "Schedule for a specific time" at bounding box center [237, 79] width 53 height 7
click at [209, 79] on input "Schedule for a specific time" at bounding box center [207, 79] width 4 height 4
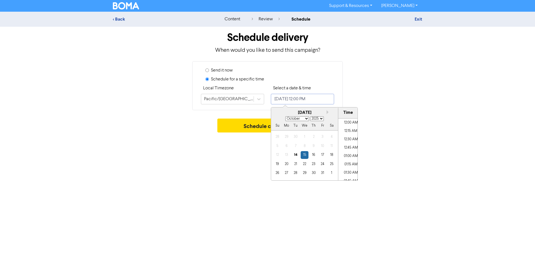
click at [320, 101] on input "October 15, 2025 12:00 PM" at bounding box center [302, 99] width 63 height 11
click at [315, 155] on div "16" at bounding box center [314, 155] width 8 height 8
click at [351, 135] on li "11:30 AM" at bounding box center [350, 133] width 25 height 8
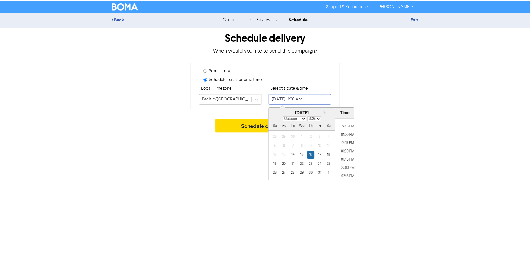
scroll to position [430, 0]
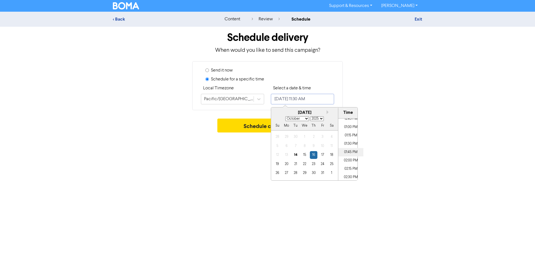
click at [351, 150] on li "01:45 PM" at bounding box center [350, 152] width 25 height 8
click at [352, 151] on li "01:45 PM" at bounding box center [350, 152] width 25 height 8
click at [252, 129] on button "Schedule campaign" at bounding box center [267, 126] width 101 height 14
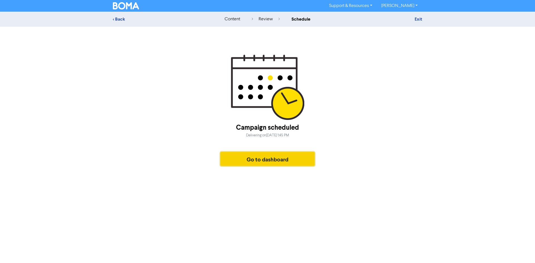
click at [283, 160] on button "Go to dashboard" at bounding box center [267, 159] width 94 height 14
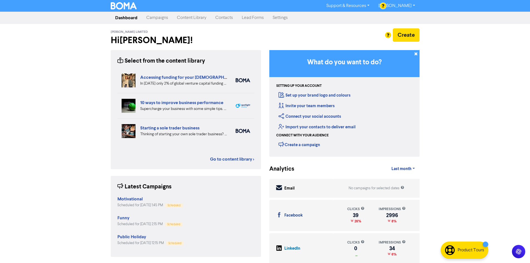
click at [464, 75] on div "Support & Resources Video Tutorials FAQ & Guides Marketing Education Sarah Hunt…" at bounding box center [265, 131] width 530 height 263
click at [407, 37] on button "Create" at bounding box center [406, 34] width 27 height 13
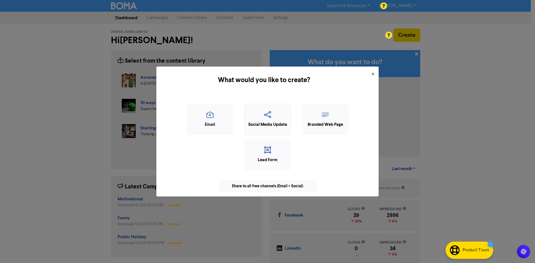
click at [265, 116] on icon "button" at bounding box center [267, 116] width 40 height 11
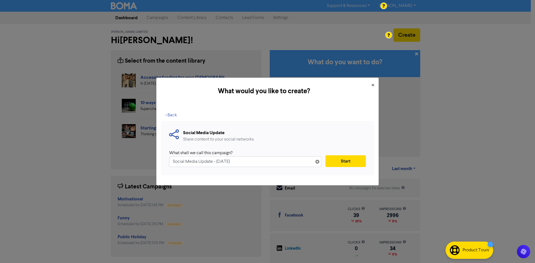
drag, startPoint x: 166, startPoint y: 150, endPoint x: 148, endPoint y: 151, distance: 18.4
click at [148, 151] on div "What would you like to create? × < Back Social Media Update Share content to yo…" at bounding box center [267, 131] width 535 height 263
click at [352, 161] on button "Start" at bounding box center [345, 161] width 40 height 12
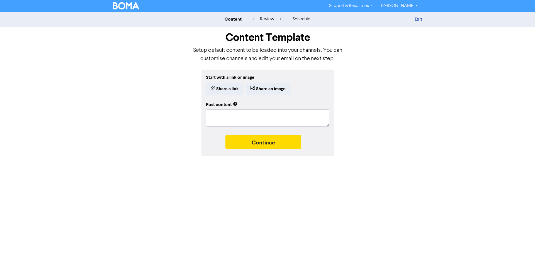
click at [42, 87] on div "content review schedule Exit Content Template Setup default content to be loade…" at bounding box center [267, 84] width 535 height 144
click at [268, 89] on button "Share an image" at bounding box center [268, 89] width 45 height 12
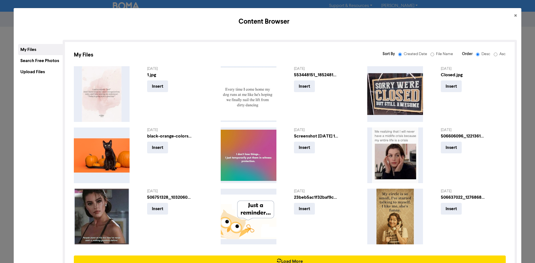
click at [36, 74] on div "Upload Files" at bounding box center [40, 71] width 45 height 11
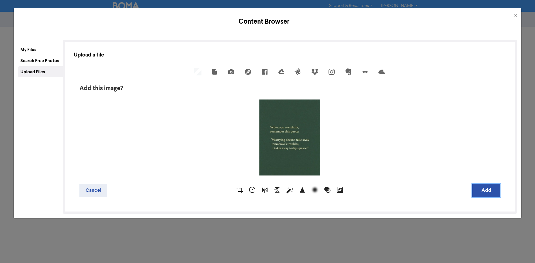
click at [483, 192] on button "Add" at bounding box center [486, 190] width 28 height 13
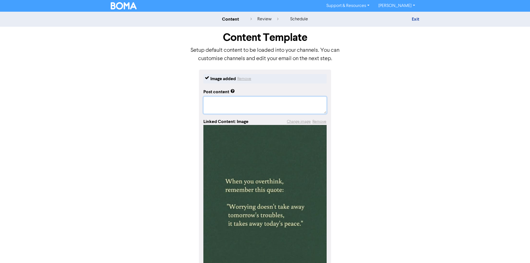
click at [254, 104] on textarea at bounding box center [265, 105] width 123 height 17
paste textarea "#InvercargillBookkeeper #InvercargillBookkeeping #BusinessSupport"
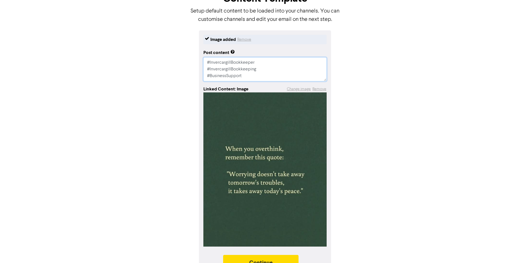
scroll to position [53, 0]
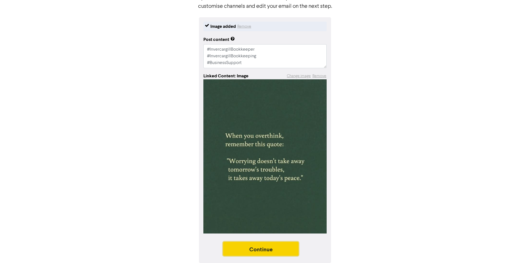
click at [256, 251] on button "Continue" at bounding box center [261, 249] width 76 height 14
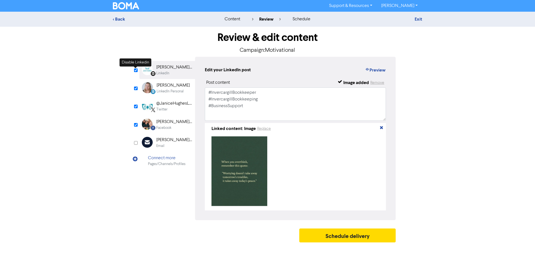
click at [134, 69] on input "checkbox" at bounding box center [136, 70] width 4 height 4
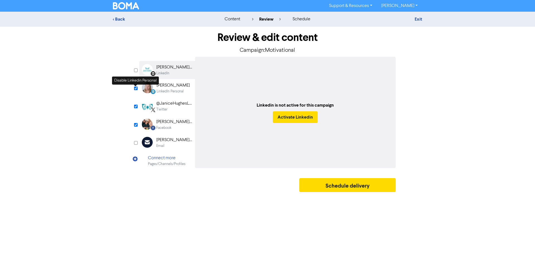
click at [136, 89] on input "checkbox" at bounding box center [136, 89] width 4 height 4
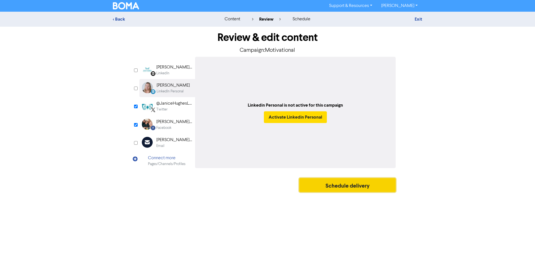
click at [357, 183] on button "Schedule delivery" at bounding box center [347, 185] width 96 height 14
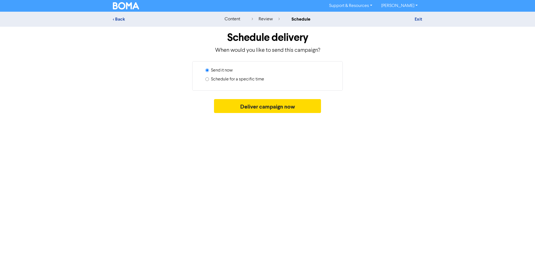
click at [240, 78] on label "Schedule for a specific time" at bounding box center [237, 79] width 53 height 7
click at [209, 78] on input "Schedule for a specific time" at bounding box center [207, 79] width 4 height 4
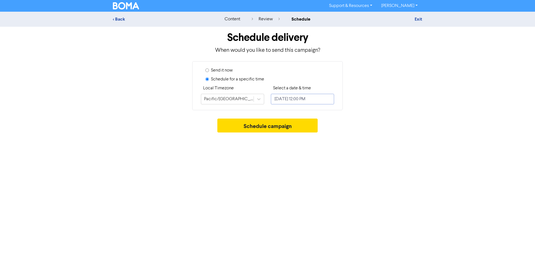
click at [312, 99] on input "October 15, 2025 12:00 PM" at bounding box center [302, 99] width 63 height 11
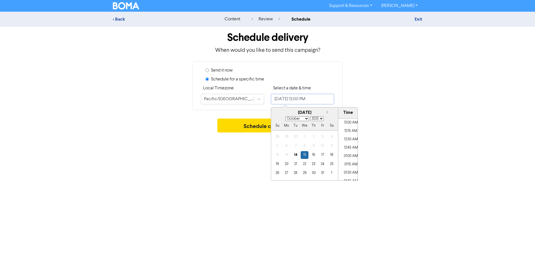
scroll to position [374, 0]
click at [305, 165] on div "22" at bounding box center [304, 164] width 8 height 8
click at [351, 147] on li "09:30 AM" at bounding box center [350, 149] width 25 height 8
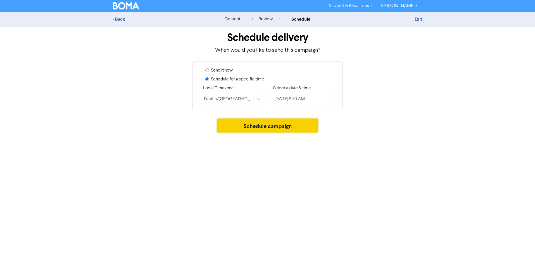
click at [256, 126] on button "Schedule campaign" at bounding box center [267, 126] width 101 height 14
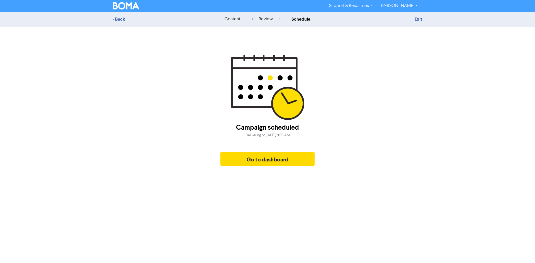
click at [65, 82] on div "< Back content review schedule Exit Campaign scheduled Delivering on Wednesday,…" at bounding box center [267, 90] width 535 height 157
click at [58, 58] on div "< Back content review schedule Exit Campaign scheduled Delivering on Wednesday,…" at bounding box center [267, 90] width 535 height 157
click at [121, 8] on img at bounding box center [126, 5] width 26 height 7
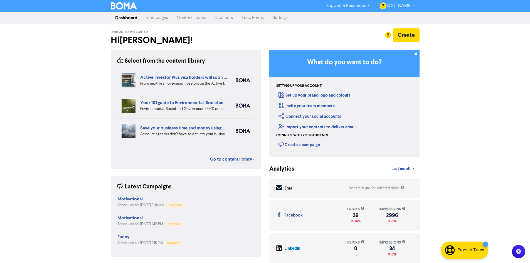
click at [194, 18] on link "Content Library" at bounding box center [192, 17] width 38 height 11
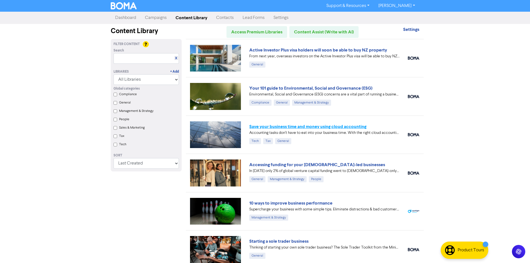
click at [287, 128] on link "Save your business time and money using cloud accounting" at bounding box center [307, 127] width 117 height 6
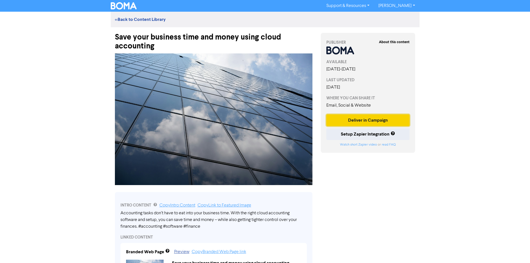
click at [365, 120] on button "Deliver in Campaign" at bounding box center [369, 120] width 84 height 12
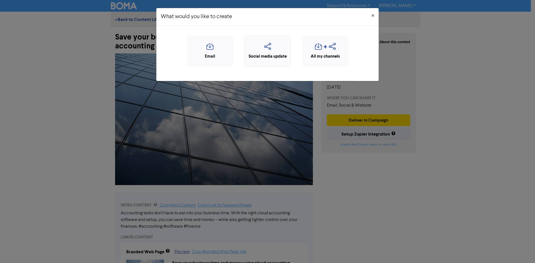
click at [272, 45] on icon "button" at bounding box center [267, 48] width 40 height 11
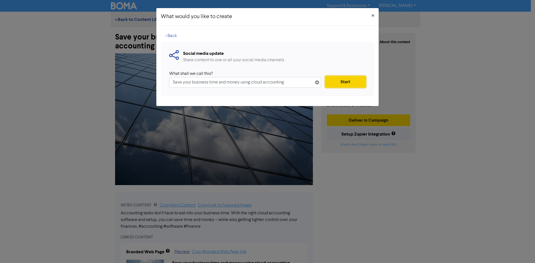
click at [345, 82] on button "Start" at bounding box center [345, 82] width 41 height 12
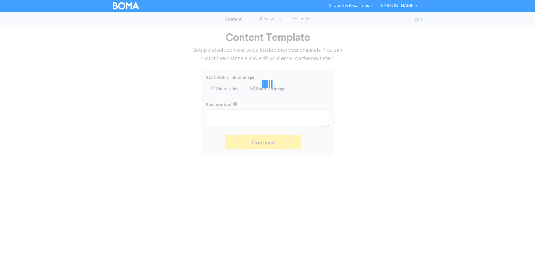
type textarea "x"
type textarea "Accounting tasks don’t have to eat into your business time. With the right clou…"
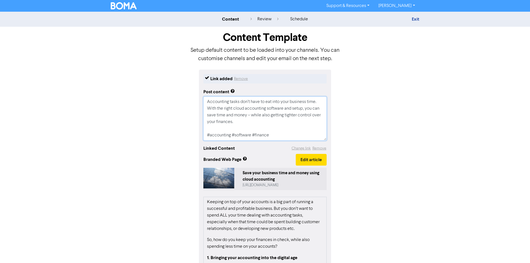
click at [263, 129] on textarea "Accounting tasks don’t have to eat into your business time. With the right clou…" at bounding box center [265, 119] width 123 height 44
type textarea "x"
type textarea "Accounting tasks don’t have to eat into your business time. With the right clou…"
type textarea "x"
type textarea "Accounting tasks don’t have to eat into your business time. With the right clou…"
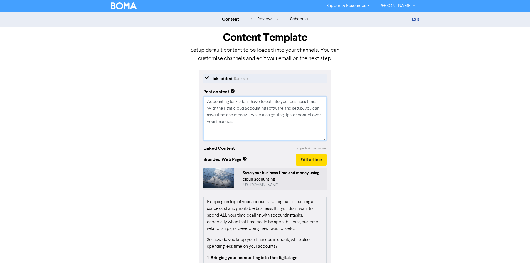
scroll to position [5, 0]
type textarea "x"
type textarea "Accounting tasks don’t have to eat into your business time. With the right clou…"
type textarea "x"
type textarea "Accounting tasks don’t have to eat into your business time. With the right clou…"
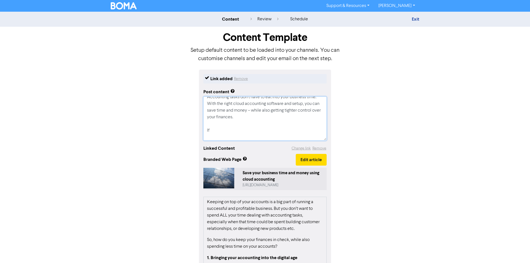
type textarea "x"
type textarea "Accounting tasks don’t have to eat into your business time. With the right clou…"
type textarea "x"
type textarea "Accounting tasks don’t have to eat into your business time. With the right clou…"
type textarea "x"
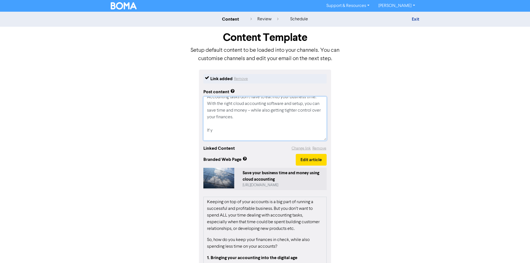
type textarea "Accounting tasks don’t have to eat into your business time. With the right clou…"
type textarea "x"
type textarea "Accounting tasks don’t have to eat into your business time. With the right clou…"
type textarea "x"
type textarea "Accounting tasks don’t have to eat into your business time. With the right clou…"
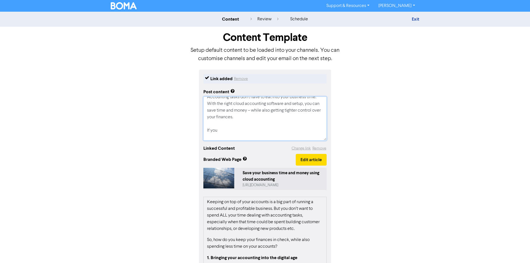
type textarea "x"
type textarea "Accounting tasks don’t have to eat into your business time. With the right clou…"
type textarea "x"
type textarea "Accounting tasks don’t have to eat into your business time. With the right clou…"
type textarea "x"
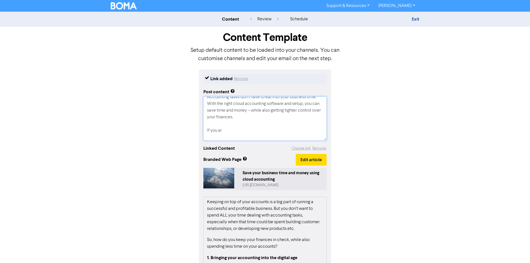
type textarea "Accounting tasks don’t have to eat into your business time. With the right clou…"
type textarea "x"
type textarea "Accounting tasks don’t have to eat into your business time. With the right clou…"
type textarea "x"
type textarea "Accounting tasks don’t have to eat into your business time. With the right clou…"
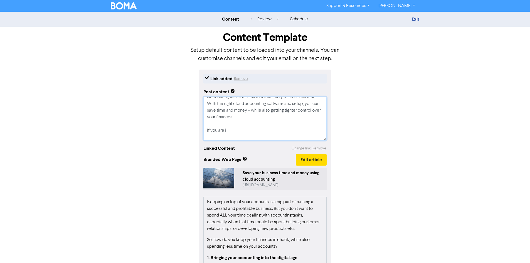
type textarea "x"
type textarea "Accounting tasks don’t have to eat into your business time. With the right clou…"
type textarea "x"
type textarea "Accounting tasks don’t have to eat into your business time. With the right clou…"
type textarea "x"
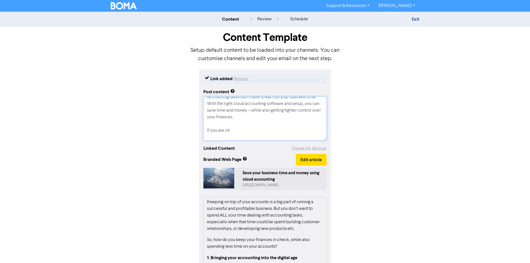
type textarea "Accounting tasks don’t have to eat into your business time. With the right clou…"
type textarea "x"
type textarea "Accounting tasks don’t have to eat into your business time. With the right clou…"
type textarea "x"
type textarea "Accounting tasks don’t have to eat into your business time. With the right clou…"
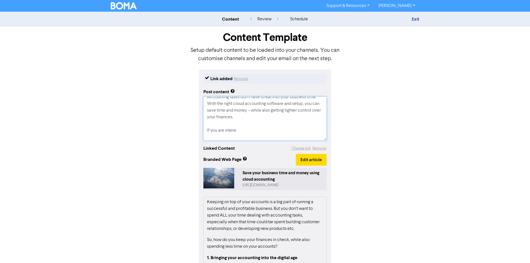
type textarea "x"
type textarea "Accounting tasks don’t have to eat into your business time. With the right clou…"
type textarea "x"
type textarea "Accounting tasks don’t have to eat into your business time. With the right clou…"
type textarea "x"
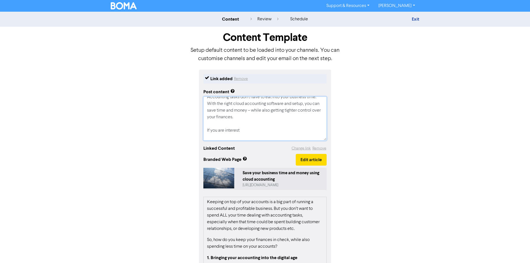
type textarea "Accounting tasks don’t have to eat into your business time. With the right clou…"
type textarea "x"
type textarea "Accounting tasks don’t have to eat into your business time. With the right clou…"
type textarea "x"
type textarea "Accounting tasks don’t have to eat into your business time. With the right clou…"
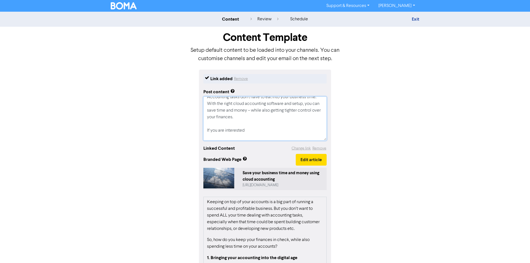
type textarea "x"
type textarea "Accounting tasks don’t have to eat into your business time. With the right clou…"
type textarea "x"
type textarea "Accounting tasks don’t have to eat into your business time. With the right clou…"
type textarea "x"
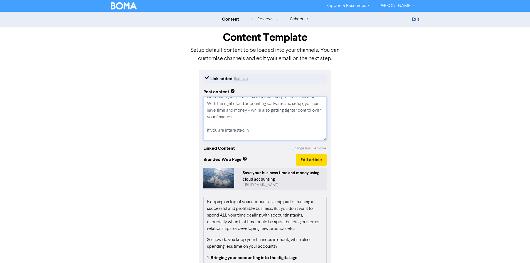
type textarea "Accounting tasks don’t have to eat into your business time. With the right clou…"
type textarea "x"
type textarea "Accounting tasks don’t have to eat into your business time. With the right clou…"
type textarea "x"
type textarea "Accounting tasks don’t have to eat into your business time. With the right clou…"
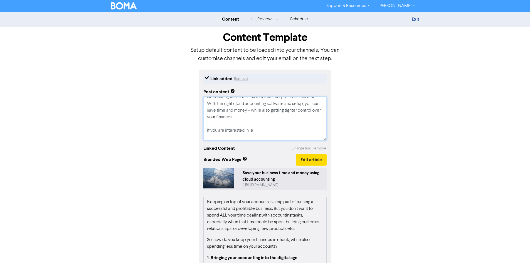
type textarea "x"
type textarea "Accounting tasks don’t have to eat into your business time. With the right clou…"
type textarea "x"
type textarea "Accounting tasks don’t have to eat into your business time. With the right clou…"
type textarea "x"
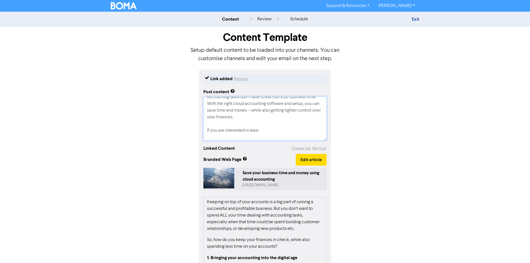
type textarea "Accounting tasks don’t have to eat into your business time. With the right clou…"
type textarea "x"
type textarea "Accounting tasks don’t have to eat into your business time. With the right clou…"
type textarea "x"
type textarea "Accounting tasks don’t have to eat into your business time. With the right clou…"
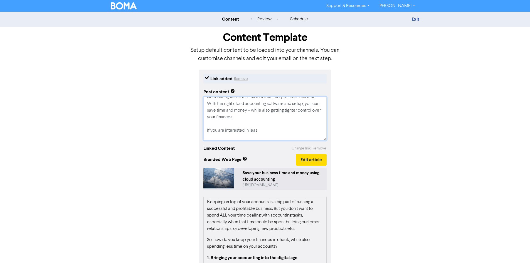
type textarea "x"
type textarea "Accounting tasks don’t have to eat into your business time. With the right clou…"
type textarea "x"
type textarea "Accounting tasks don’t have to eat into your business time. With the right clou…"
type textarea "x"
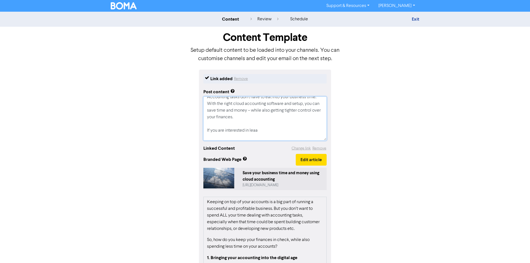
type textarea "Accounting tasks don’t have to eat into your business time. With the right clou…"
type textarea "x"
type textarea "Accounting tasks don’t have to eat into your business time. With the right clou…"
type textarea "x"
type textarea "Accounting tasks don’t have to eat into your business time. With the right clou…"
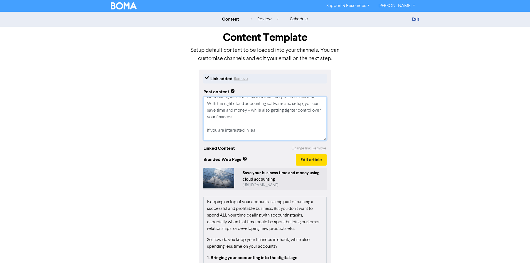
type textarea "x"
type textarea "Accounting tasks don’t have to eat into your business time. With the right clou…"
type textarea "x"
type textarea "Accounting tasks don’t have to eat into your business time. With the right clou…"
type textarea "x"
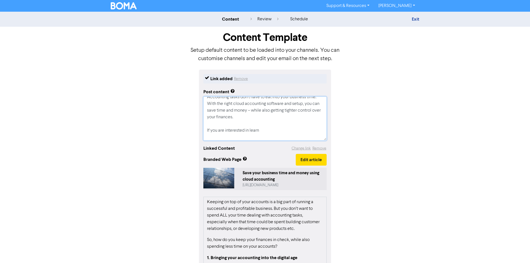
type textarea "Accounting tasks don’t have to eat into your business time. With the right clou…"
type textarea "x"
type textarea "Accounting tasks don’t have to eat into your business time. With the right clou…"
type textarea "x"
type textarea "Accounting tasks don’t have to eat into your business time. With the right clou…"
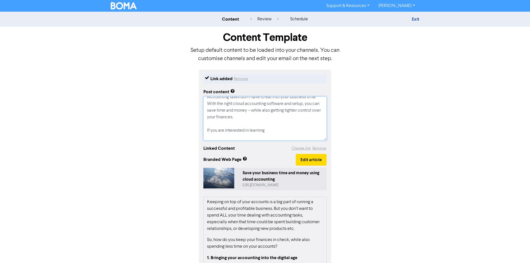
type textarea "x"
type textarea "Accounting tasks don’t have to eat into your business time. With the right clou…"
type textarea "x"
type textarea "Accounting tasks don’t have to eat into your business time. With the right clou…"
type textarea "x"
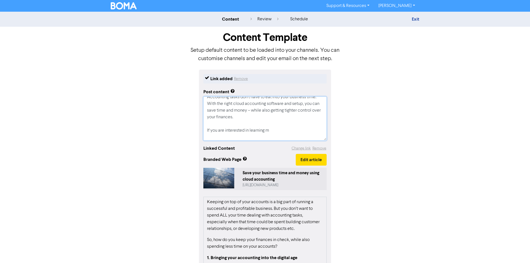
type textarea "Accounting tasks don’t have to eat into your business time. With the right clou…"
type textarea "x"
type textarea "Accounting tasks don’t have to eat into your business time. With the right clou…"
type textarea "x"
type textarea "Accounting tasks don’t have to eat into your business time. With the right clou…"
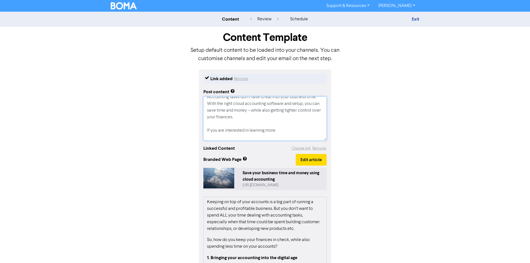
type textarea "x"
type textarea "Accounting tasks don’t have to eat into your business time. With the right clou…"
type textarea "x"
type textarea "Accounting tasks don’t have to eat into your business time. With the right clou…"
type textarea "x"
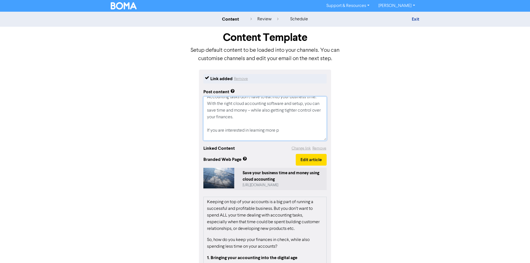
type textarea "Accounting tasks don’t have to eat into your business time. With the right clou…"
type textarea "x"
type textarea "Accounting tasks don’t have to eat into your business time. With the right clou…"
type textarea "x"
type textarea "Accounting tasks don’t have to eat into your business time. With the right clou…"
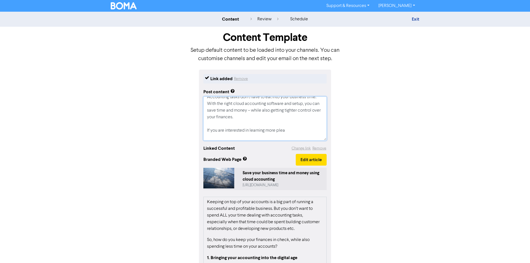
type textarea "x"
type textarea "Accounting tasks don’t have to eat into your business time. With the right clou…"
type textarea "x"
type textarea "Accounting tasks don’t have to eat into your business time. With the right clou…"
type textarea "x"
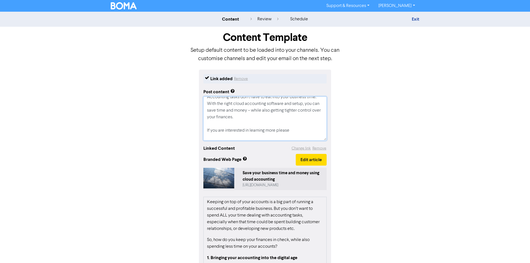
type textarea "Accounting tasks don’t have to eat into your business time. With the right clou…"
type textarea "x"
type textarea "Accounting tasks don’t have to eat into your business time. With the right clou…"
type textarea "x"
type textarea "Accounting tasks don’t have to eat into your business time. With the right clou…"
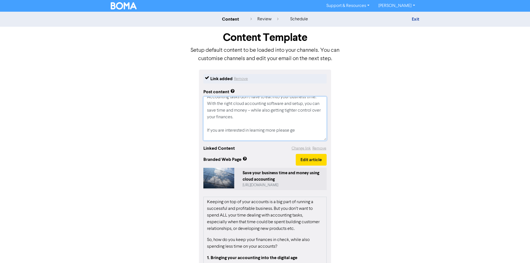
type textarea "x"
type textarea "Accounting tasks don’t have to eat into your business time. With the right clou…"
type textarea "x"
type textarea "Accounting tasks don’t have to eat into your business time. With the right clou…"
type textarea "x"
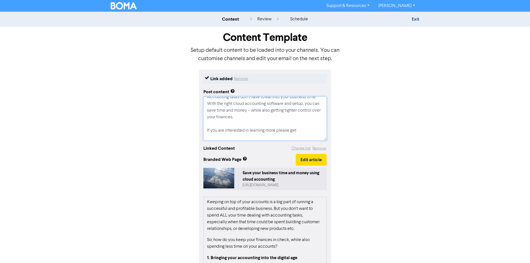
type textarea "Accounting tasks don’t have to eat into your business time. With the right clou…"
type textarea "x"
type textarea "Accounting tasks don’t have to eat into your business time. With the right clou…"
type textarea "x"
type textarea "Accounting tasks don’t have to eat into your business time. With the right clou…"
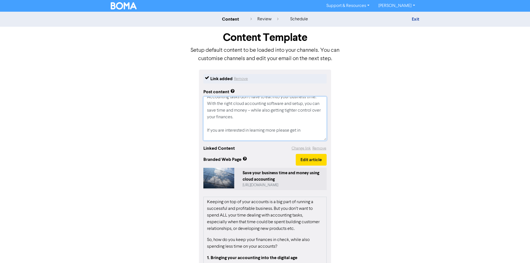
type textarea "x"
type textarea "Accounting tasks don’t have to eat into your business time. With the right clou…"
type textarea "x"
type textarea "Accounting tasks don’t have to eat into your business time. With the right clou…"
type textarea "x"
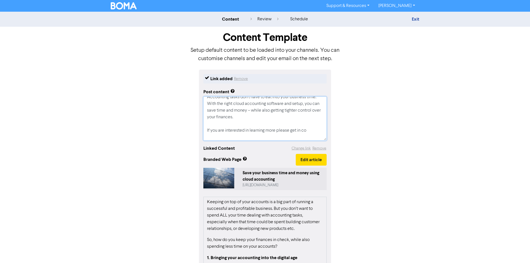
type textarea "Accounting tasks don’t have to eat into your business time. With the right clou…"
type textarea "x"
type textarea "Accounting tasks don’t have to eat into your business time. With the right clou…"
type textarea "x"
type textarea "Accounting tasks don’t have to eat into your business time. With the right clou…"
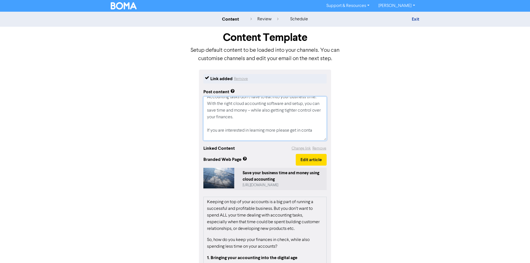
type textarea "x"
type textarea "Accounting tasks don’t have to eat into your business time. With the right clou…"
type textarea "x"
type textarea "Accounting tasks don’t have to eat into your business time. With the right clou…"
type textarea "x"
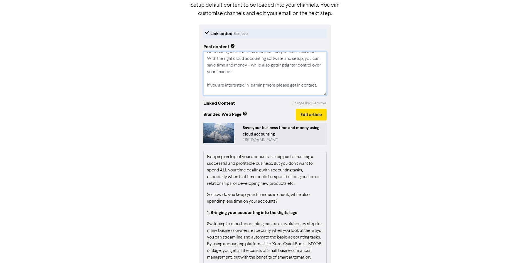
scroll to position [75, 0]
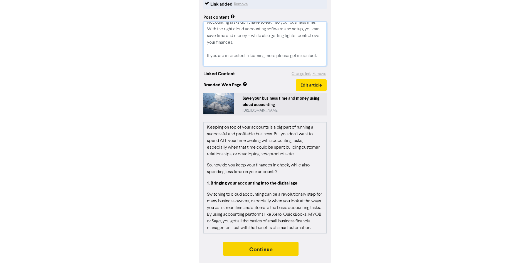
type textarea "Accounting tasks don’t have to eat into your business time. With the right clou…"
click at [266, 253] on button "Continue" at bounding box center [261, 249] width 76 height 14
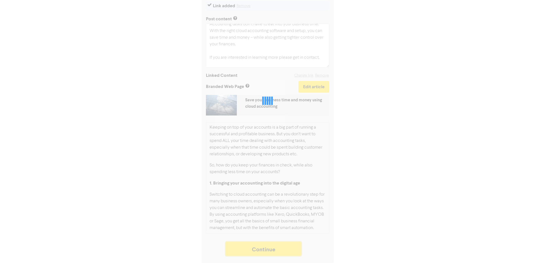
scroll to position [0, 0]
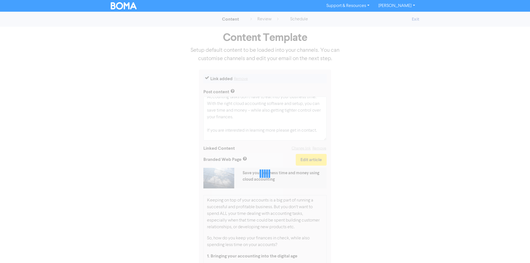
type textarea "x"
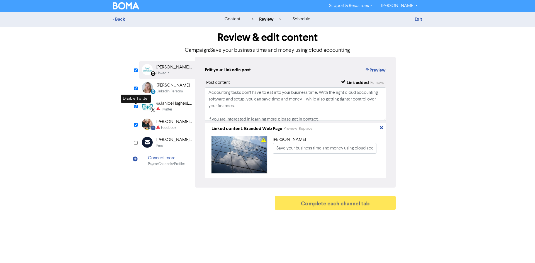
click at [167, 103] on div "@JaniceHughesLtd" at bounding box center [174, 103] width 36 height 7
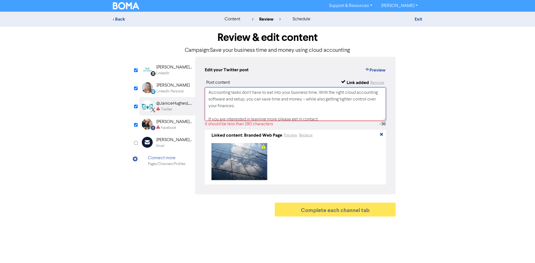
drag, startPoint x: 260, startPoint y: 107, endPoint x: 321, endPoint y: 95, distance: 61.9
click at [320, 95] on textarea "Accounting tasks don’t have to eat into your business time. With the right clou…" at bounding box center [295, 103] width 181 height 33
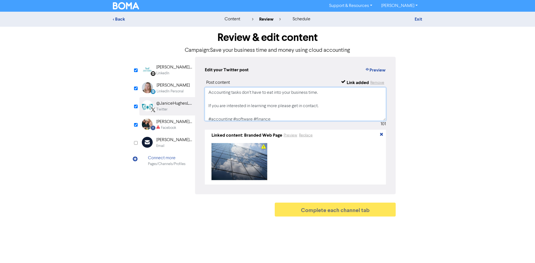
type textarea "Accounting tasks don’t have to eat into your business time. If you are interest…"
click at [161, 121] on div "[PERSON_NAME] Bookkeeping & Business Support" at bounding box center [174, 122] width 36 height 7
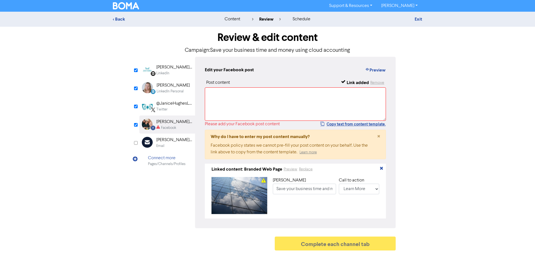
click at [157, 87] on div "[PERSON_NAME]" at bounding box center [172, 85] width 33 height 7
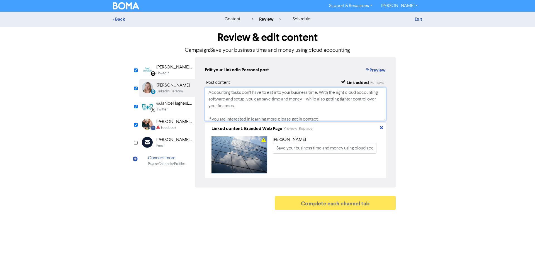
scroll to position [17, 0]
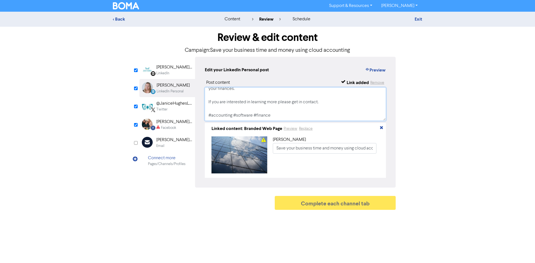
drag, startPoint x: 208, startPoint y: 93, endPoint x: 286, endPoint y: 116, distance: 80.8
click at [286, 116] on textarea "Accounting tasks don’t have to eat into your business time. With the right clou…" at bounding box center [295, 103] width 181 height 33
click at [149, 124] on img at bounding box center [147, 124] width 11 height 11
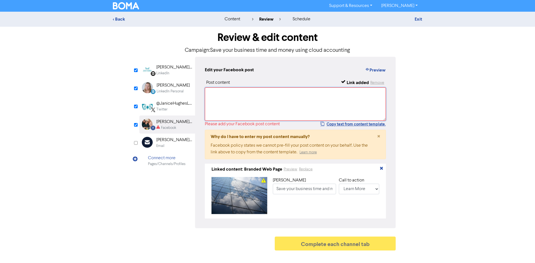
click at [246, 109] on textarea at bounding box center [295, 103] width 181 height 33
paste textarea "Accounting tasks don’t have to eat into your business time. With the right clou…"
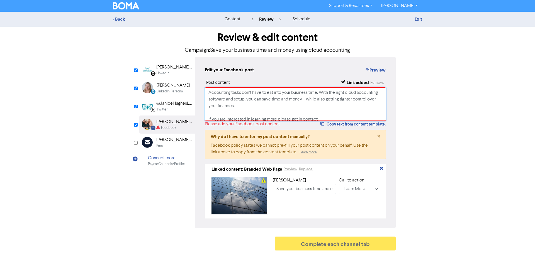
scroll to position [15, 0]
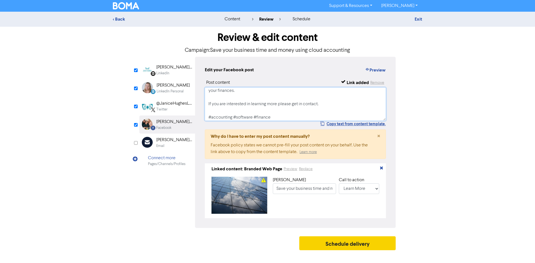
type textarea "Accounting tasks don’t have to eat into your business time. With the right clou…"
click at [346, 247] on button "Schedule delivery" at bounding box center [347, 243] width 96 height 14
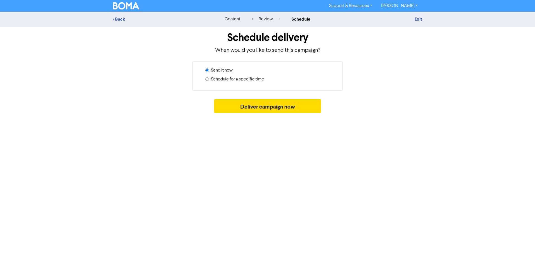
click at [257, 78] on label "Schedule for a specific time" at bounding box center [237, 79] width 53 height 7
click at [209, 78] on input "Schedule for a specific time" at bounding box center [207, 79] width 4 height 4
radio input "true"
radio input "false"
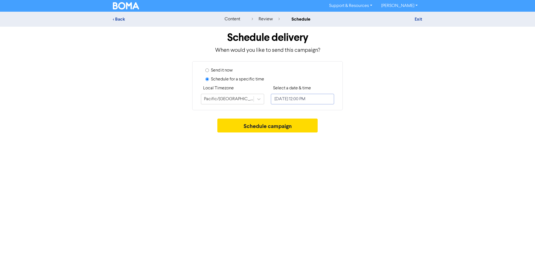
click at [295, 96] on input "October 15, 2025 12:00 PM" at bounding box center [302, 99] width 63 height 11
select select "9"
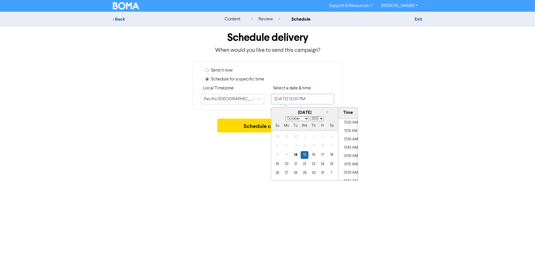
scroll to position [374, 0]
click at [296, 155] on div "14" at bounding box center [296, 155] width 8 height 8
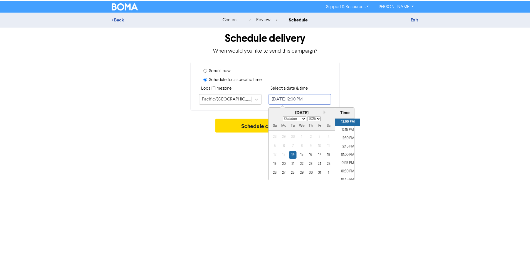
scroll to position [513, 0]
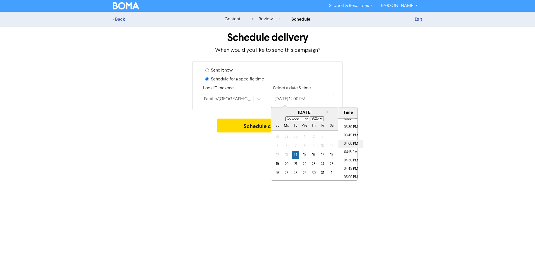
drag, startPoint x: 352, startPoint y: 141, endPoint x: 357, endPoint y: 144, distance: 4.9
click at [354, 143] on li "04:00 PM" at bounding box center [350, 144] width 25 height 8
type input "October 14, 2025 4:00 PM"
click at [240, 127] on button "Schedule campaign" at bounding box center [267, 126] width 101 height 14
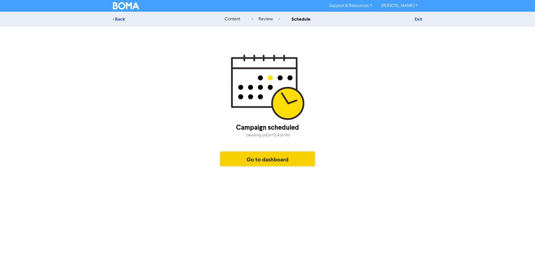
click at [287, 161] on button "Go to dashboard" at bounding box center [267, 159] width 94 height 14
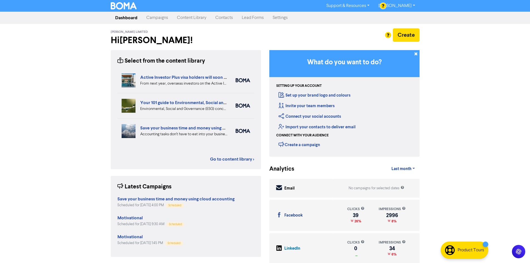
click at [203, 18] on link "Content Library" at bounding box center [192, 17] width 38 height 11
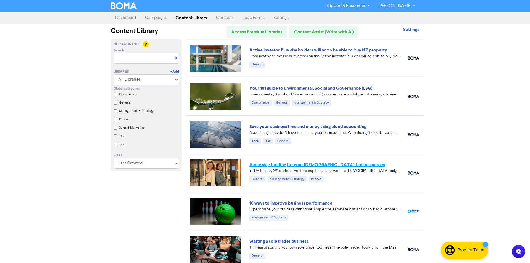
click at [308, 163] on link "Accessing funding for your [DEMOGRAPHIC_DATA]-led businesses" at bounding box center [317, 165] width 136 height 6
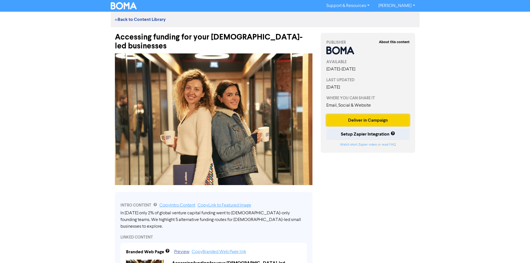
click at [343, 120] on button "Deliver in Campaign" at bounding box center [369, 120] width 84 height 12
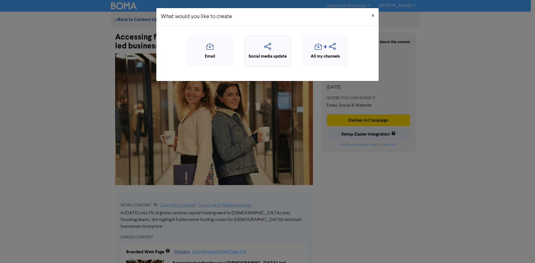
click at [266, 43] on icon "button" at bounding box center [267, 48] width 40 height 11
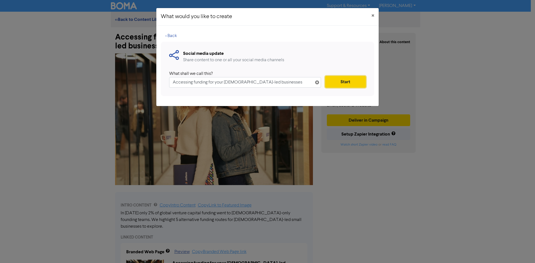
click at [344, 84] on button "Start" at bounding box center [345, 82] width 41 height 12
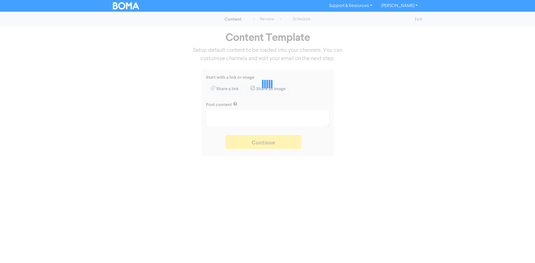
type textarea "x"
type textarea "In 2024 only 2% of global venture capital funding went to female-only founding …"
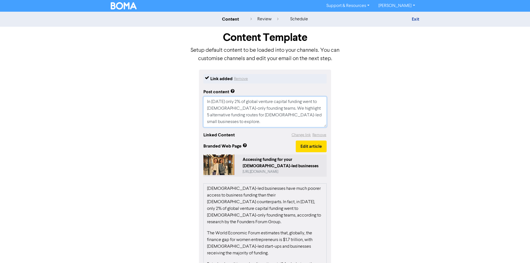
click at [267, 122] on textarea "In 2024 only 2% of global venture capital funding went to female-only founding …" at bounding box center [265, 112] width 123 height 31
type textarea "x"
type textarea "In 2024 only 2% of global venture capital funding went to female-only founding …"
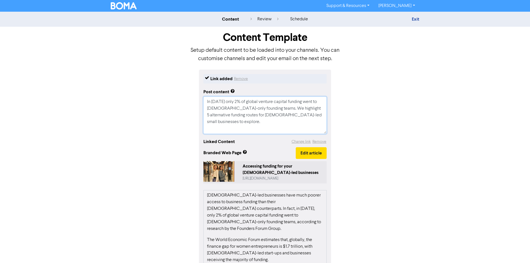
type textarea "x"
type textarea "In 2024 only 2% of global venture capital funding went to female-only founding …"
type textarea "x"
type textarea "In 2024 only 2% of global venture capital funding went to female-only founding …"
type textarea "x"
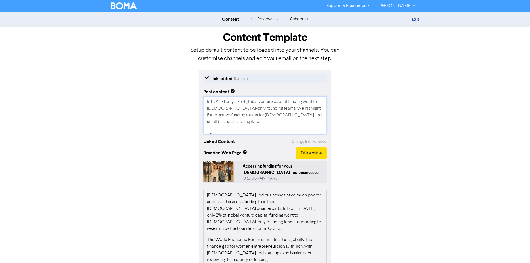
type textarea "In 2024 only 2% of global venture capital funding went to female-only founding …"
type textarea "x"
type textarea "In 2024 only 2% of global venture capital funding went to female-only founding …"
type textarea "x"
type textarea "In 2024 only 2% of global venture capital funding went to female-only founding …"
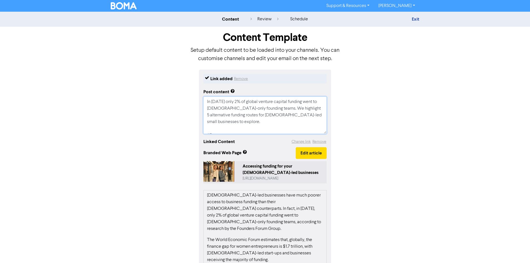
type textarea "x"
type textarea "In 2024 only 2% of global venture capital funding went to female-only founding …"
type textarea "x"
type textarea "In 2024 only 2% of global venture capital funding went to female-only founding …"
type textarea "x"
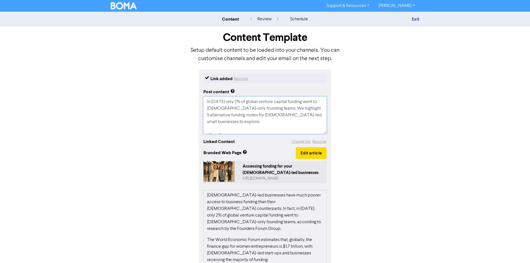
type textarea "In 2024 only 2% of global venture capital funding went to female-only founding …"
type textarea "x"
type textarea "In 2024 only 2% of global venture capital funding went to female-only founding …"
type textarea "x"
type textarea "In 2024 only 2% of global venture capital funding went to female-only founding …"
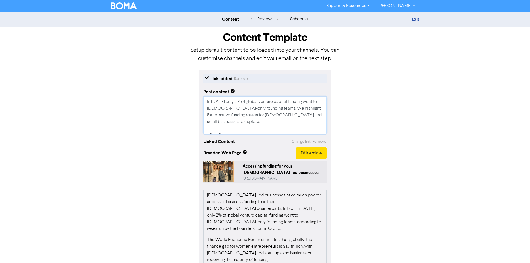
type textarea "x"
type textarea "In 2024 only 2% of global venture capital funding went to female-only founding …"
type textarea "x"
type textarea "In 2024 only 2% of global venture capital funding went to female-only founding …"
type textarea "x"
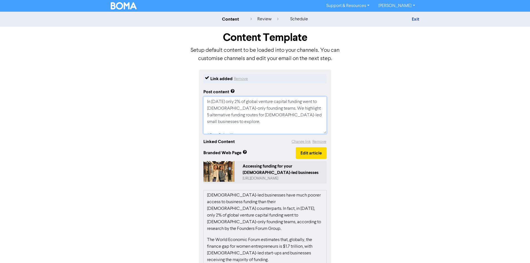
type textarea "In 2024 only 2% of global venture capital funding went to female-only founding …"
type textarea "x"
type textarea "In 2024 only 2% of global venture capital funding went to female-only founding …"
type textarea "x"
type textarea "In 2024 only 2% of global venture capital funding went to female-only founding …"
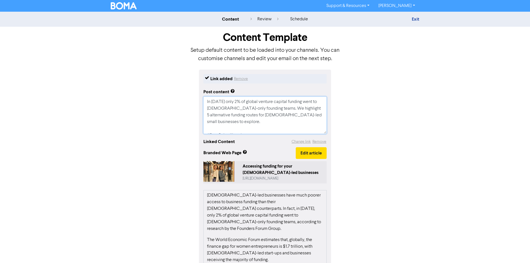
type textarea "x"
type textarea "In 2024 only 2% of global venture capital funding went to female-only founding …"
type textarea "x"
type textarea "In 2024 only 2% of global venture capital funding went to female-only founding …"
type textarea "x"
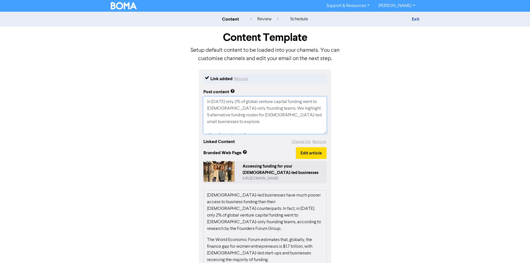
type textarea "In 2024 only 2% of global venture capital funding went to female-only founding …"
type textarea "x"
type textarea "In 2024 only 2% of global venture capital funding went to female-only founding …"
type textarea "x"
type textarea "In 2024 only 2% of global venture capital funding went to female-only founding …"
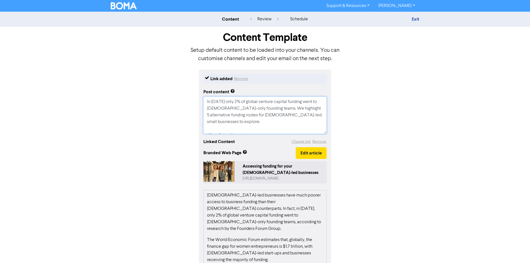
type textarea "x"
type textarea "In 2024 only 2% of global venture capital funding went to female-only founding …"
type textarea "x"
drag, startPoint x: 293, startPoint y: 131, endPoint x: 179, endPoint y: 92, distance: 120.8
click at [179, 92] on div "Link added Remove Post content In 2024 only 2% of global venture capital fundin…" at bounding box center [265, 200] width 317 height 261
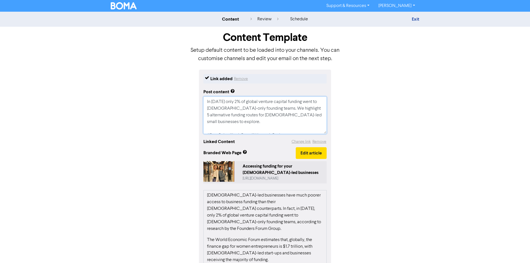
scroll to position [68, 0]
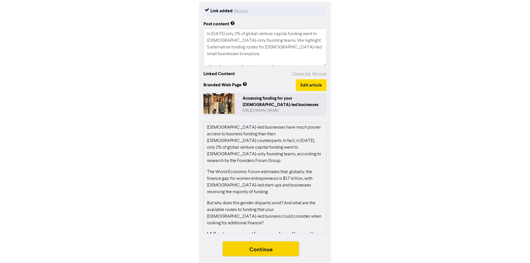
click at [260, 245] on button "Continue" at bounding box center [261, 249] width 76 height 14
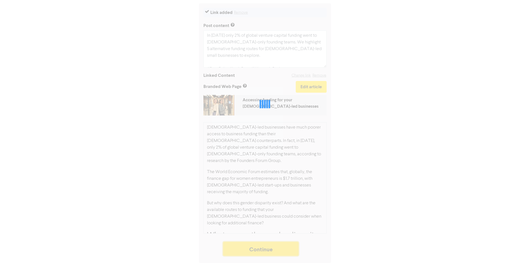
scroll to position [67, 0]
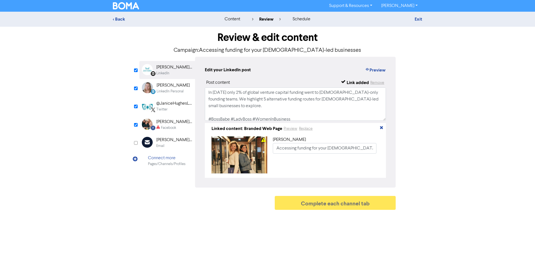
click at [174, 122] on div "[PERSON_NAME] Bookkeeping & Business Support" at bounding box center [174, 122] width 36 height 7
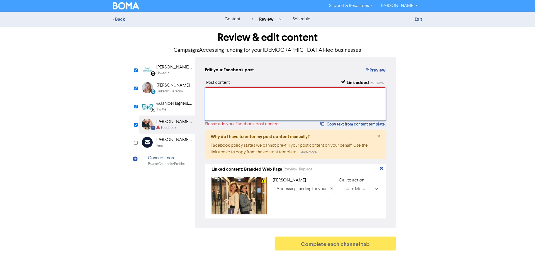
click at [241, 104] on textarea at bounding box center [295, 103] width 181 height 33
paste textarea "In 2024 only 2% of global venture capital funding went to female-only founding …"
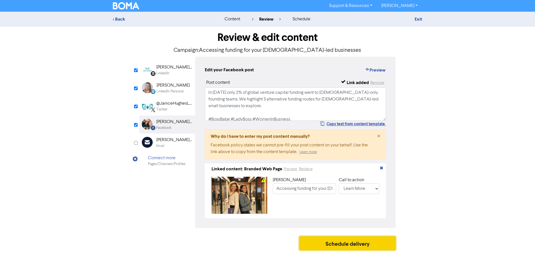
click at [356, 248] on button "Schedule delivery" at bounding box center [347, 243] width 96 height 14
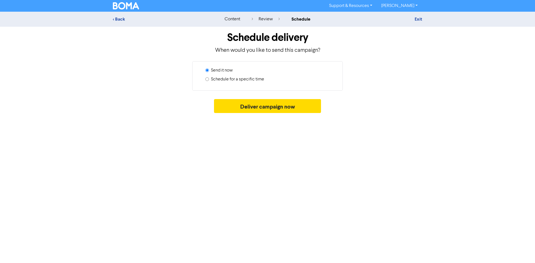
click at [232, 80] on label "Schedule for a specific time" at bounding box center [237, 79] width 53 height 7
click at [209, 80] on input "Schedule for a specific time" at bounding box center [207, 79] width 4 height 4
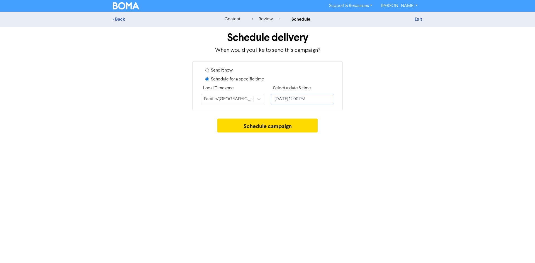
click at [286, 95] on input "October 15, 2025 12:00 PM" at bounding box center [302, 99] width 63 height 11
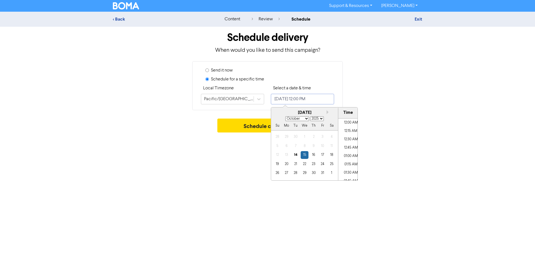
scroll to position [374, 0]
click at [313, 163] on div "23" at bounding box center [314, 164] width 8 height 8
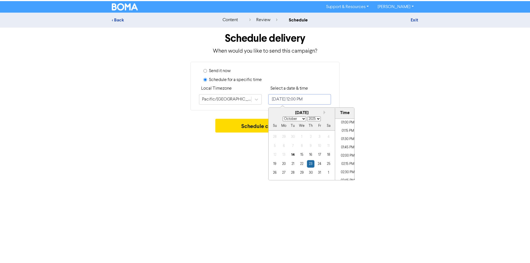
scroll to position [513, 0]
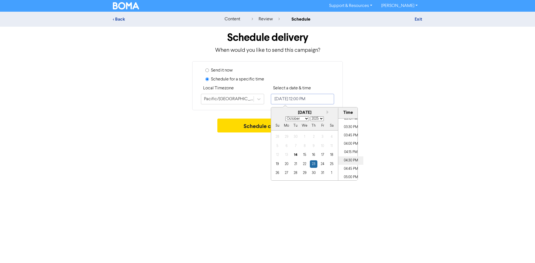
click at [348, 160] on li "04:30 PM" at bounding box center [350, 160] width 25 height 8
click at [244, 124] on button "Schedule campaign" at bounding box center [267, 126] width 101 height 14
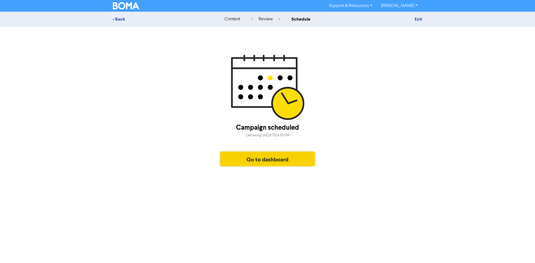
click at [252, 156] on button "Go to dashboard" at bounding box center [267, 159] width 94 height 14
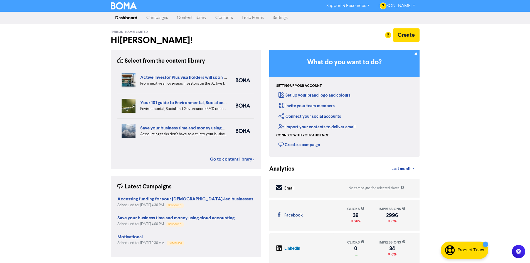
click at [154, 20] on link "Campaigns" at bounding box center [157, 17] width 31 height 11
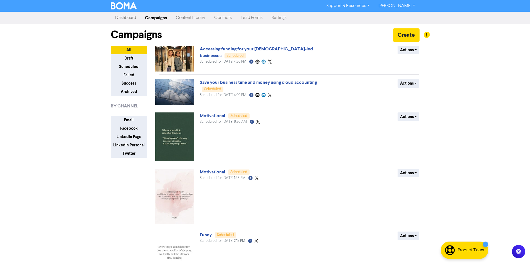
click at [199, 19] on link "Content Library" at bounding box center [191, 17] width 38 height 11
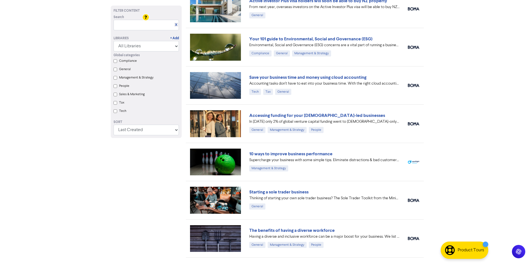
scroll to position [56, 0]
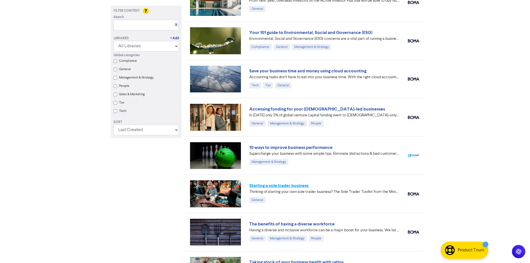
click at [305, 185] on link "Starting a sole trader business" at bounding box center [278, 186] width 59 height 6
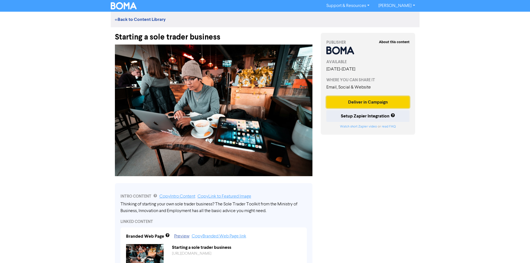
click at [363, 107] on button "Deliver in Campaign" at bounding box center [369, 102] width 84 height 12
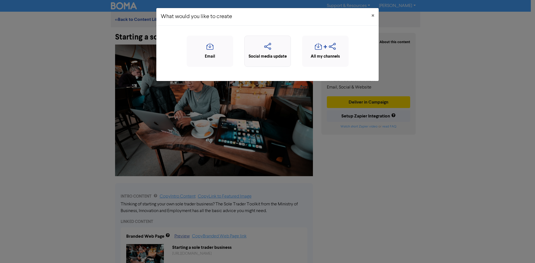
click at [280, 62] on div "Social media update" at bounding box center [267, 51] width 46 height 31
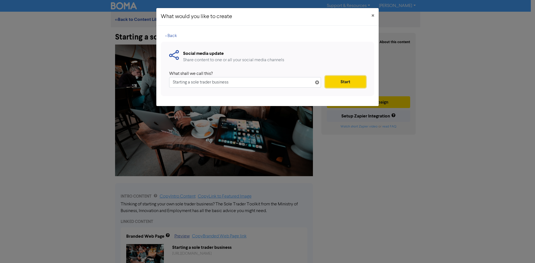
click at [340, 82] on button "Start" at bounding box center [345, 82] width 41 height 12
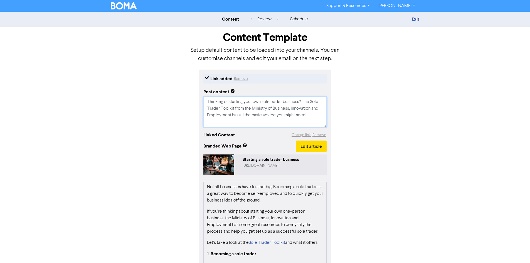
drag, startPoint x: 237, startPoint y: 124, endPoint x: 208, endPoint y: 94, distance: 42.5
click at [208, 94] on div "Post content Thinking of starting your own sole trader business? The Sole Trade…" at bounding box center [265, 106] width 123 height 41
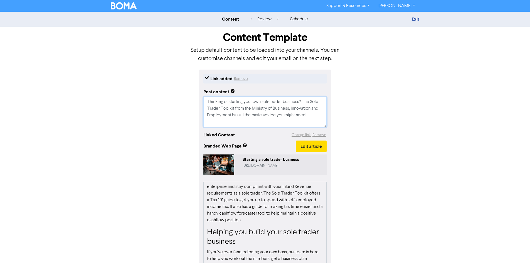
scroll to position [60, 0]
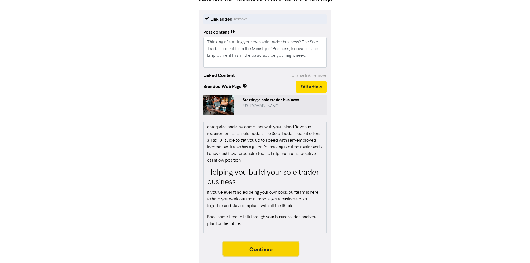
click at [281, 251] on button "Continue" at bounding box center [261, 249] width 76 height 14
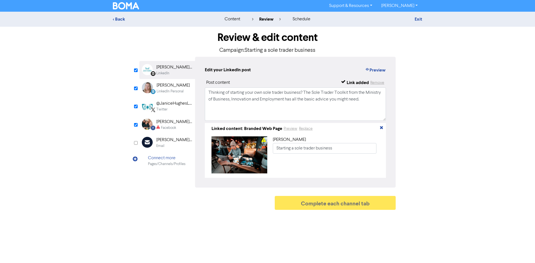
click at [163, 122] on div "[PERSON_NAME] Bookkeeping & Business Support" at bounding box center [174, 122] width 36 height 7
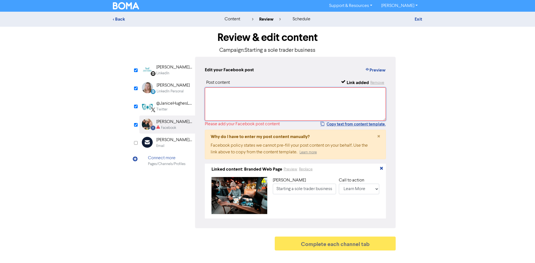
click at [225, 106] on textarea at bounding box center [295, 103] width 181 height 33
paste textarea "Thinking of starting your own sole trader business? The Sole Trader Toolkit fro…"
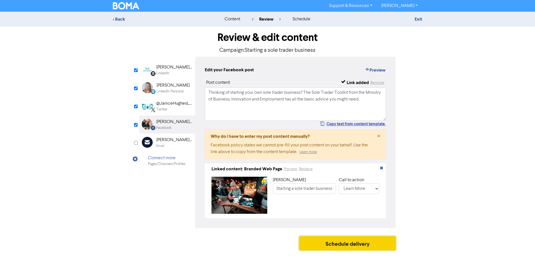
click at [323, 246] on button "Schedule delivery" at bounding box center [347, 243] width 96 height 14
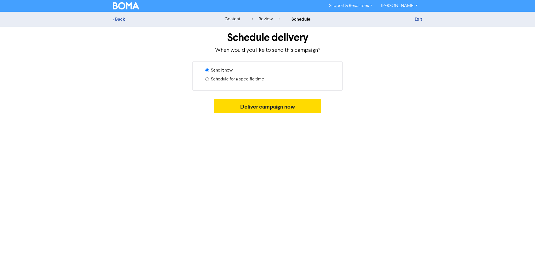
click at [248, 79] on label "Schedule for a specific time" at bounding box center [237, 79] width 53 height 7
click at [209, 79] on input "Schedule for a specific time" at bounding box center [207, 79] width 4 height 4
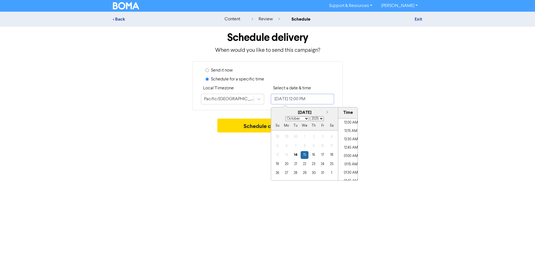
click at [295, 99] on input "October 15, 2025 12:00 PM" at bounding box center [302, 99] width 63 height 11
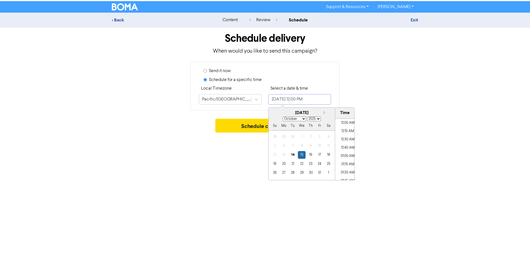
scroll to position [374, 0]
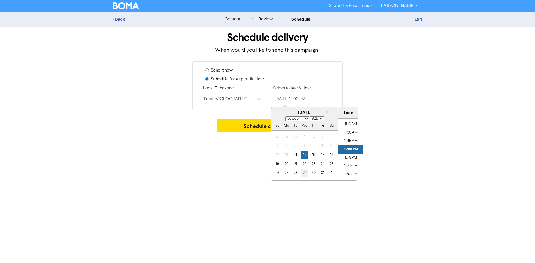
click at [303, 172] on div "29" at bounding box center [304, 173] width 8 height 8
click at [350, 140] on li "11:45 AM" at bounding box center [350, 141] width 25 height 8
click at [259, 124] on button "Schedule campaign" at bounding box center [267, 126] width 101 height 14
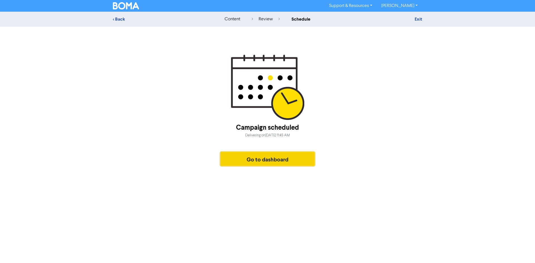
click at [259, 160] on button "Go to dashboard" at bounding box center [267, 159] width 94 height 14
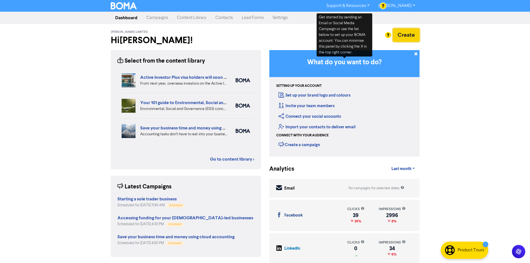
click at [410, 38] on button "Create" at bounding box center [406, 34] width 27 height 13
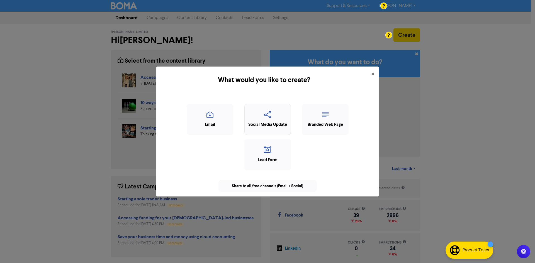
click at [265, 119] on icon "button" at bounding box center [267, 116] width 40 height 11
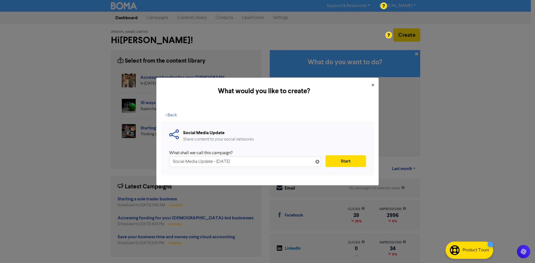
drag, startPoint x: 260, startPoint y: 163, endPoint x: 123, endPoint y: 155, distance: 138.0
click at [123, 156] on div "What would you like to create? × < Back Social Media Update Share content to yo…" at bounding box center [267, 131] width 535 height 263
click at [340, 164] on button "Start" at bounding box center [345, 161] width 40 height 12
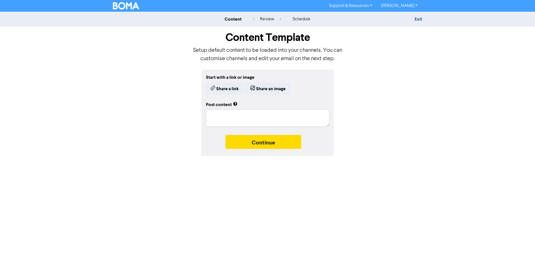
click at [266, 83] on div "Start with a link or image Share a link Share an image" at bounding box center [267, 84] width 123 height 21
click at [266, 87] on button "Share an image" at bounding box center [268, 89] width 45 height 12
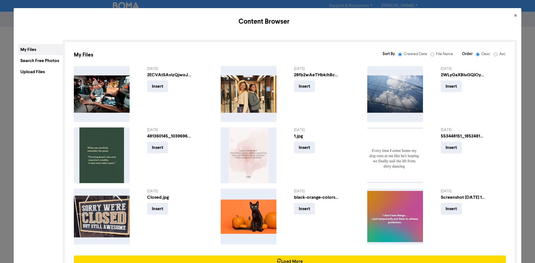
click at [42, 72] on div "Upload Files" at bounding box center [40, 71] width 45 height 11
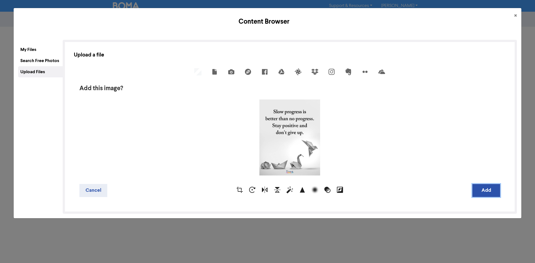
click at [478, 192] on button "Add" at bounding box center [486, 190] width 28 height 13
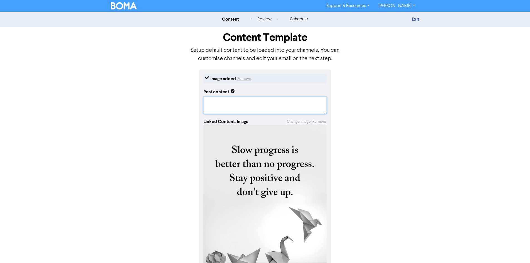
click at [259, 102] on textarea at bounding box center [265, 105] width 123 height 17
paste textarea "Thinking of starting your own sole trader business? The Sole Trader Toolkit fro…"
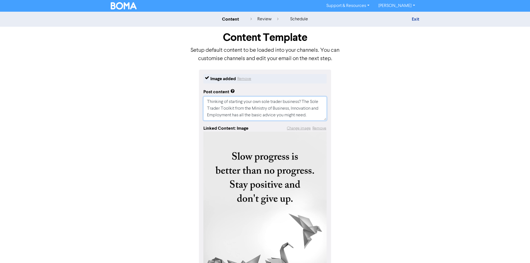
drag, startPoint x: 236, startPoint y: 115, endPoint x: 181, endPoint y: 82, distance: 64.4
click at [181, 82] on div "Image added Remove Post content Thinking of starting your own sole trader busin…" at bounding box center [265, 193] width 317 height 246
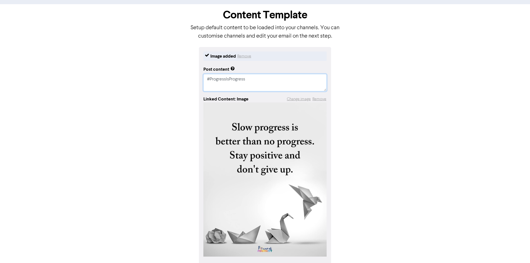
scroll to position [46, 0]
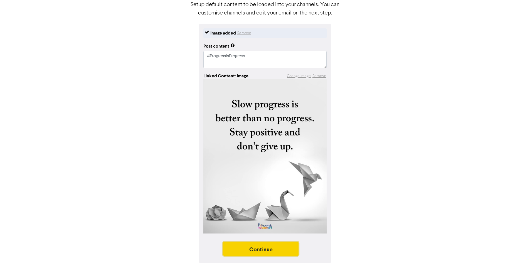
click at [284, 251] on button "Continue" at bounding box center [261, 249] width 76 height 14
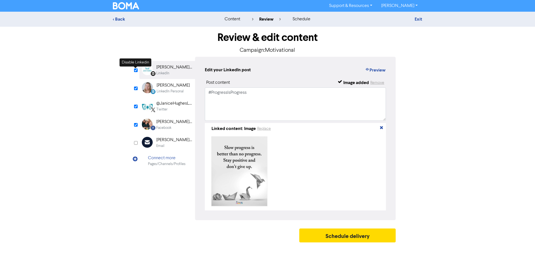
click at [136, 70] on input "checkbox" at bounding box center [136, 70] width 4 height 4
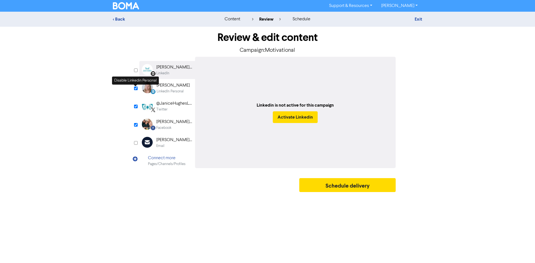
click at [137, 88] on input "checkbox" at bounding box center [136, 89] width 4 height 4
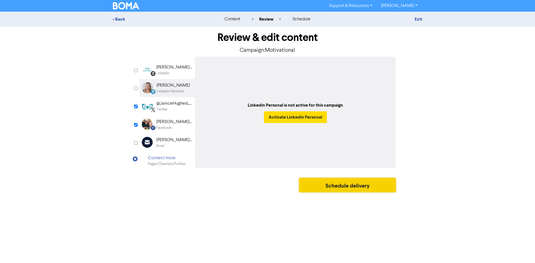
click at [335, 183] on button "Schedule delivery" at bounding box center [347, 185] width 96 height 14
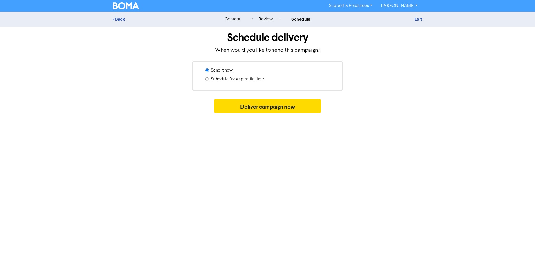
click at [241, 80] on label "Schedule for a specific time" at bounding box center [237, 79] width 53 height 7
click at [209, 80] on input "Schedule for a specific time" at bounding box center [207, 79] width 4 height 4
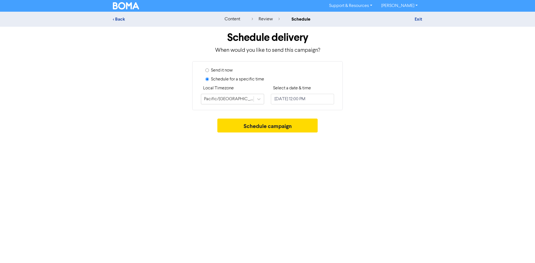
click at [301, 107] on div "Send it now Schedule for a specific time Local Timezone Pacific/Auckland Select…" at bounding box center [267, 85] width 150 height 49
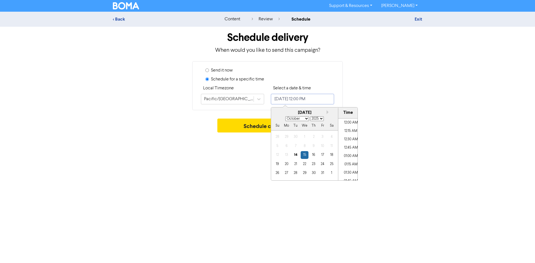
click at [301, 102] on input "October 15, 2025 12:00 PM" at bounding box center [302, 99] width 63 height 11
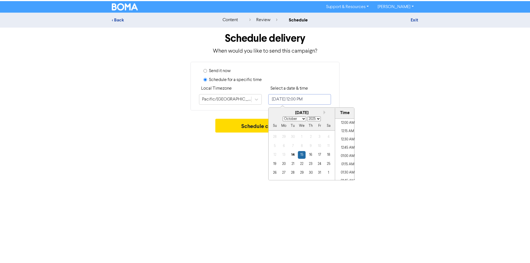
scroll to position [374, 0]
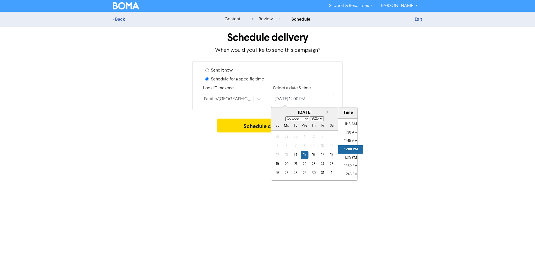
click at [329, 113] on button "Next month" at bounding box center [328, 112] width 4 height 4
click at [297, 146] on div "4" at bounding box center [296, 146] width 8 height 8
click at [265, 125] on button "Schedule campaign" at bounding box center [267, 126] width 101 height 14
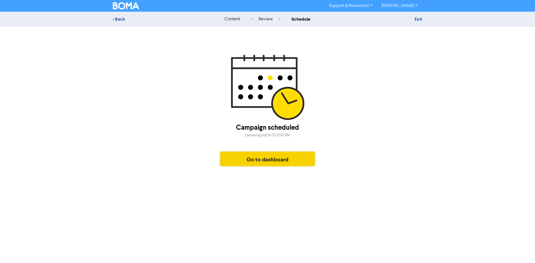
click at [261, 163] on button "Go to dashboard" at bounding box center [267, 159] width 94 height 14
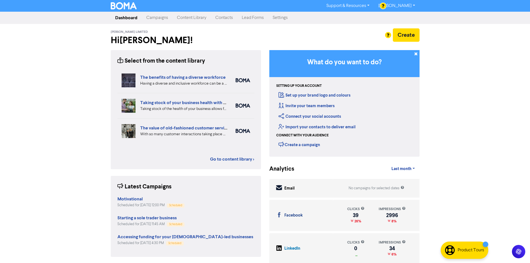
click at [454, 101] on div "Support & Resources Video Tutorials FAQ & Guides Marketing Education Sarah Hunt…" at bounding box center [265, 131] width 530 height 263
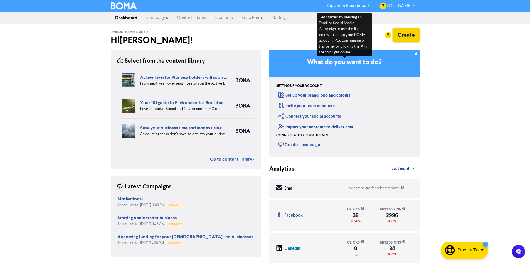
click at [407, 32] on button "Create" at bounding box center [406, 34] width 27 height 13
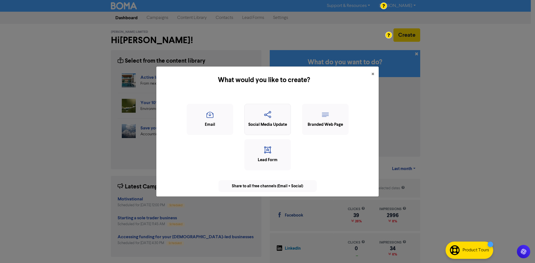
click at [256, 118] on icon "button" at bounding box center [267, 116] width 40 height 11
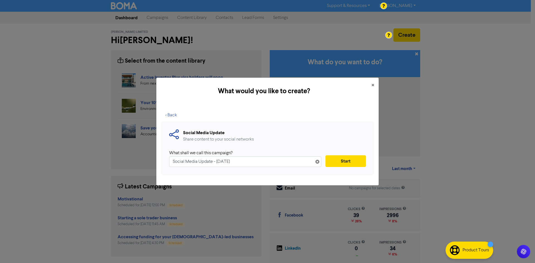
drag, startPoint x: 155, startPoint y: 160, endPoint x: 147, endPoint y: 160, distance: 7.8
click at [148, 160] on div "What would you like to create? × < Back Social Media Update Share content to yo…" at bounding box center [267, 131] width 535 height 263
drag, startPoint x: 452, startPoint y: 90, endPoint x: 445, endPoint y: 90, distance: 6.1
click at [452, 90] on div "What would you like to create? × < Back Social Media Update Share content to yo…" at bounding box center [267, 131] width 535 height 263
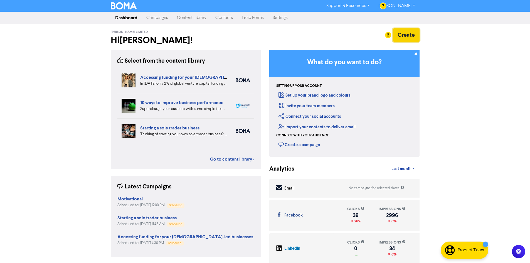
click at [404, 33] on button "Create" at bounding box center [406, 34] width 27 height 13
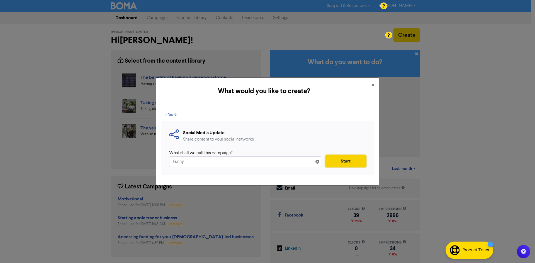
drag, startPoint x: 362, startPoint y: 163, endPoint x: 359, endPoint y: 161, distance: 2.9
click at [361, 162] on button "Start" at bounding box center [345, 161] width 40 height 12
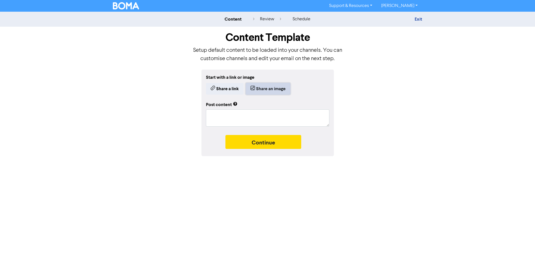
click at [275, 88] on button "Share an image" at bounding box center [268, 89] width 45 height 12
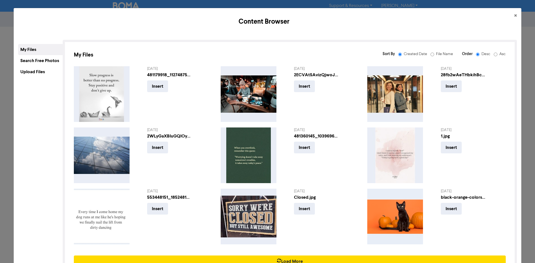
click at [40, 71] on div "Upload Files" at bounding box center [40, 71] width 45 height 11
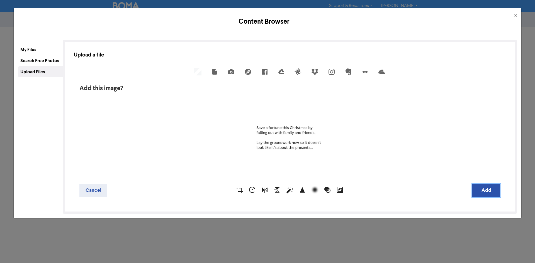
click at [479, 192] on button "Add" at bounding box center [486, 190] width 28 height 13
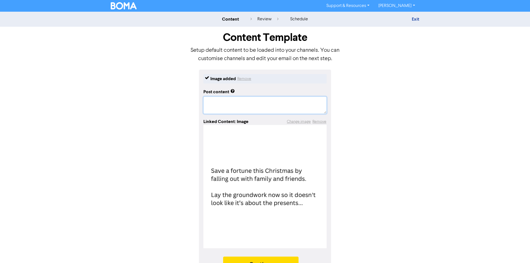
click at [249, 107] on textarea at bounding box center [265, 105] width 123 height 17
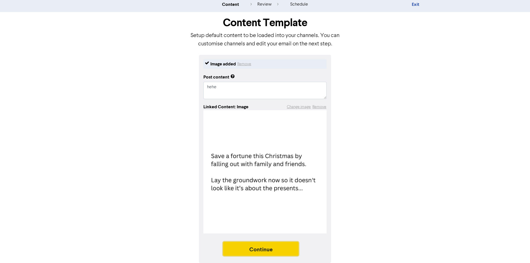
click at [283, 243] on button "Continue" at bounding box center [261, 249] width 76 height 14
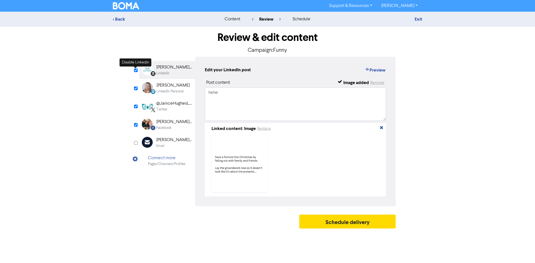
drag, startPoint x: 135, startPoint y: 69, endPoint x: 136, endPoint y: 75, distance: 5.5
click at [135, 70] on input "checkbox" at bounding box center [136, 70] width 4 height 4
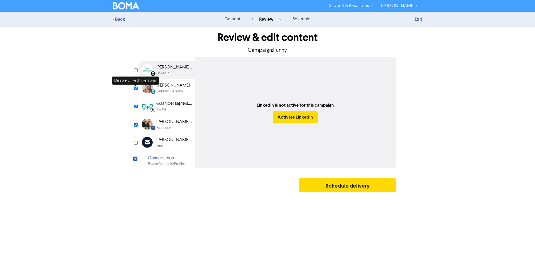
click at [136, 90] on input "checkbox" at bounding box center [136, 89] width 4 height 4
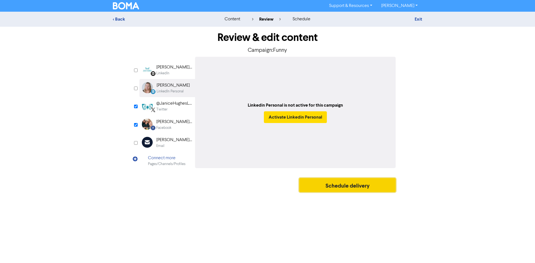
click at [333, 185] on button "Schedule delivery" at bounding box center [347, 185] width 96 height 14
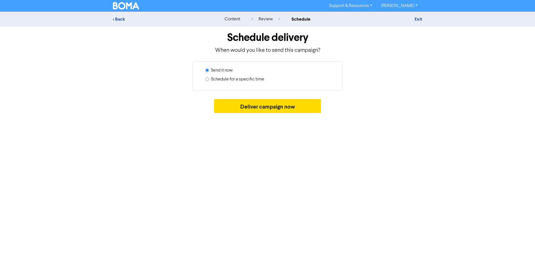
click at [244, 79] on label "Schedule for a specific time" at bounding box center [237, 79] width 53 height 7
click at [209, 79] on input "Schedule for a specific time" at bounding box center [207, 79] width 4 height 4
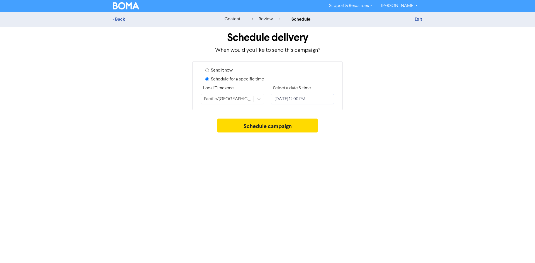
click at [317, 99] on input "October 15, 2025 12:00 PM" at bounding box center [302, 99] width 63 height 11
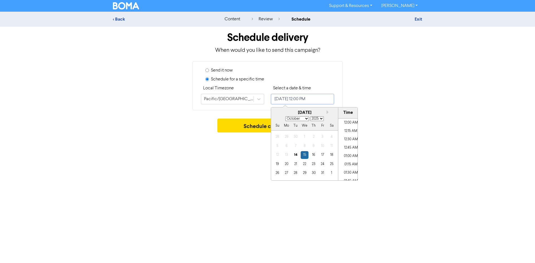
scroll to position [374, 0]
click at [327, 111] on button "Next month" at bounding box center [328, 112] width 4 height 4
click at [303, 145] on div "5" at bounding box center [304, 146] width 8 height 8
click at [345, 164] on li "03:00 PM" at bounding box center [350, 166] width 25 height 8
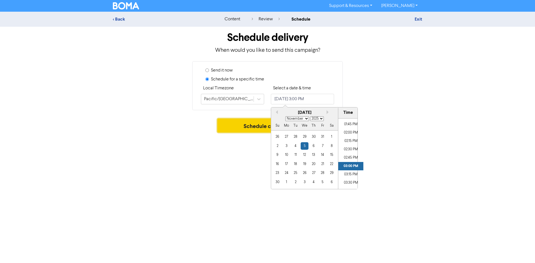
click at [245, 126] on button "Schedule campaign" at bounding box center [267, 126] width 101 height 14
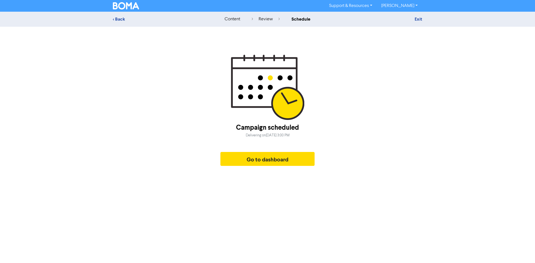
click at [118, 3] on img at bounding box center [126, 5] width 26 height 7
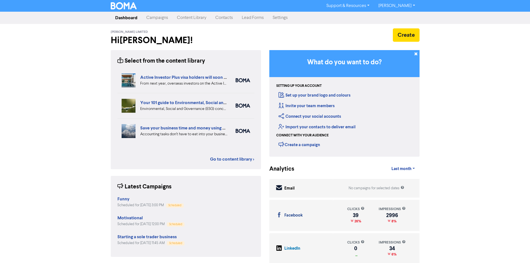
click at [184, 16] on link "Content Library" at bounding box center [192, 17] width 38 height 11
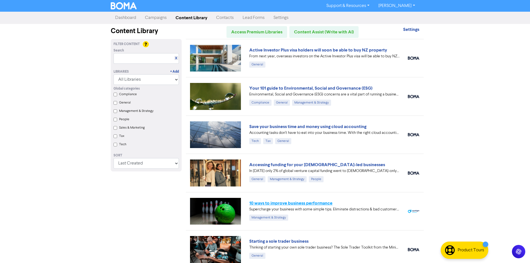
click at [325, 205] on link "10 ways to improve business performance" at bounding box center [290, 203] width 83 height 6
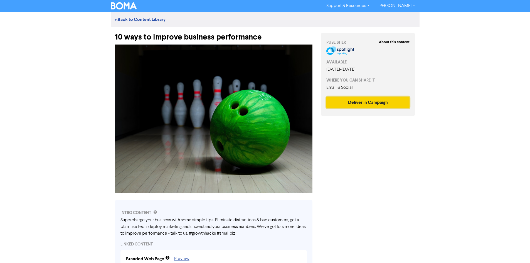
click at [361, 102] on button "Deliver in Campaign" at bounding box center [369, 103] width 84 height 12
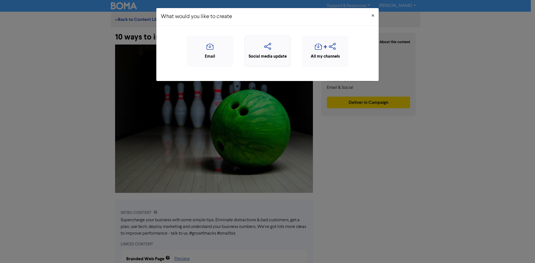
click at [276, 52] on icon "button" at bounding box center [267, 48] width 40 height 11
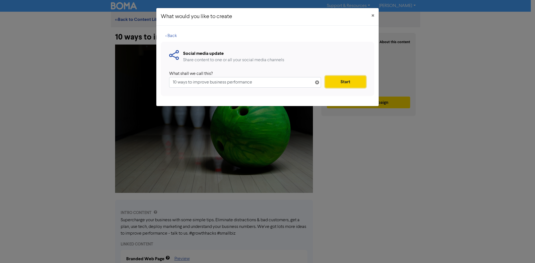
click at [334, 84] on button "Start" at bounding box center [345, 82] width 41 height 12
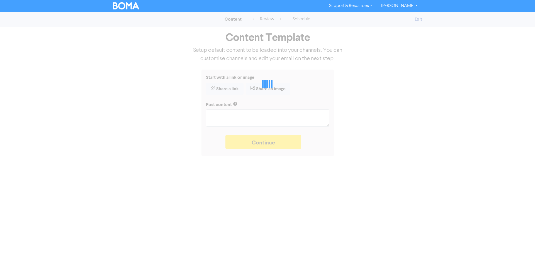
type textarea "x"
type textarea "Supercharge your business with some simple tips. Eliminate distractions & bad c…"
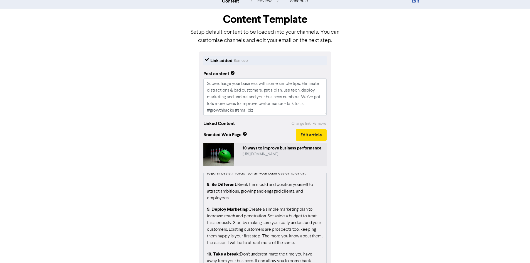
scroll to position [69, 0]
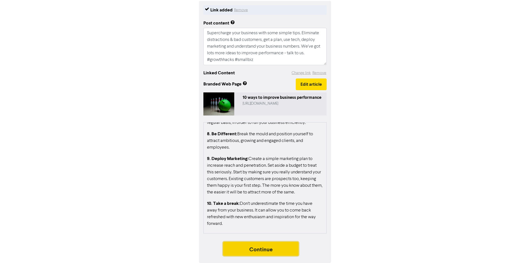
click at [273, 247] on button "Continue" at bounding box center [261, 249] width 76 height 14
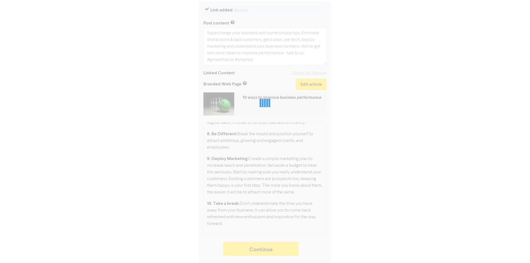
type textarea "x"
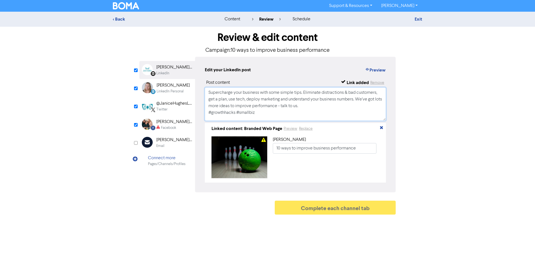
drag, startPoint x: 258, startPoint y: 114, endPoint x: 196, endPoint y: 74, distance: 74.1
click at [196, 74] on div "Edit your LinkedIn post Preview Post content Link added Remove Supercharge your…" at bounding box center [295, 125] width 200 height 136
click at [182, 128] on div "Facebook" at bounding box center [174, 127] width 36 height 5
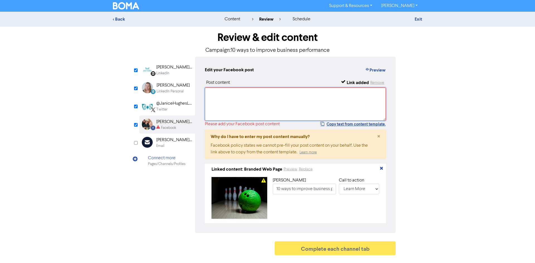
click at [218, 103] on textarea at bounding box center [295, 103] width 181 height 33
paste textarea "Supercharge your business with some simple tips. Eliminate distractions & bad c…"
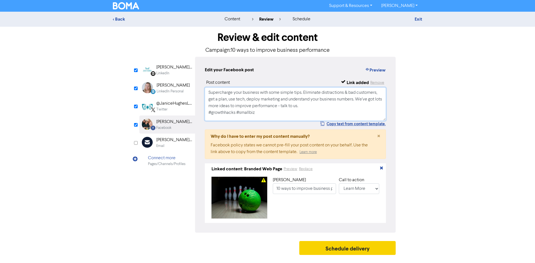
type textarea "Supercharge your business with some simple tips. Eliminate distractions & bad c…"
click at [342, 251] on button "Schedule delivery" at bounding box center [347, 248] width 96 height 14
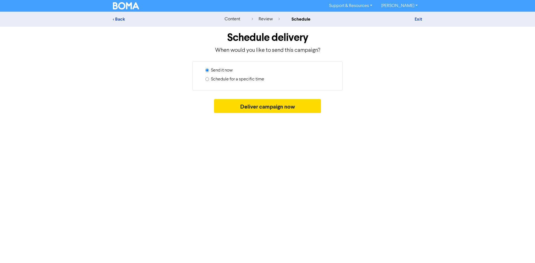
click at [217, 79] on label "Schedule for a specific time" at bounding box center [237, 79] width 53 height 7
click at [209, 79] on input "Schedule for a specific time" at bounding box center [207, 79] width 4 height 4
radio input "true"
radio input "false"
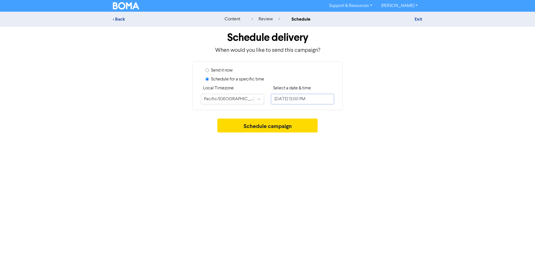
click at [287, 95] on input "[DATE] 12:00 PM" at bounding box center [302, 99] width 63 height 11
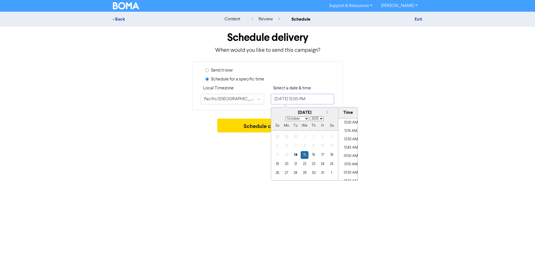
scroll to position [374, 0]
click at [328, 113] on button "Next month" at bounding box center [328, 112] width 4 height 4
select select "10"
click at [284, 148] on div "3" at bounding box center [287, 146] width 8 height 8
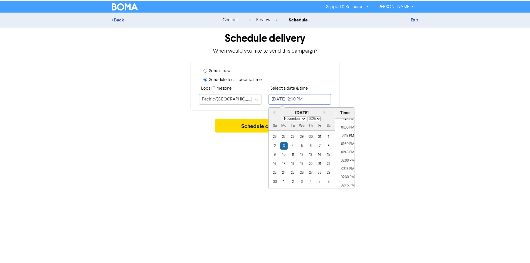
scroll to position [430, 0]
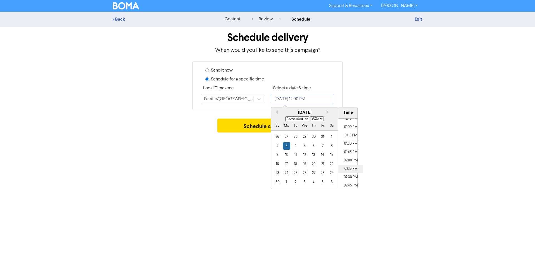
click at [351, 169] on li "02:15 PM" at bounding box center [350, 169] width 25 height 8
type input "[DATE] 2:15 PM"
click at [250, 123] on button "Schedule campaign" at bounding box center [267, 126] width 101 height 14
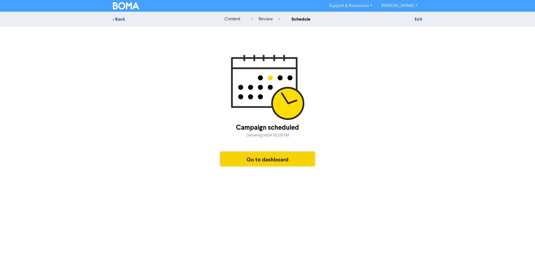
click at [254, 162] on button "Go to dashboard" at bounding box center [267, 159] width 94 height 14
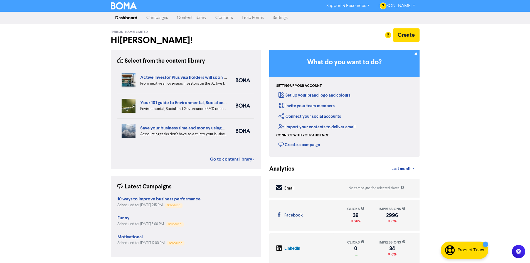
click at [191, 21] on link "Content Library" at bounding box center [192, 17] width 38 height 11
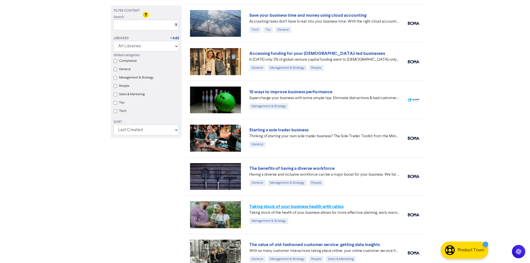
scroll to position [139, 0]
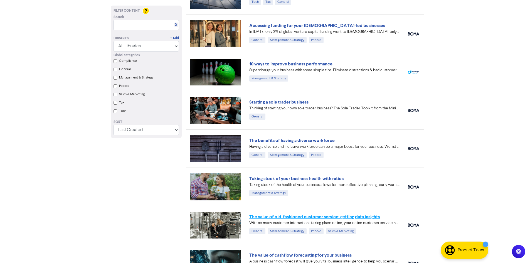
click at [322, 216] on link "The value of old-fashioned customer service: getting data insights" at bounding box center [314, 217] width 131 height 6
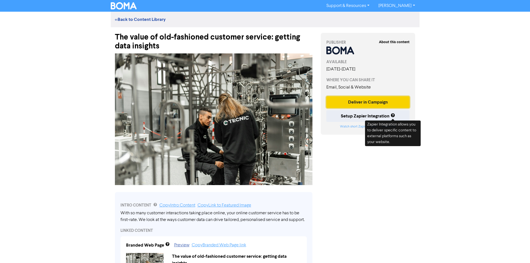
click at [381, 100] on button "Deliver in Campaign" at bounding box center [369, 102] width 84 height 12
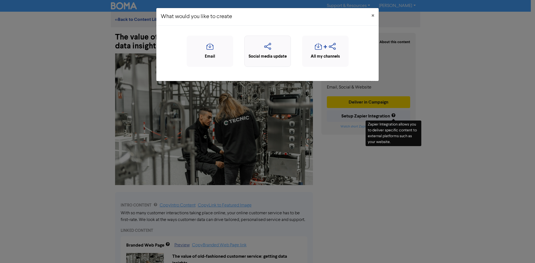
click at [278, 56] on div "Social media update" at bounding box center [267, 56] width 40 height 6
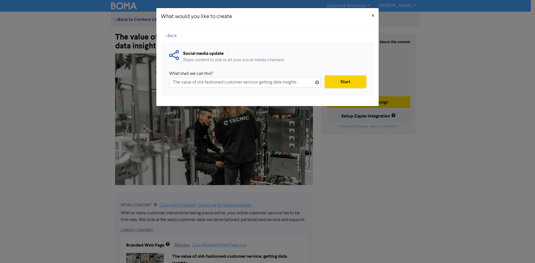
click at [346, 78] on button "Start" at bounding box center [345, 82] width 41 height 12
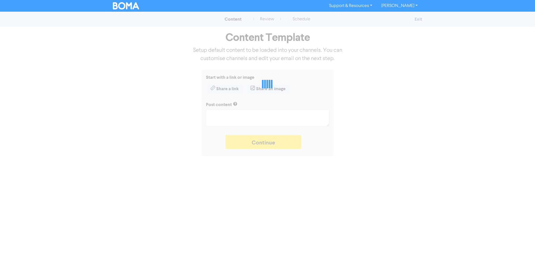
type textarea "x"
type textarea "With so many customer interactions taking place online, your online customer se…"
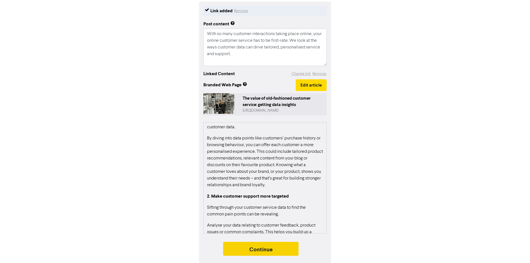
scroll to position [111, 0]
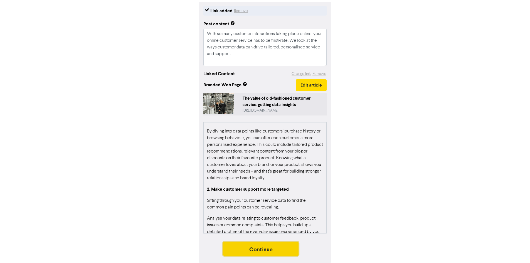
click at [266, 250] on button "Continue" at bounding box center [261, 249] width 76 height 14
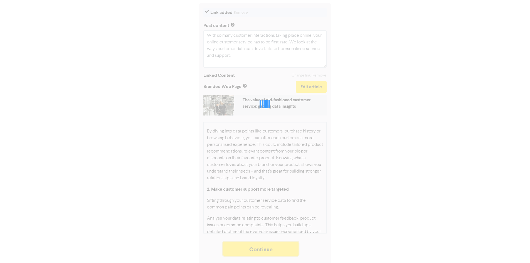
scroll to position [67, 0]
type textarea "x"
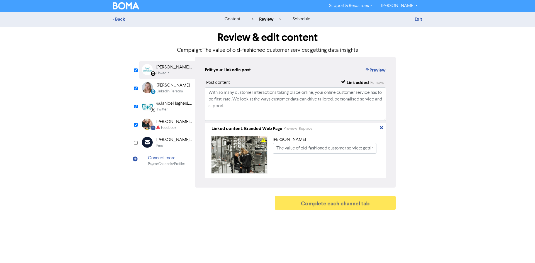
click at [162, 125] on div "Facebook" at bounding box center [168, 127] width 15 height 5
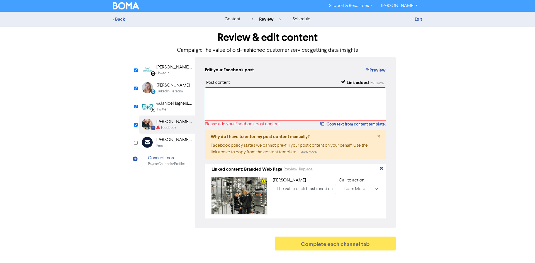
click at [160, 105] on div "@JaniceHughesLtd" at bounding box center [174, 103] width 36 height 7
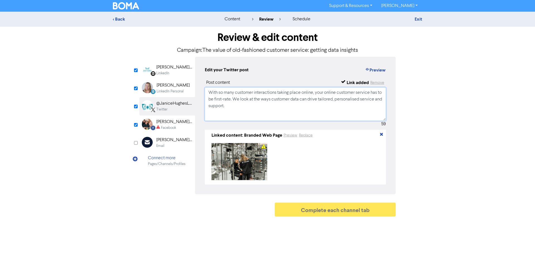
drag, startPoint x: 262, startPoint y: 111, endPoint x: 190, endPoint y: 81, distance: 78.0
click at [190, 81] on div "LinkedIn Page Created with Sketch. [PERSON_NAME] Limited Bookkeeping & Business…" at bounding box center [267, 126] width 256 height 138
click at [183, 124] on div "[PERSON_NAME] Bookkeeping & Business Support" at bounding box center [174, 122] width 36 height 7
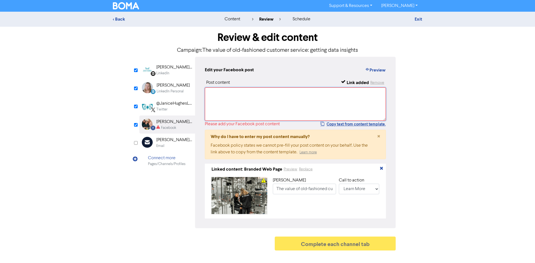
click at [240, 107] on textarea at bounding box center [295, 103] width 181 height 33
paste textarea "With so many customer interactions taking place online, your online customer se…"
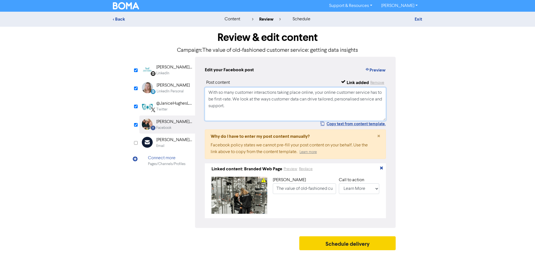
type textarea "With so many customer interactions taking place online, your online customer se…"
click at [355, 249] on button "Schedule delivery" at bounding box center [347, 243] width 96 height 14
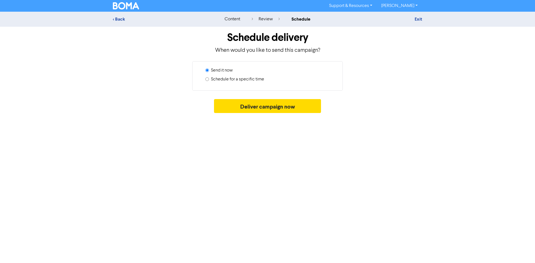
click at [249, 79] on label "Schedule for a specific time" at bounding box center [237, 79] width 53 height 7
click at [209, 79] on input "Schedule for a specific time" at bounding box center [207, 79] width 4 height 4
radio input "true"
radio input "false"
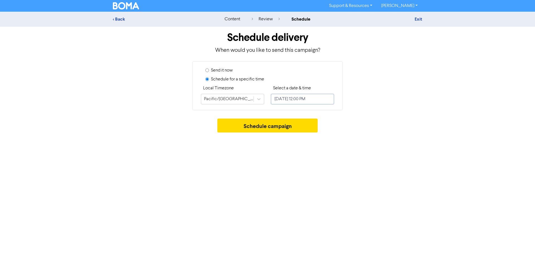
select select "9"
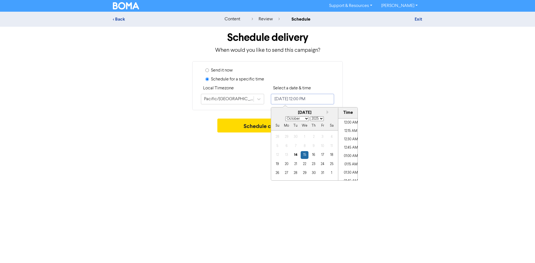
click at [291, 98] on input "[DATE] 12:00 PM" at bounding box center [302, 99] width 63 height 11
click at [346, 128] on li "09:45 AM" at bounding box center [350, 130] width 25 height 8
type input "[DATE] 9:45 AM"
click at [243, 123] on button "Schedule campaign" at bounding box center [267, 126] width 101 height 14
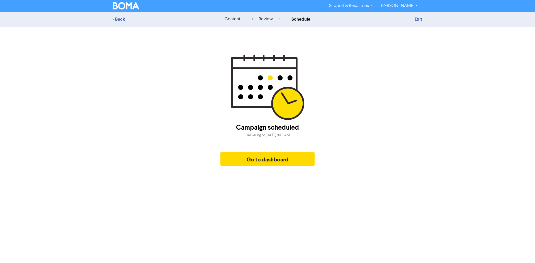
click at [130, 6] on img at bounding box center [126, 5] width 26 height 7
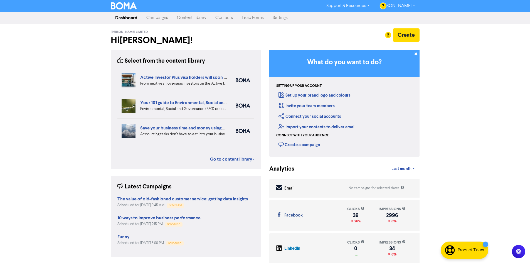
click at [161, 17] on link "Campaigns" at bounding box center [157, 17] width 31 height 11
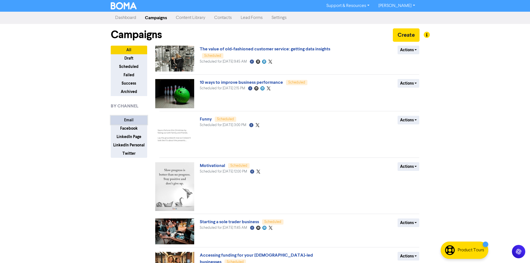
click at [124, 122] on button "Email" at bounding box center [129, 120] width 36 height 9
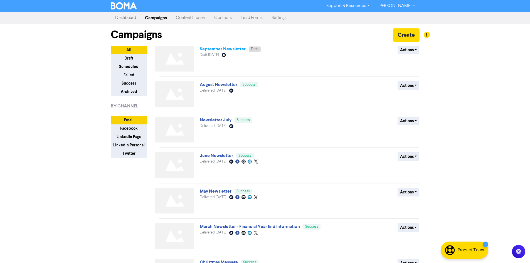
click at [217, 51] on link "September Newsletter" at bounding box center [223, 49] width 46 height 6
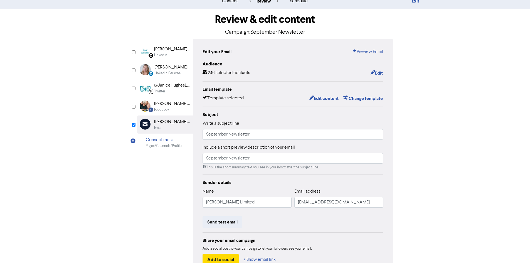
scroll to position [28, 0]
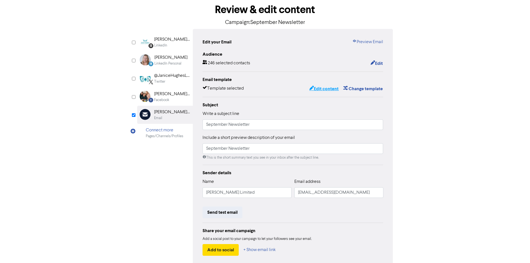
click at [329, 92] on button "Edit content" at bounding box center [324, 88] width 30 height 7
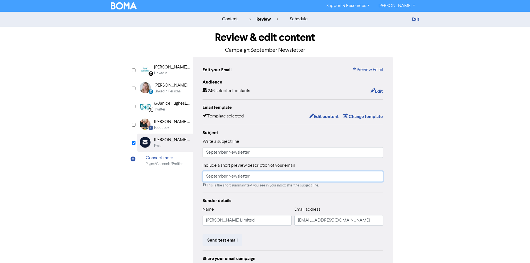
drag, startPoint x: 227, startPoint y: 178, endPoint x: 198, endPoint y: 177, distance: 29.5
click at [198, 177] on div "Edit your Email Preview Email Audience 246 selected contacts Edit Email templat…" at bounding box center [293, 175] width 200 height 237
type input "November Newsletter"
click at [333, 120] on button "Edit content" at bounding box center [324, 116] width 30 height 7
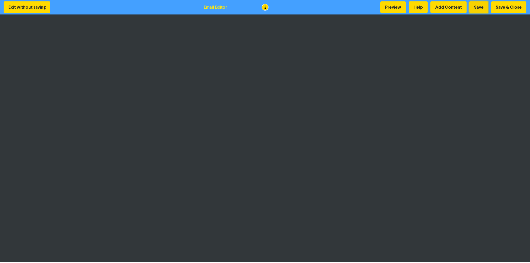
click at [485, 8] on button "Save" at bounding box center [479, 7] width 19 height 12
click at [480, 6] on button "Save" at bounding box center [479, 7] width 19 height 12
click at [457, 2] on button "Add Content" at bounding box center [449, 7] width 36 height 12
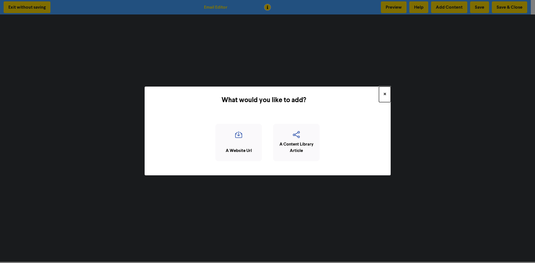
drag, startPoint x: 382, startPoint y: 94, endPoint x: 389, endPoint y: 90, distance: 8.0
click at [382, 94] on button "×" at bounding box center [385, 95] width 12 height 16
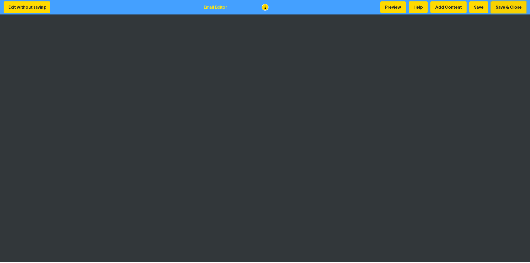
click at [501, 7] on button "Save & Close" at bounding box center [508, 7] width 35 height 12
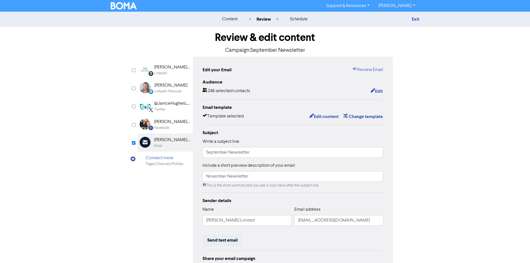
click at [116, 6] on img at bounding box center [124, 5] width 26 height 7
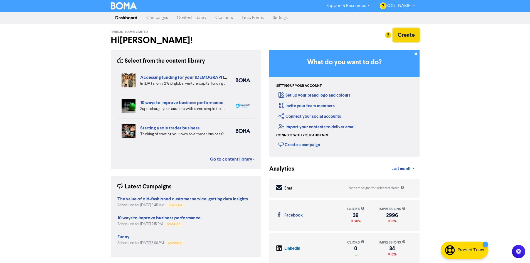
click at [405, 34] on button "Create" at bounding box center [406, 34] width 27 height 13
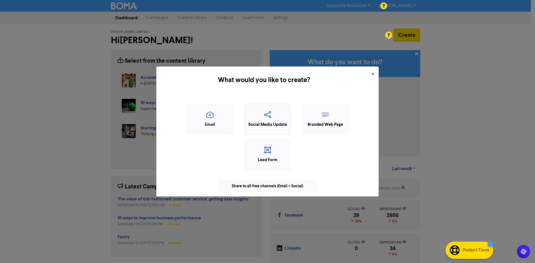
click at [266, 119] on icon "button" at bounding box center [267, 116] width 40 height 11
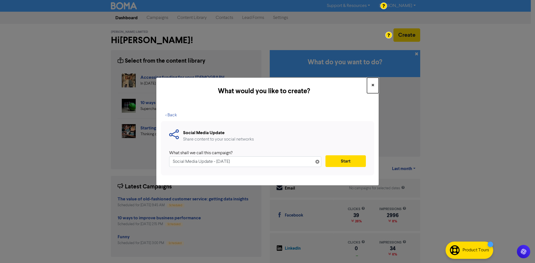
click at [374, 85] on button "×" at bounding box center [373, 86] width 12 height 16
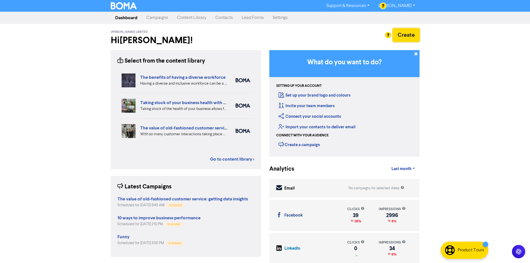
click at [405, 35] on button "Create" at bounding box center [406, 34] width 27 height 13
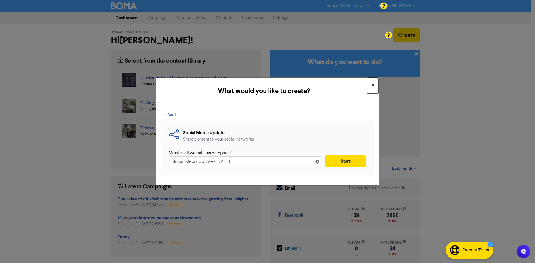
click at [370, 82] on button "×" at bounding box center [373, 86] width 12 height 16
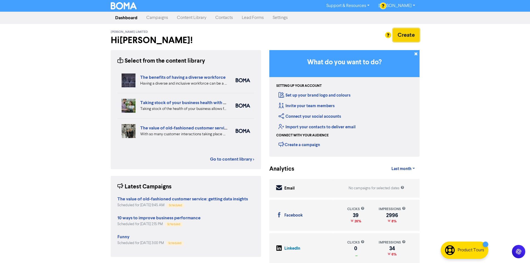
click at [402, 33] on button "Create" at bounding box center [406, 34] width 27 height 13
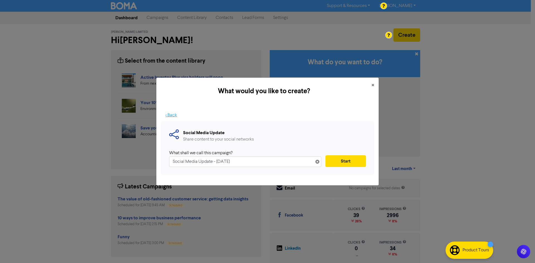
click at [174, 114] on button "< Back" at bounding box center [171, 115] width 21 height 12
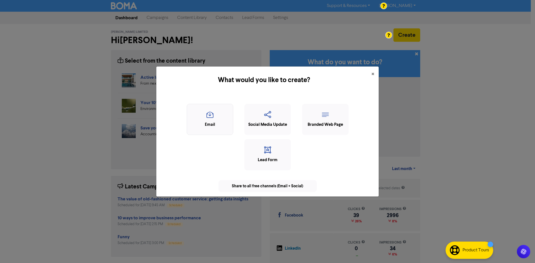
click at [214, 121] on icon "button" at bounding box center [210, 116] width 40 height 11
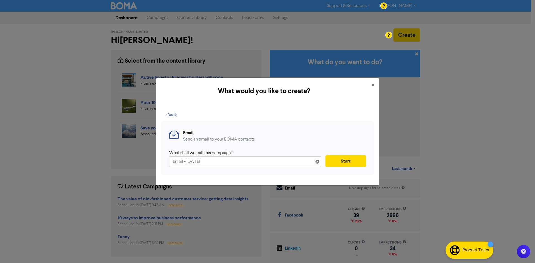
drag, startPoint x: 151, startPoint y: 155, endPoint x: 142, endPoint y: 156, distance: 9.3
click at [142, 156] on div "What would you like to create? × < Back Email Send an email to your BOMA contac…" at bounding box center [267, 131] width 535 height 263
type input "October Newsletter"
click at [340, 160] on button "Start" at bounding box center [345, 161] width 40 height 12
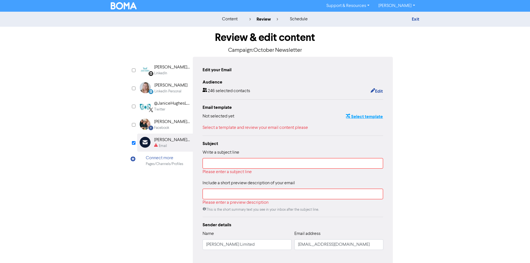
click at [357, 118] on button "Select template" at bounding box center [365, 116] width 38 height 7
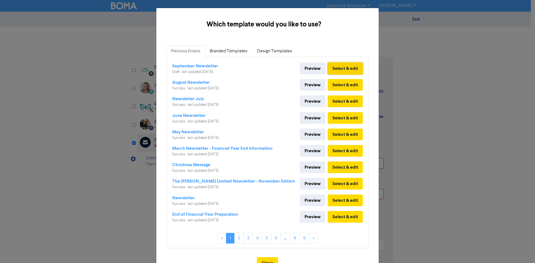
click at [341, 69] on button "Select & edit" at bounding box center [344, 69] width 35 height 12
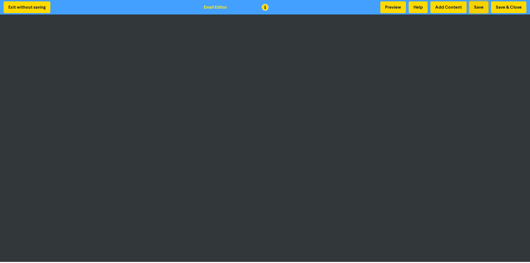
click at [483, 8] on button "Save" at bounding box center [479, 7] width 19 height 12
click at [476, 4] on button "Save" at bounding box center [479, 7] width 19 height 12
click at [512, 8] on button "Save & Close" at bounding box center [508, 7] width 35 height 12
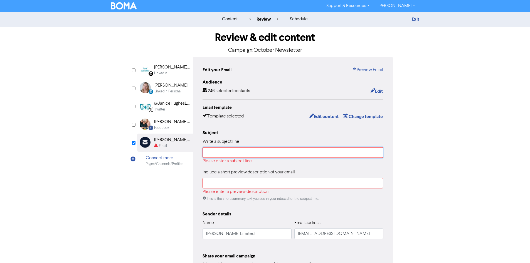
click at [229, 155] on input "text" at bounding box center [293, 152] width 181 height 11
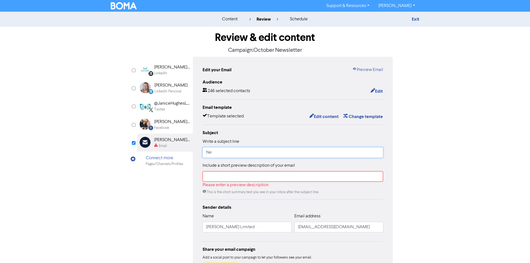
type input "N"
type input "October Newsletter"
click at [226, 177] on input "text" at bounding box center [293, 176] width 181 height 11
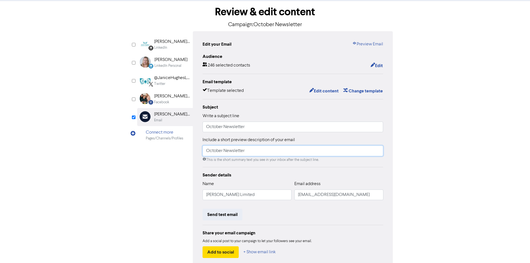
scroll to position [56, 0]
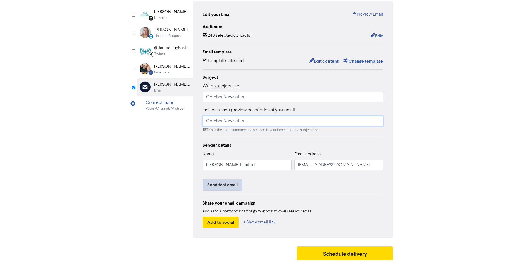
type input "October Newsletter"
click at [232, 185] on button "Send test email" at bounding box center [223, 185] width 40 height 12
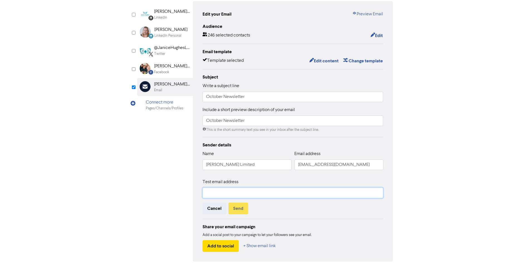
click at [241, 195] on input "text" at bounding box center [293, 193] width 181 height 11
type input "joanne@janicehughes.co.nz"
click at [239, 210] on button "Send" at bounding box center [239, 209] width 20 height 12
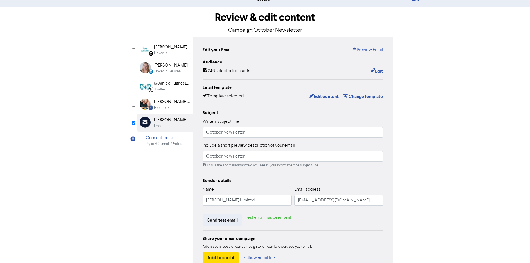
scroll to position [0, 0]
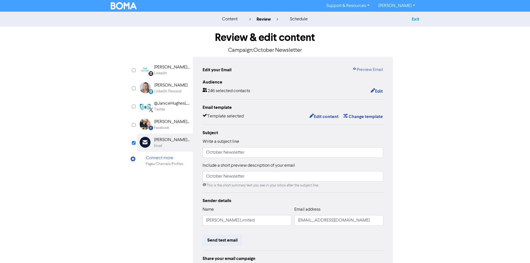
click at [413, 20] on link "Exit" at bounding box center [416, 19] width 8 height 6
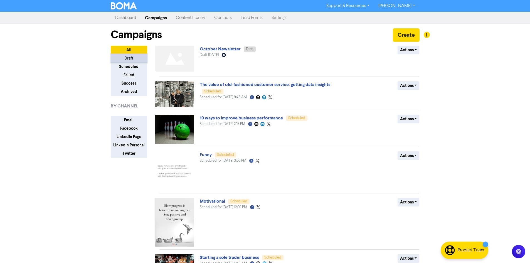
click at [135, 57] on button "Draft" at bounding box center [129, 58] width 36 height 9
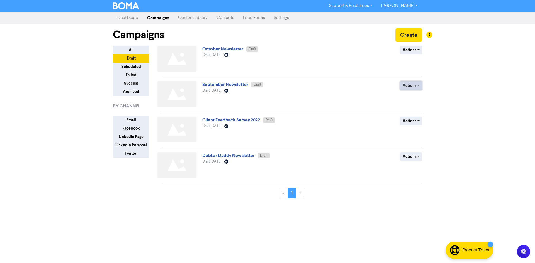
click at [420, 83] on button "Actions" at bounding box center [411, 85] width 22 height 9
click at [414, 115] on button "Rename" at bounding box center [422, 115] width 44 height 9
click at [417, 87] on button "Actions" at bounding box center [411, 85] width 22 height 9
click at [415, 113] on button "Rename" at bounding box center [422, 115] width 44 height 9
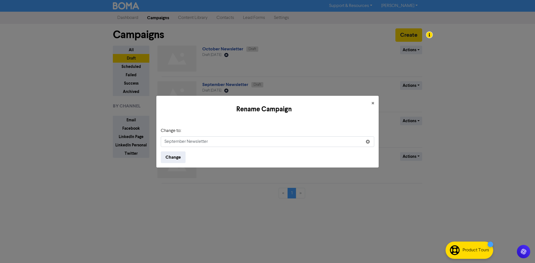
drag, startPoint x: 186, startPoint y: 141, endPoint x: 146, endPoint y: 137, distance: 40.3
click at [146, 137] on div "Rename Campaign × Change to: September Newsletter Change" at bounding box center [267, 131] width 535 height 263
type input "November Newsletter"
click at [168, 155] on button "Change" at bounding box center [173, 157] width 25 height 12
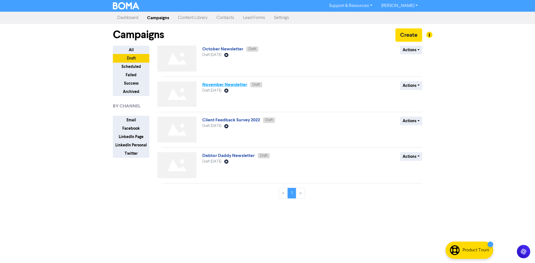
click at [231, 87] on link "November Newsletter" at bounding box center [224, 85] width 45 height 6
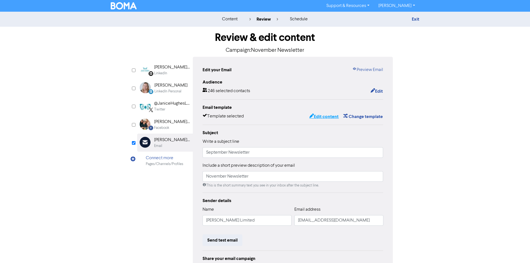
click at [334, 117] on button "Edit content" at bounding box center [324, 116] width 30 height 7
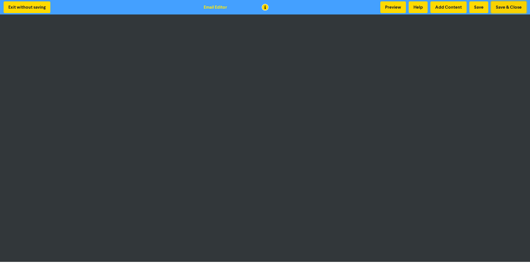
click at [516, 8] on button "Save & Close" at bounding box center [508, 7] width 35 height 12
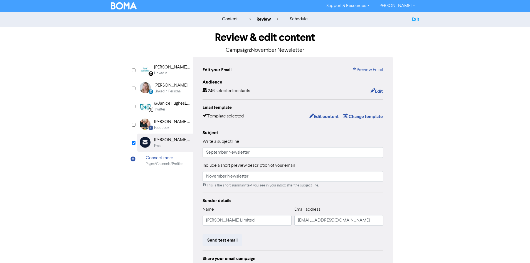
click at [414, 20] on link "Exit" at bounding box center [416, 19] width 8 height 6
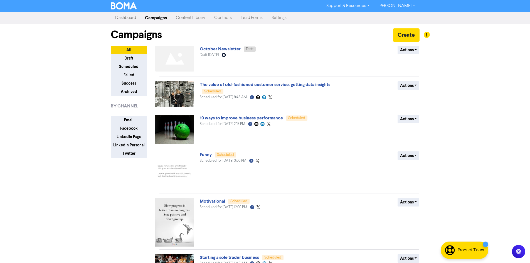
click at [123, 6] on img at bounding box center [124, 5] width 26 height 7
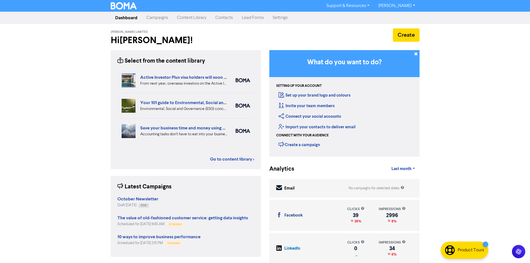
click at [221, 17] on link "Contacts" at bounding box center [224, 17] width 26 height 11
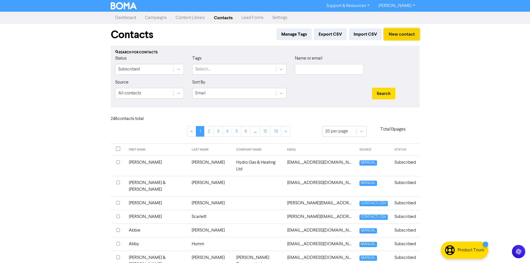
click at [407, 36] on button "New contact" at bounding box center [402, 34] width 36 height 12
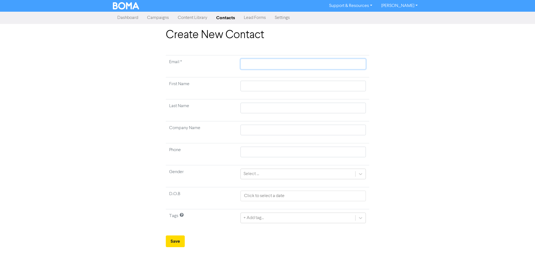
click at [251, 66] on input "text" at bounding box center [302, 64] width 125 height 11
paste input "[EMAIL_ADDRESS][DOMAIN_NAME]"
type input "[EMAIL_ADDRESS][DOMAIN_NAME]"
type input "L"
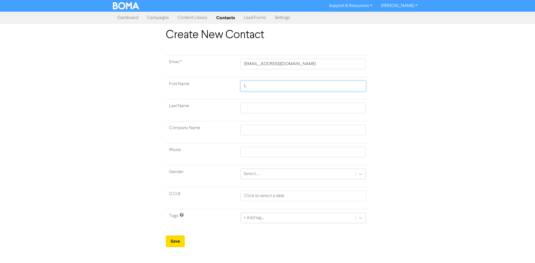
type input "La"
type input "[PERSON_NAME]"
type input "Laur"
type input "[PERSON_NAME]"
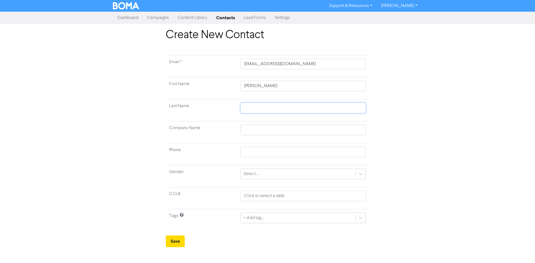
type input "M"
type input "Mc"
type input "McK"
type input "McKe"
type input "McKen"
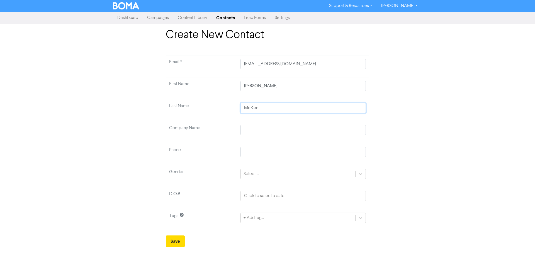
type input "McKenz"
type input "McKenzi"
type input "[PERSON_NAME]"
click at [262, 220] on div "+ Add tag..." at bounding box center [302, 218] width 125 height 11
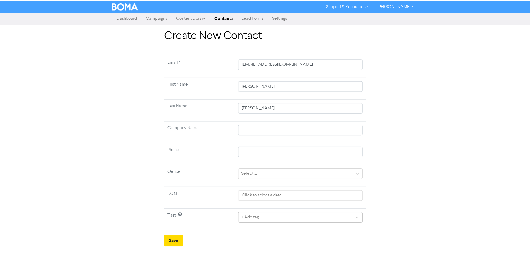
scroll to position [43, 0]
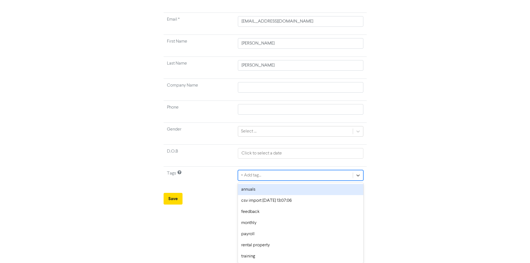
click at [258, 191] on div "annuals" at bounding box center [300, 189] width 125 height 11
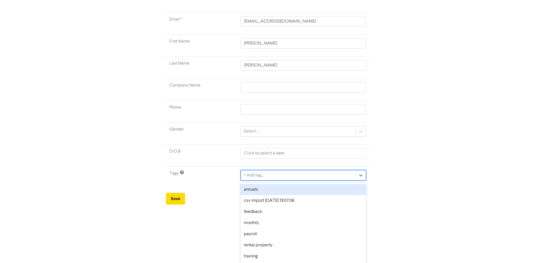
scroll to position [0, 0]
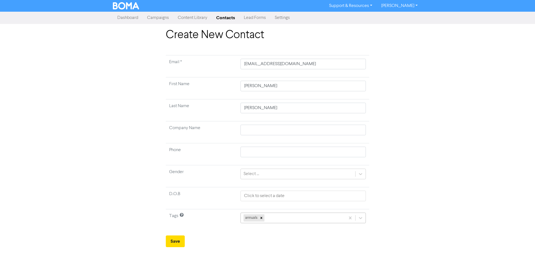
click at [284, 216] on div "annuals" at bounding box center [302, 218] width 125 height 11
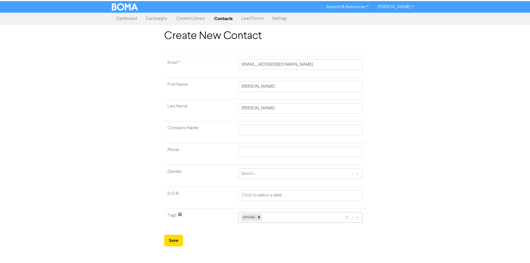
scroll to position [31, 0]
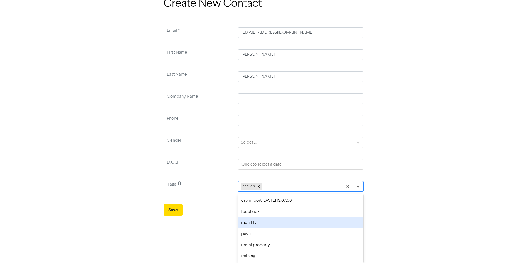
click at [269, 224] on div "monthly" at bounding box center [300, 222] width 125 height 11
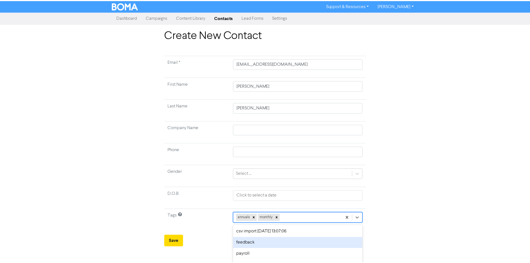
scroll to position [20, 0]
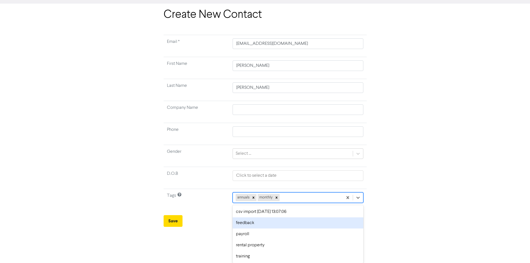
click at [292, 203] on div "option feedback focused, 3 of 7. 5 results available. Use Up and Down to choose…" at bounding box center [298, 197] width 131 height 11
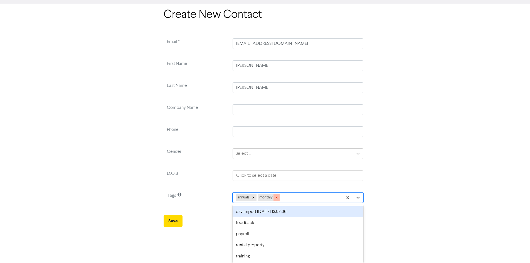
click at [277, 199] on icon at bounding box center [277, 198] width 4 height 4
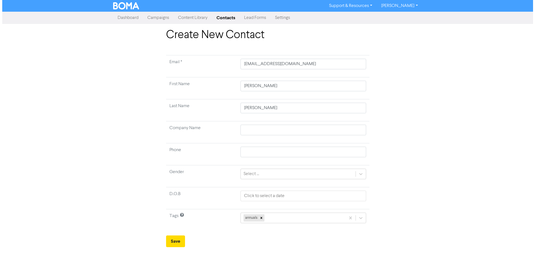
scroll to position [0, 0]
click at [282, 219] on div "annuals" at bounding box center [302, 218] width 125 height 11
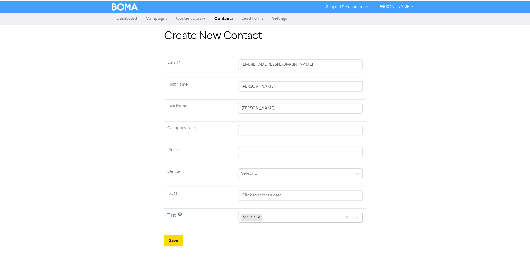
scroll to position [31, 0]
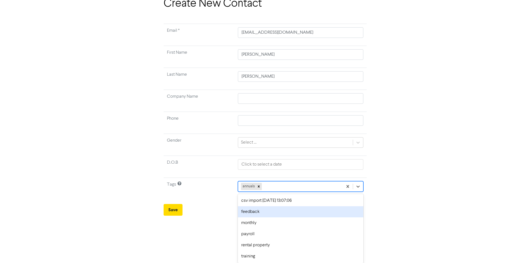
click at [257, 213] on div "feedback" at bounding box center [300, 211] width 125 height 11
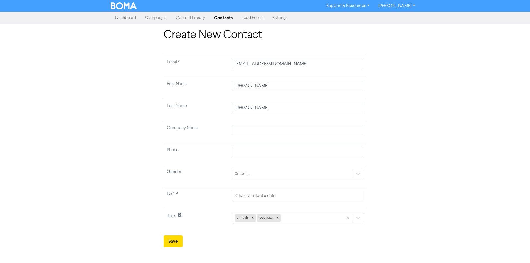
scroll to position [0, 0]
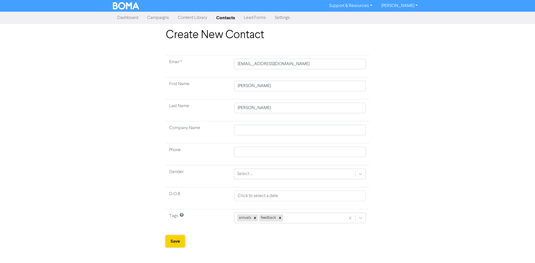
click at [176, 240] on button "Save" at bounding box center [175, 242] width 19 height 12
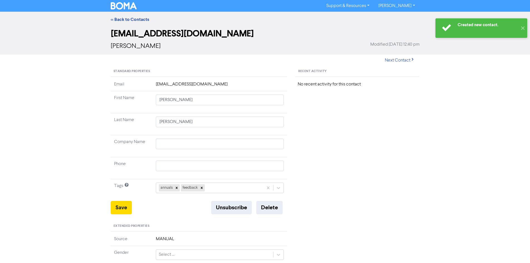
click at [130, 2] on div "Support & Resources Video Tutorials FAQ & Guides Marketing Education [PERSON_NA…" at bounding box center [265, 5] width 317 height 9
click at [124, 21] on link "<< Back to Contacts" at bounding box center [130, 20] width 38 height 6
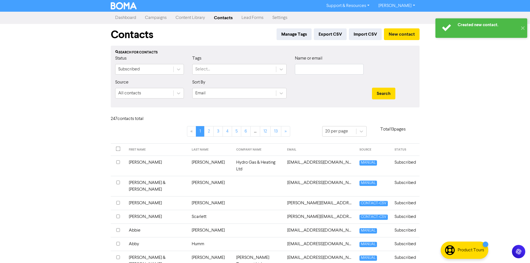
click at [159, 20] on link "Campaigns" at bounding box center [156, 17] width 31 height 11
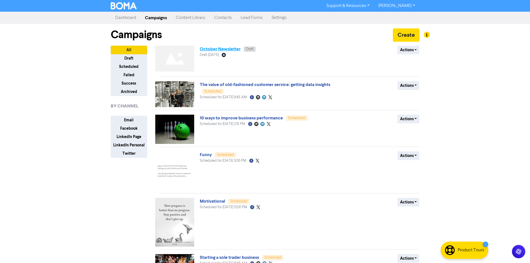
click at [211, 48] on link "October Newsletter" at bounding box center [220, 49] width 41 height 6
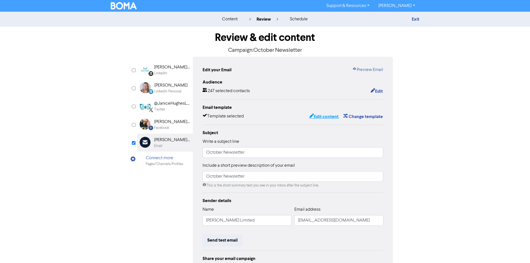
click at [331, 119] on button "Edit content" at bounding box center [324, 116] width 30 height 7
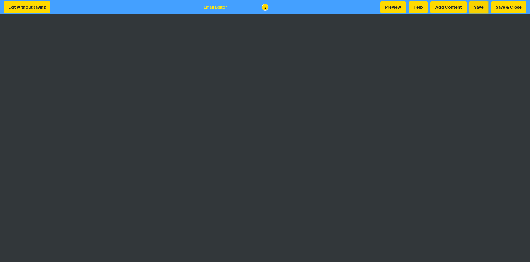
click at [480, 4] on button "Save" at bounding box center [479, 7] width 19 height 12
click at [472, 7] on button "Save" at bounding box center [479, 7] width 19 height 12
drag, startPoint x: 504, startPoint y: 6, endPoint x: 487, endPoint y: 2, distance: 17.4
click at [504, 6] on button "Save & Close" at bounding box center [508, 7] width 35 height 12
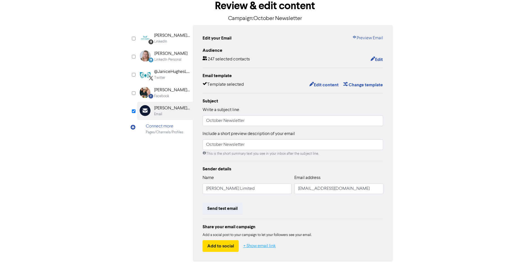
scroll to position [56, 0]
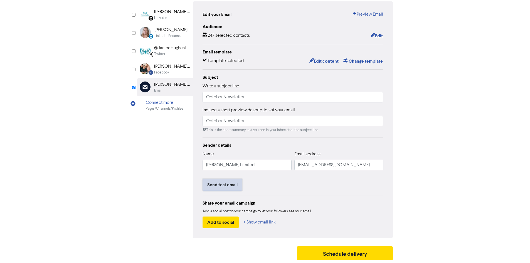
click at [218, 184] on button "Send test email" at bounding box center [223, 185] width 40 height 12
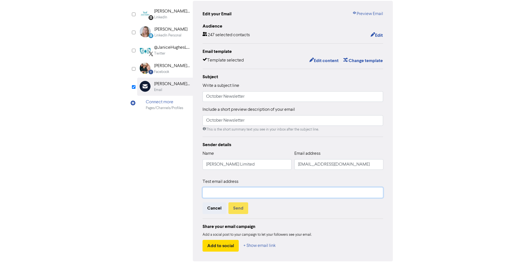
click at [241, 197] on input "text" at bounding box center [293, 192] width 181 height 11
type input "[PERSON_NAME][EMAIL_ADDRESS][DOMAIN_NAME]"
click at [241, 211] on button "Send" at bounding box center [239, 208] width 20 height 12
